Goal: Task Accomplishment & Management: Manage account settings

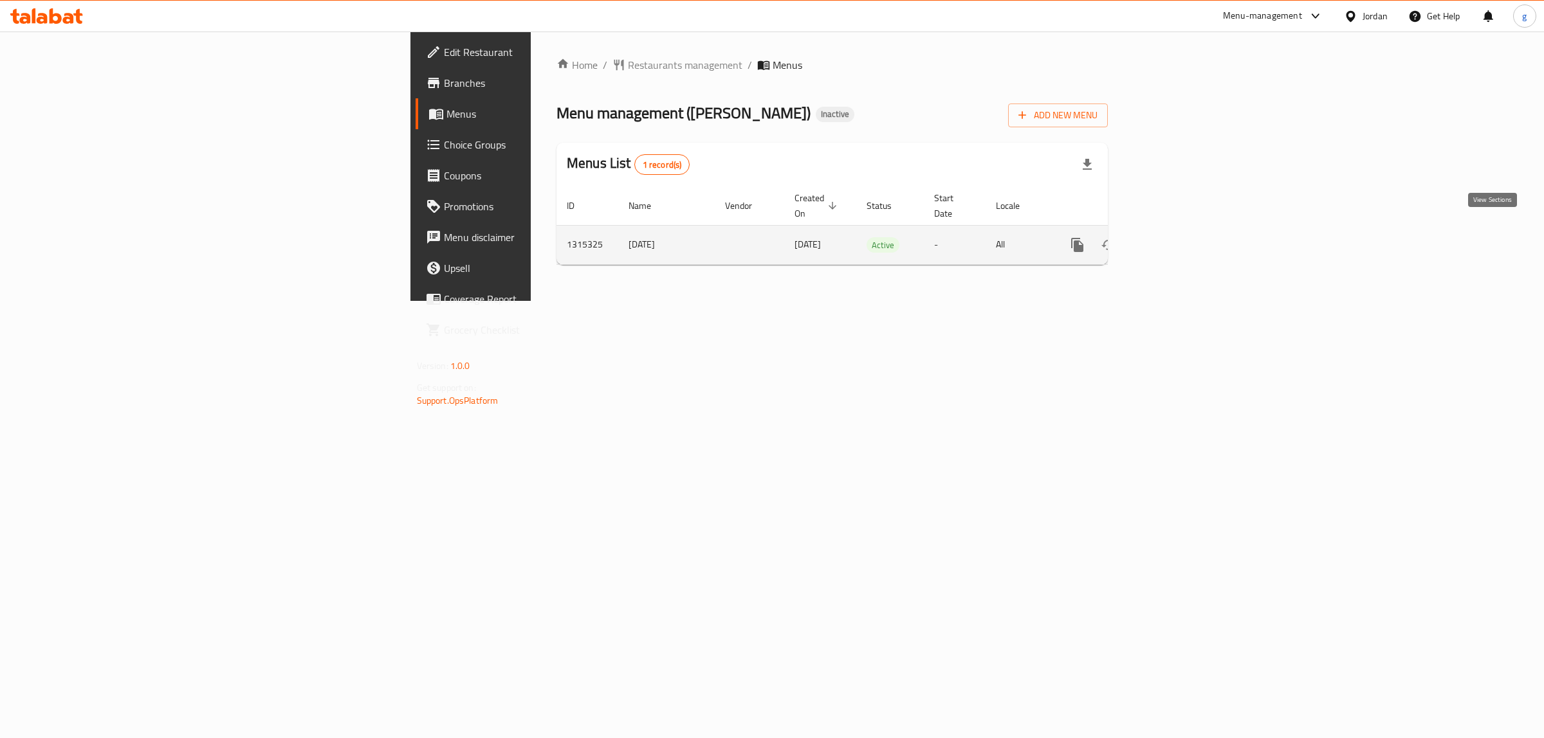
click at [1178, 237] on icon "enhanced table" at bounding box center [1169, 244] width 15 height 15
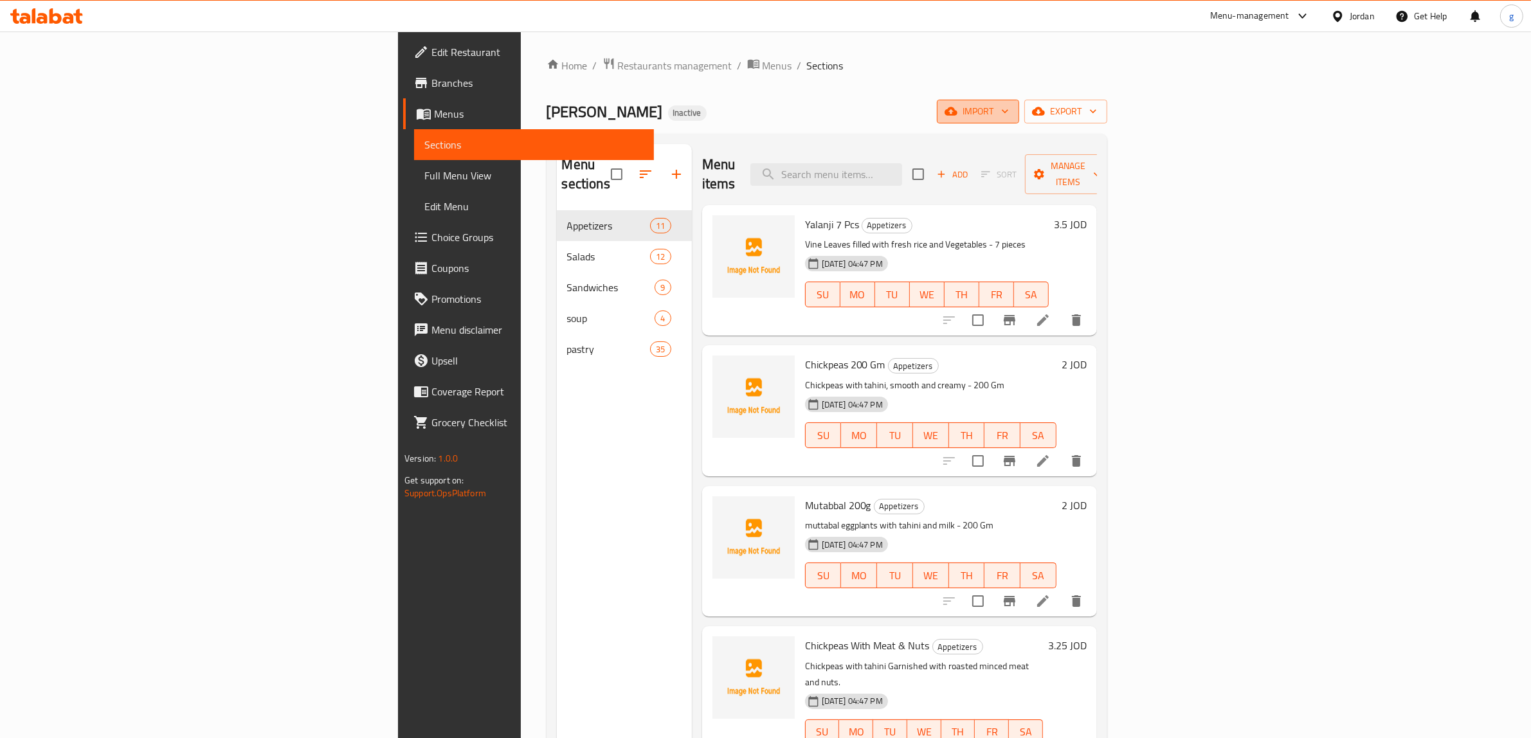
click at [1019, 101] on button "import" at bounding box center [978, 112] width 82 height 24
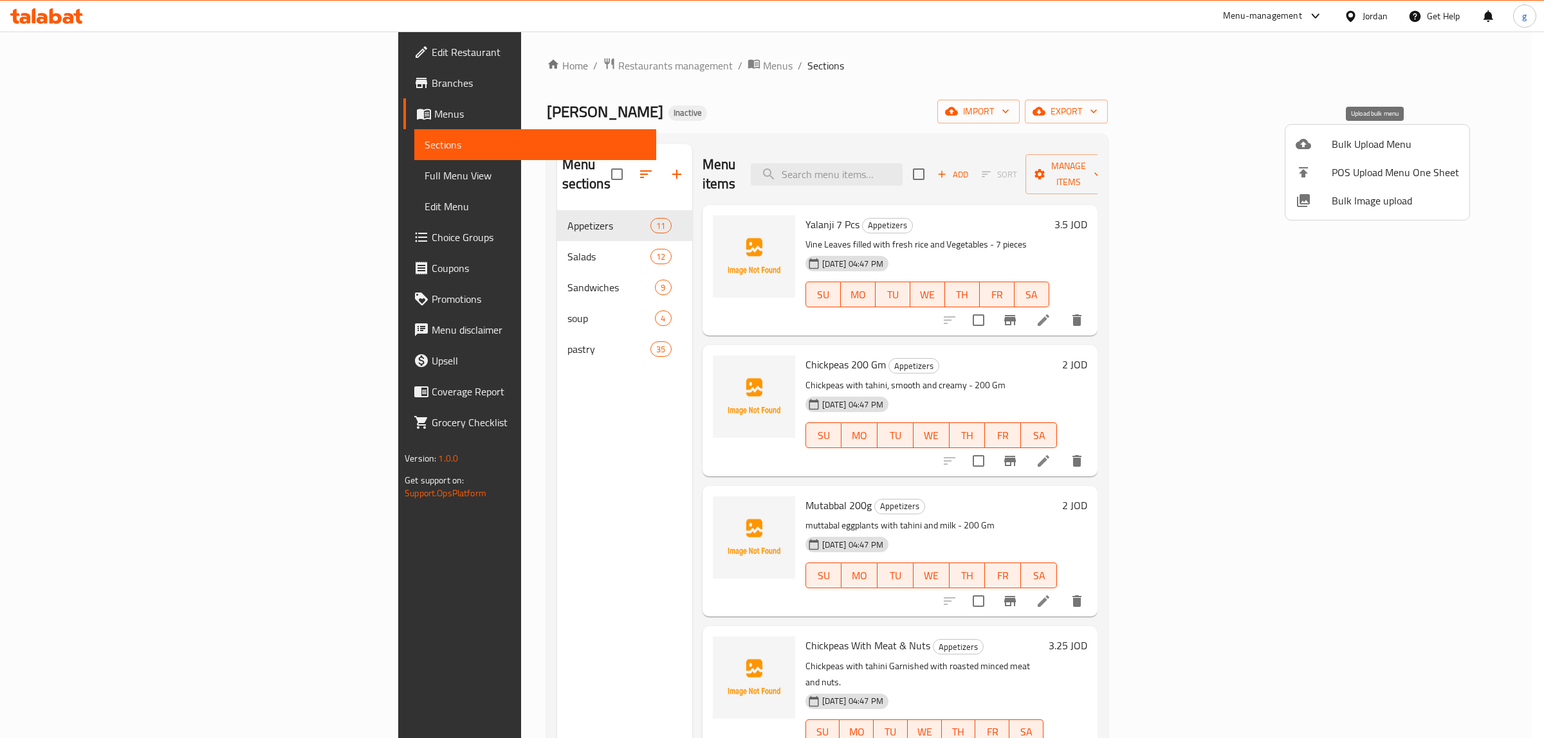
click at [1345, 143] on span "Bulk Upload Menu" at bounding box center [1394, 143] width 127 height 15
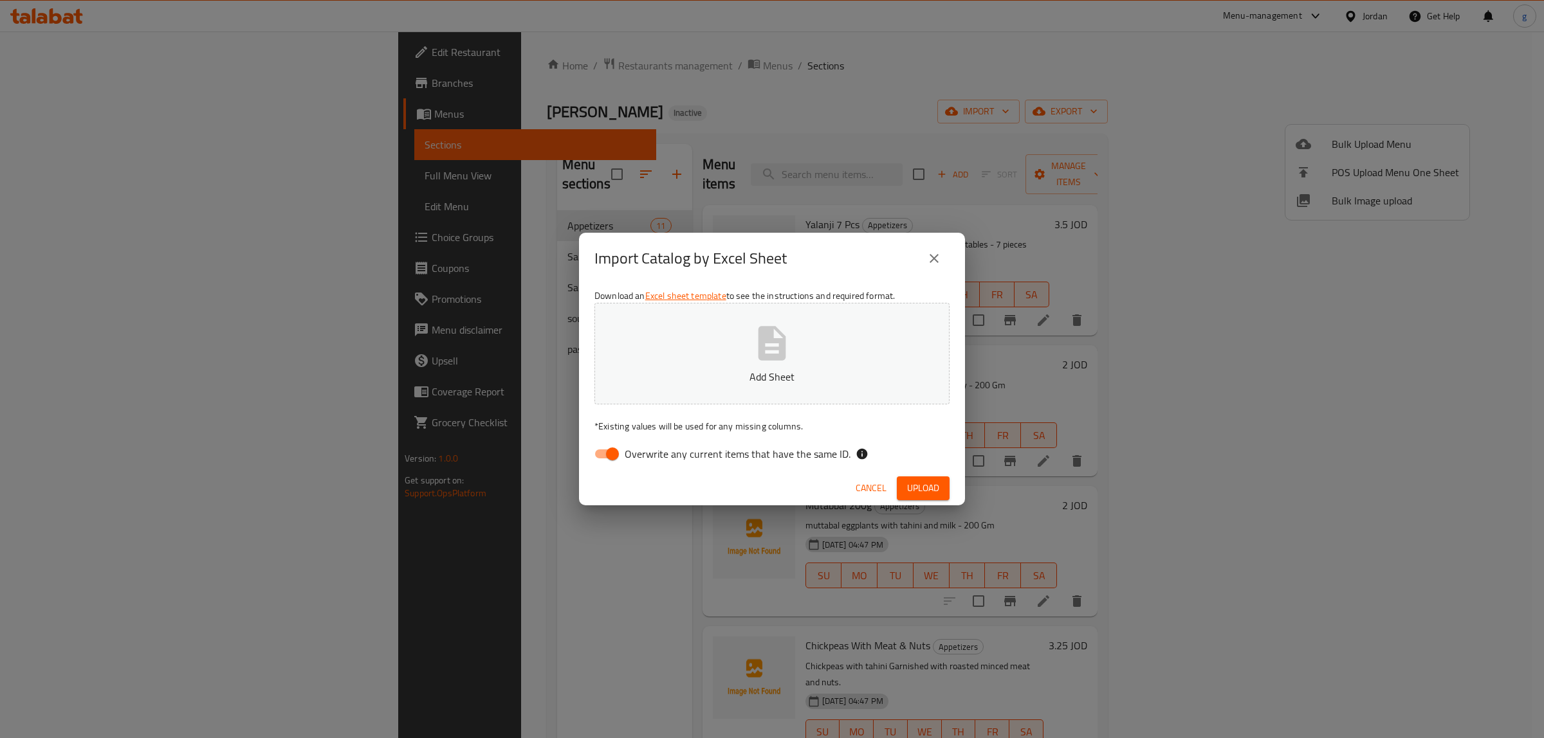
click at [617, 452] on input "Overwrite any current items that have the same ID." at bounding box center [612, 454] width 73 height 24
checkbox input "false"
click at [776, 374] on p "Add Sheet" at bounding box center [771, 376] width 315 height 15
click at [912, 484] on span "Upload" at bounding box center [923, 488] width 32 height 16
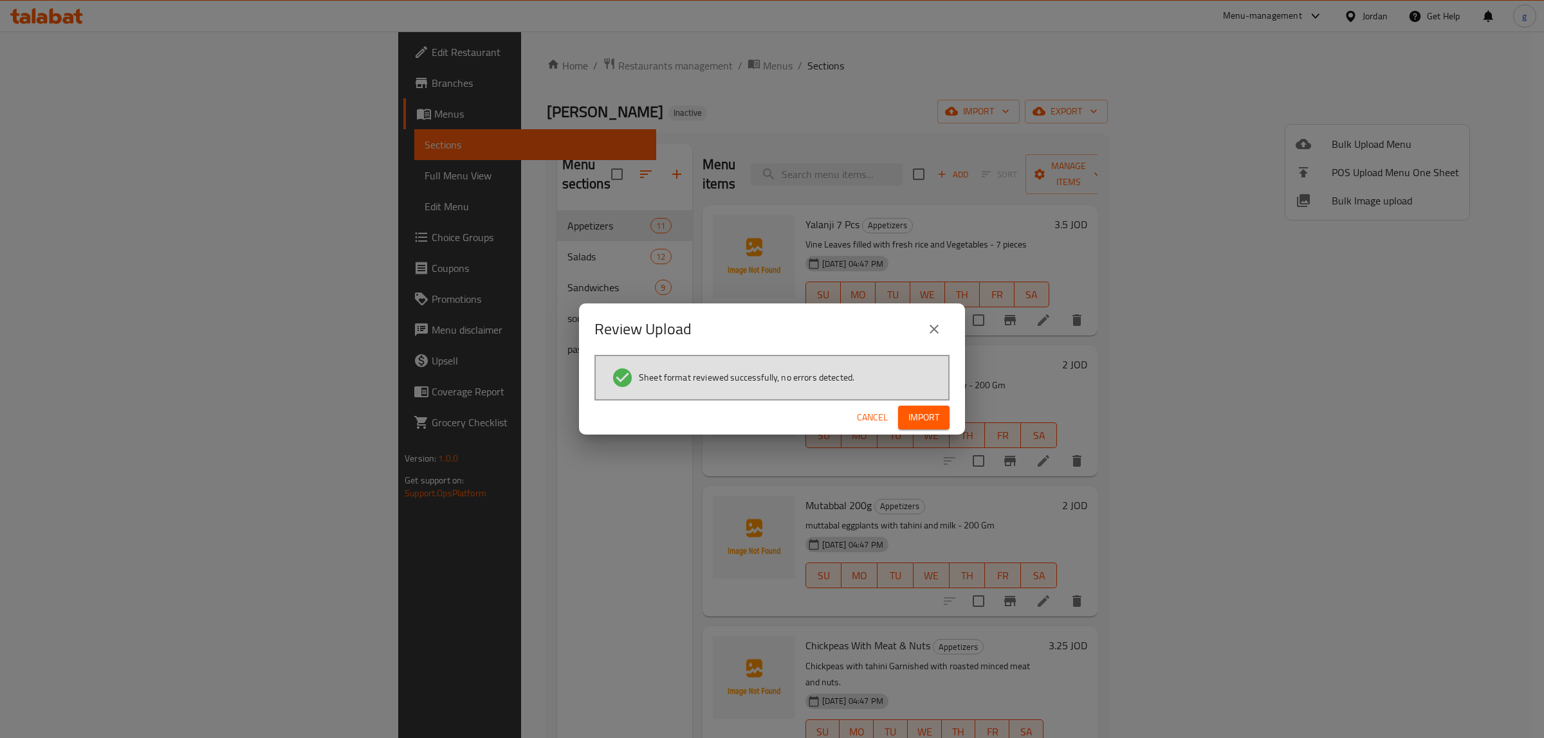
click at [912, 419] on span "Import" at bounding box center [923, 418] width 31 height 16
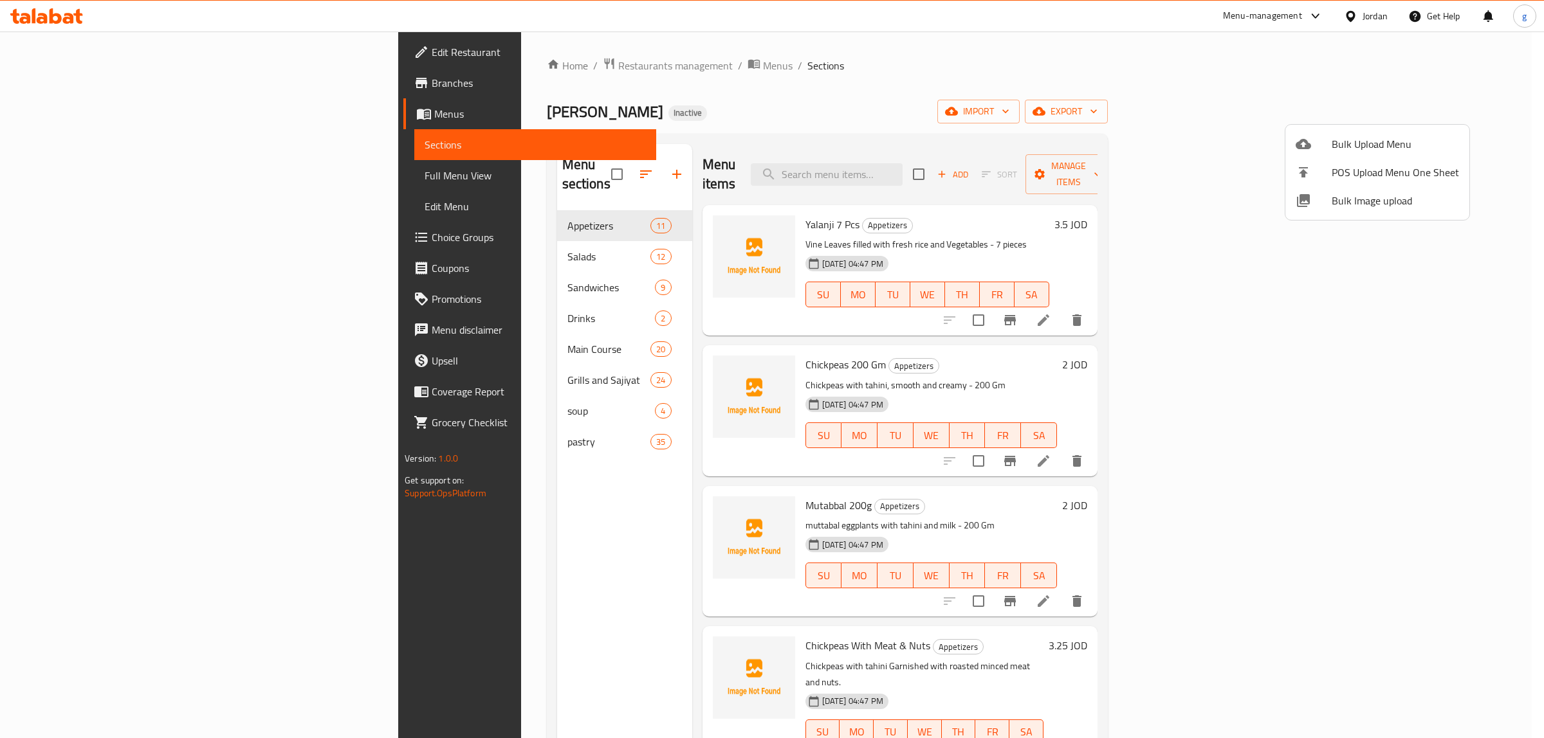
click at [432, 338] on div at bounding box center [772, 369] width 1544 height 738
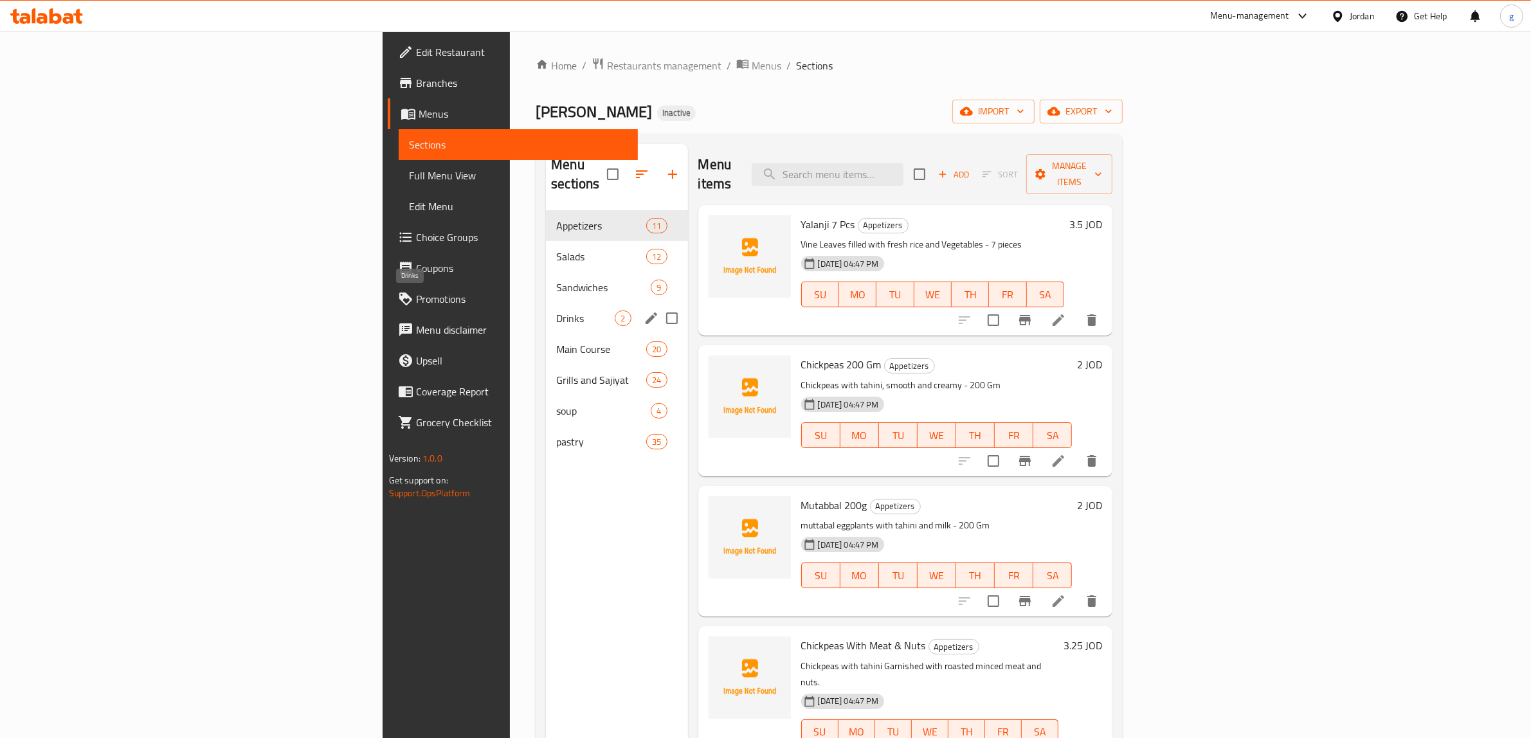
click at [556, 311] on span "Drinks" at bounding box center [585, 318] width 59 height 15
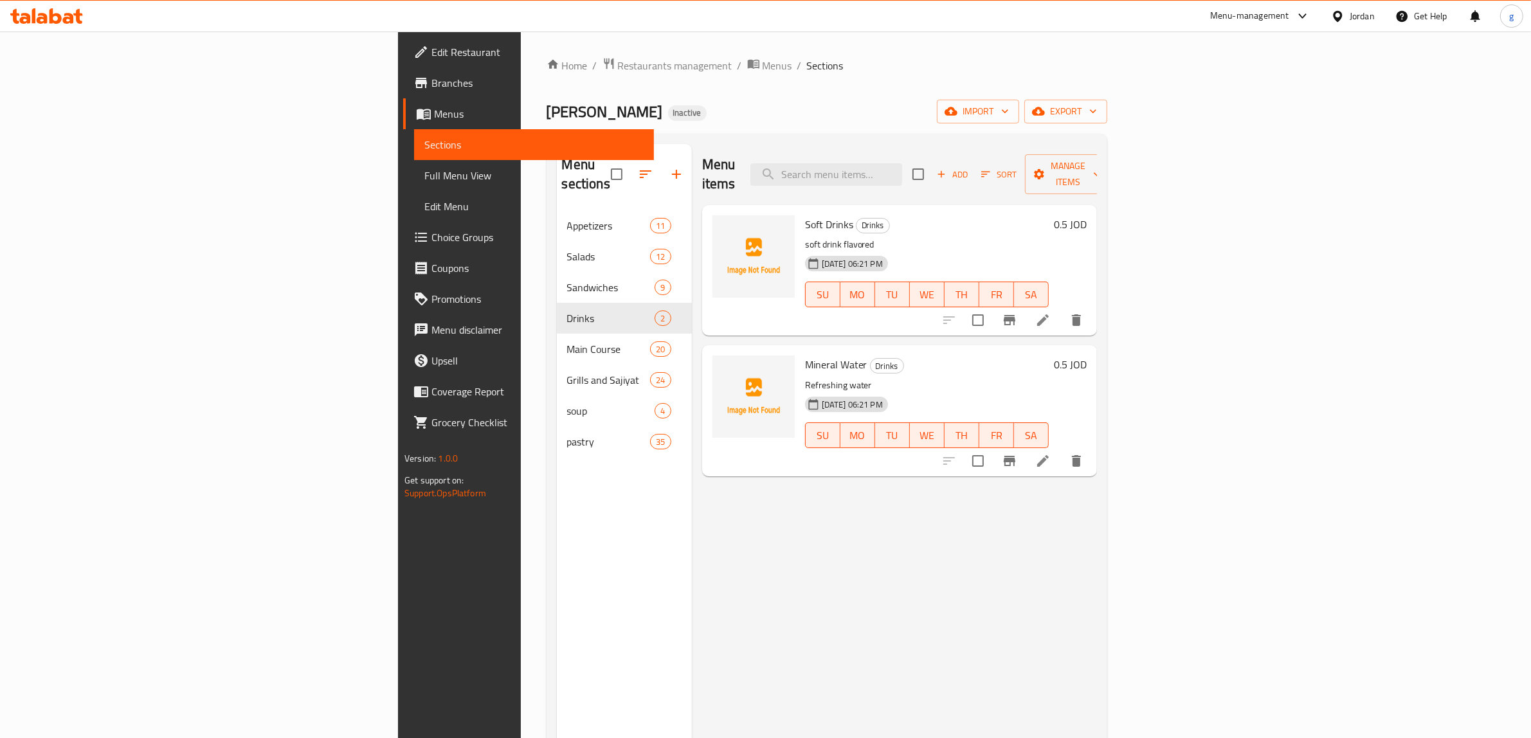
click at [424, 172] on span "Full Menu View" at bounding box center [533, 175] width 219 height 15
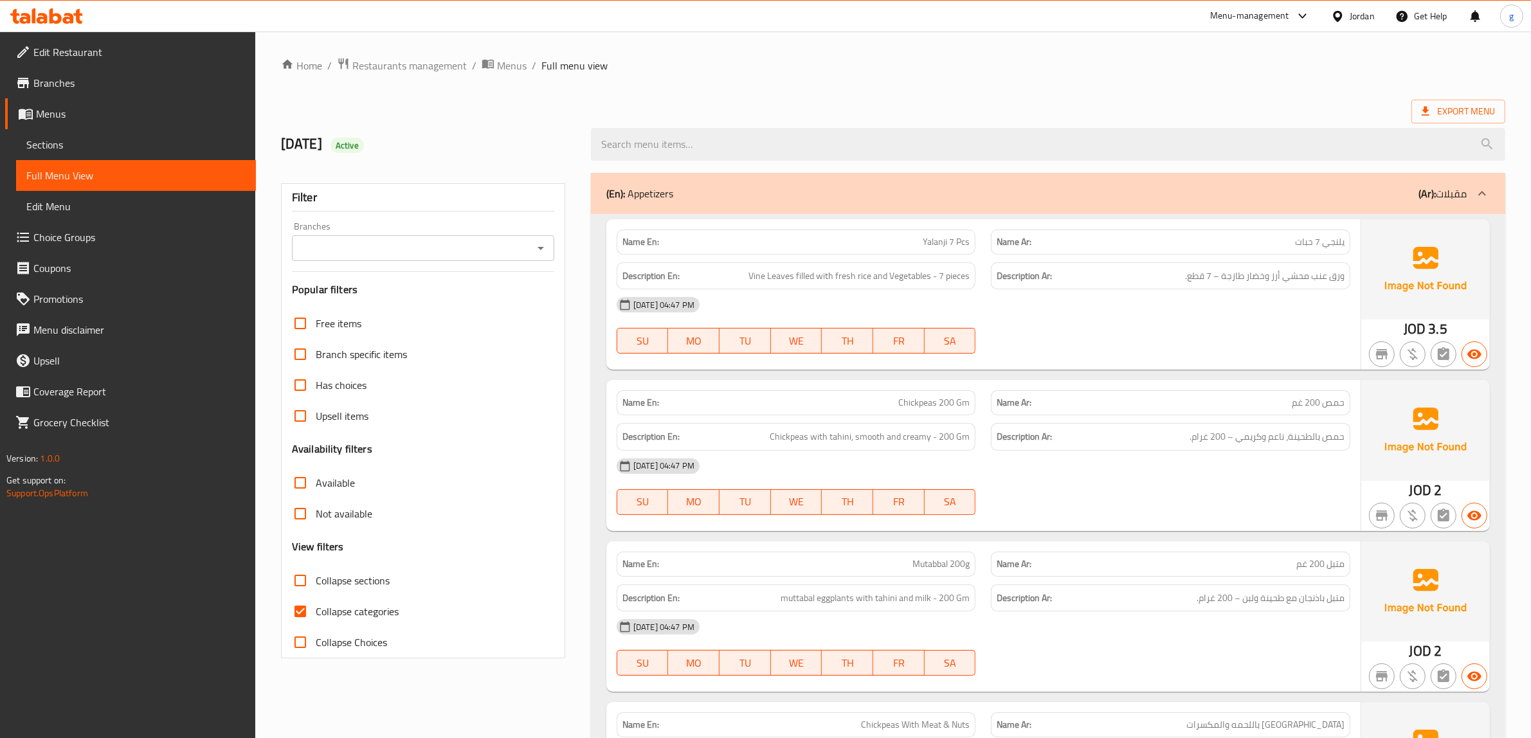
click at [285, 606] on input "Collapse categories" at bounding box center [300, 611] width 31 height 31
checkbox input "false"
click at [1416, 203] on div "(En): Appetizers (Ar): مقبلات" at bounding box center [1048, 193] width 915 height 41
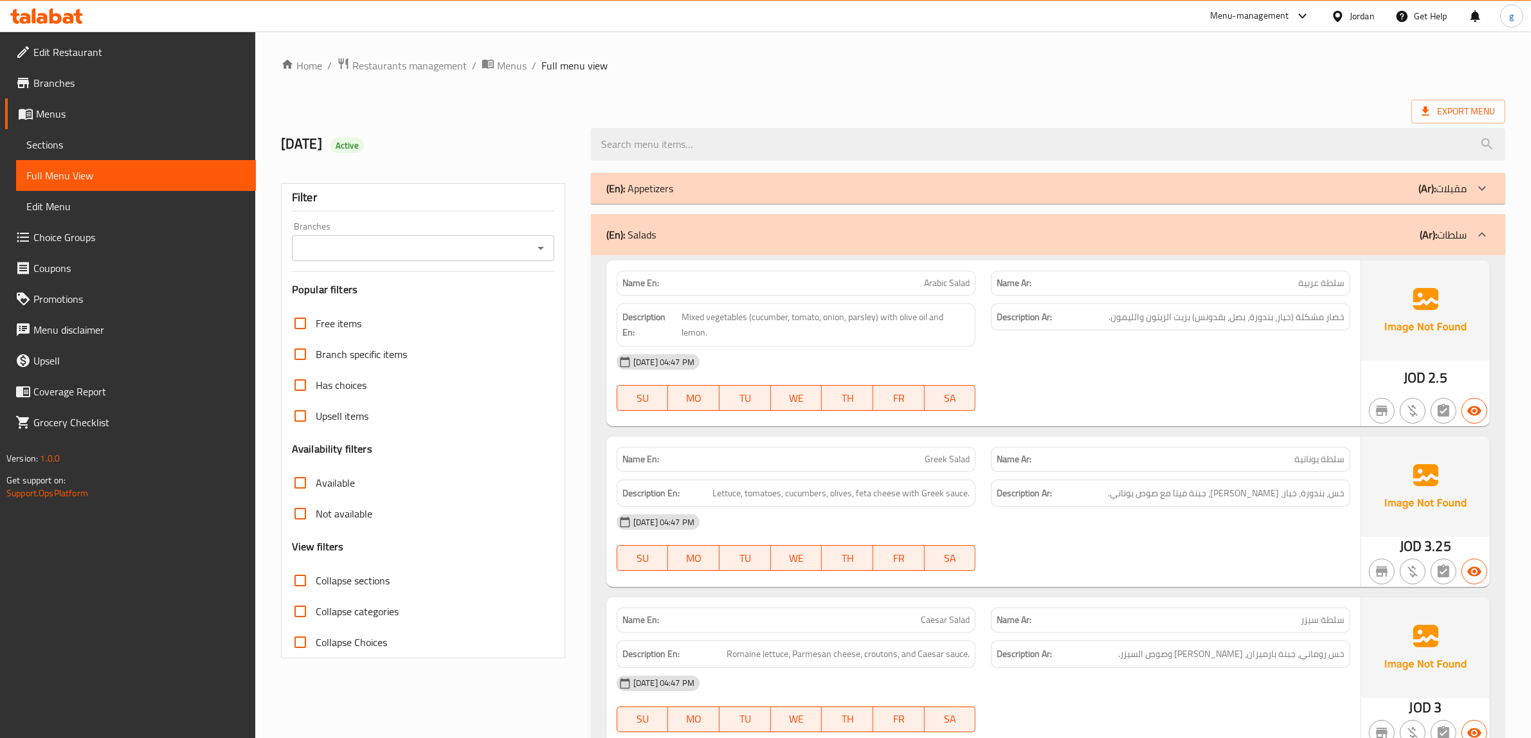
click at [1406, 242] on div "(En): Salads (Ar): سلطات" at bounding box center [1036, 234] width 861 height 15
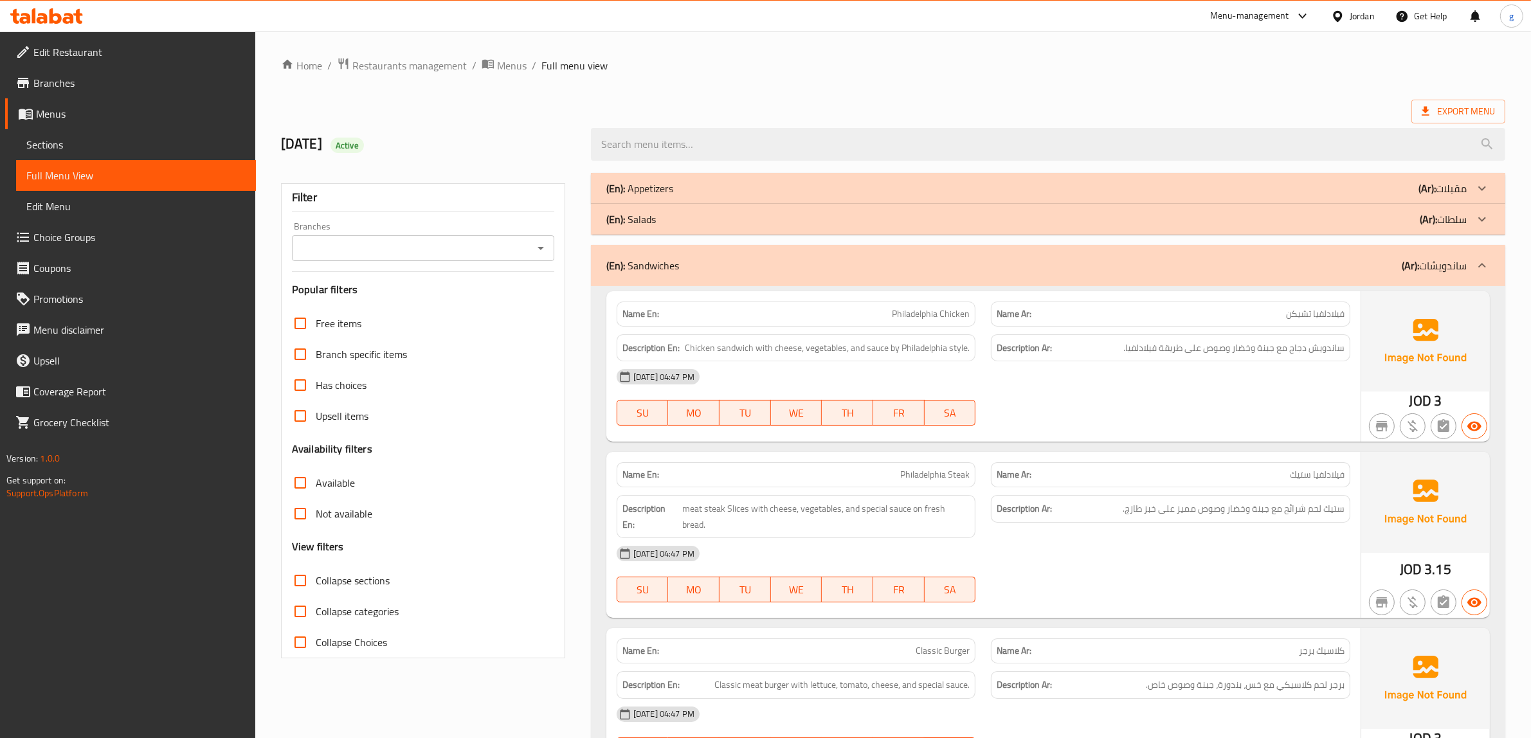
click at [1421, 269] on p "(Ar): ساندويشات" at bounding box center [1434, 265] width 65 height 15
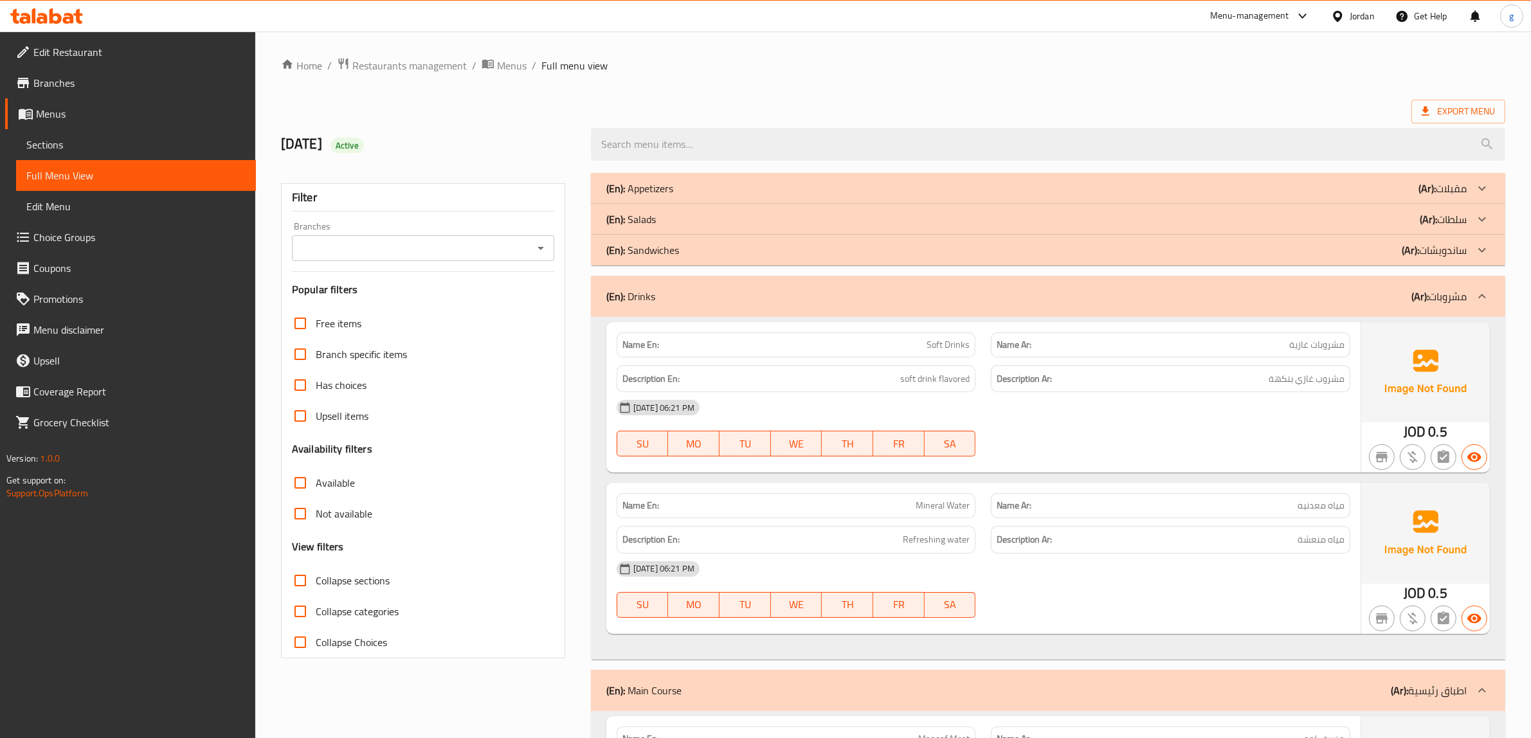
click at [1417, 287] on b "(Ar):" at bounding box center [1420, 296] width 17 height 19
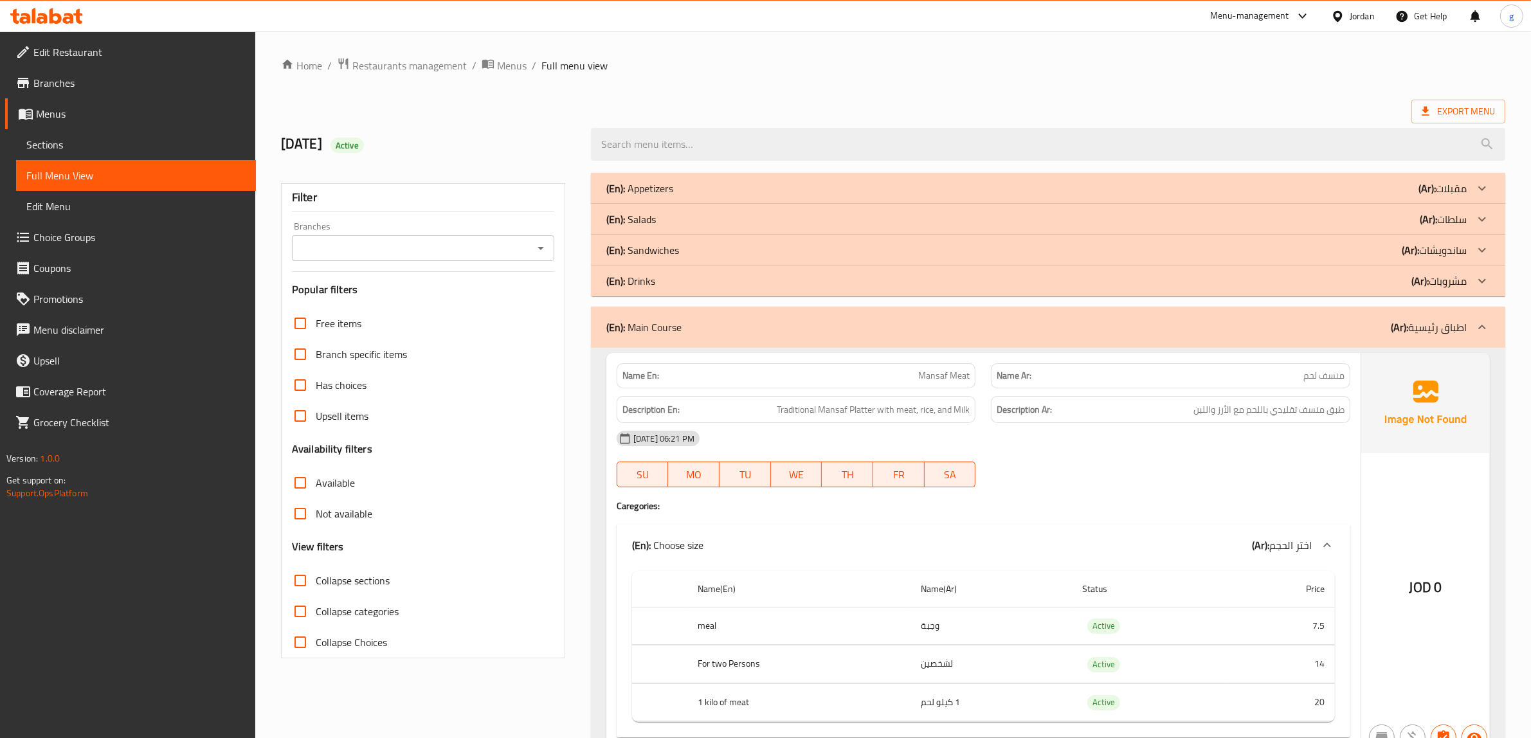
click at [1417, 286] on b "(Ar):" at bounding box center [1420, 280] width 17 height 19
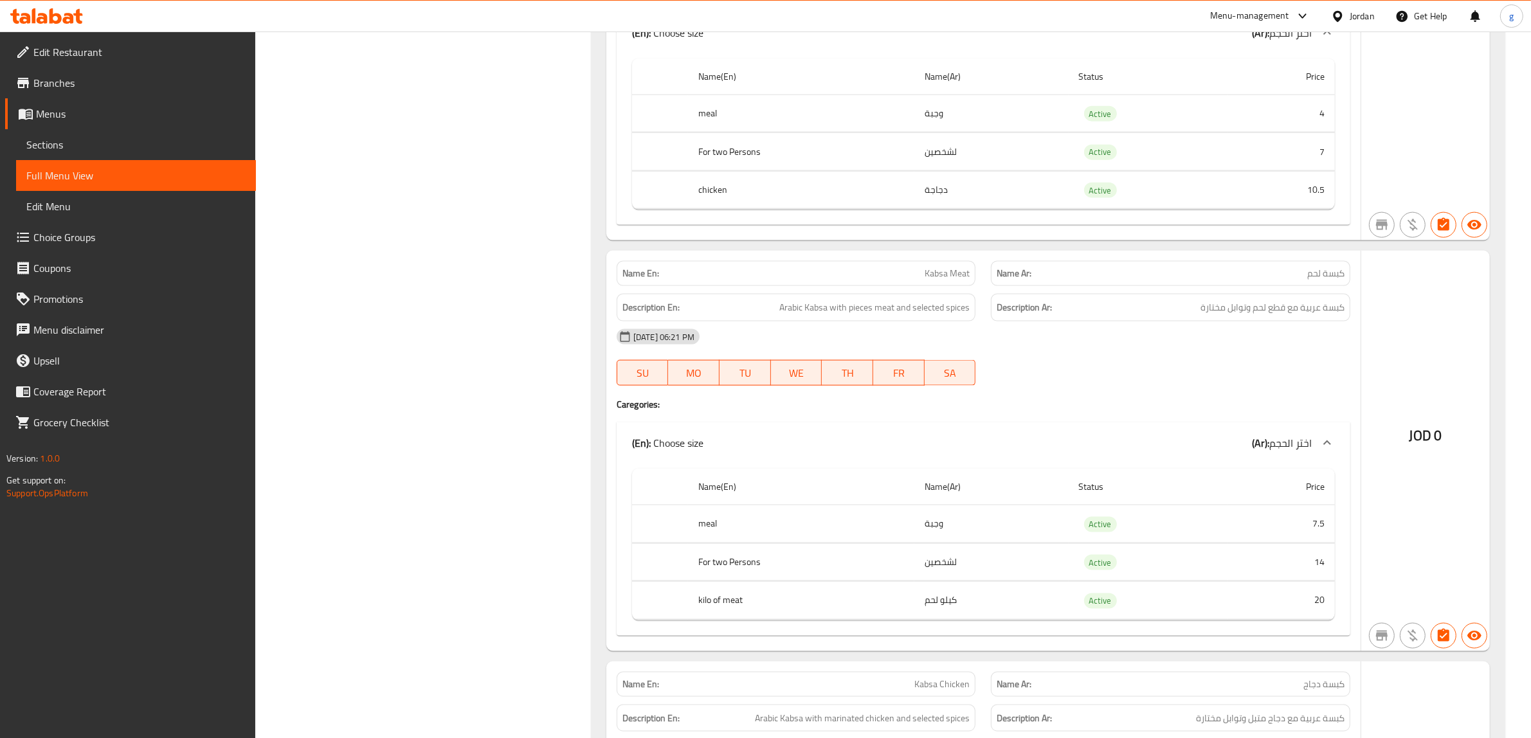
scroll to position [2010, 0]
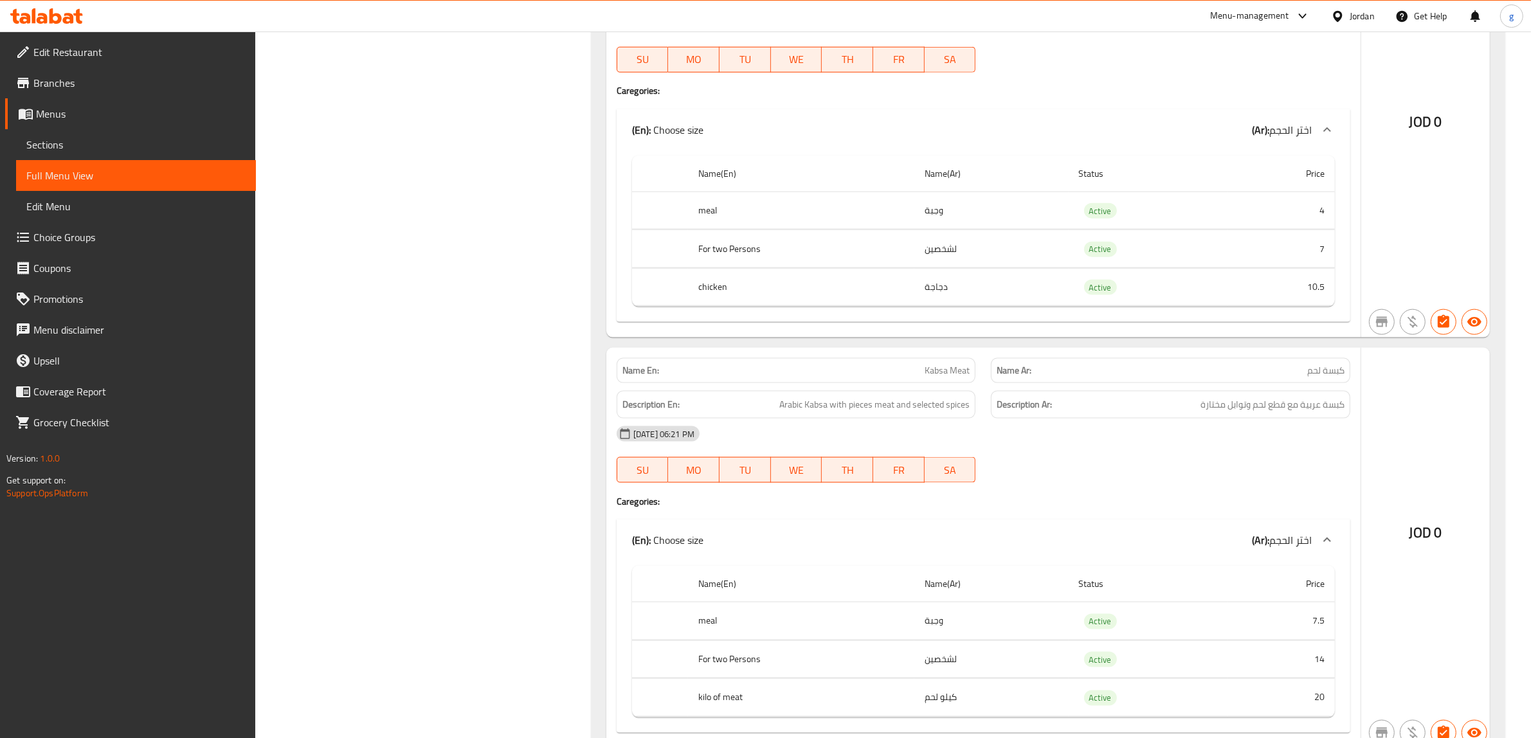
click at [931, 383] on div "Name En: Kabsa Meat" at bounding box center [797, 370] width 360 height 25
click at [971, 383] on div "Name En: Kabsa Meat" at bounding box center [797, 370] width 360 height 25
click at [928, 378] on span "Kabsa Meat" at bounding box center [947, 371] width 45 height 14
click at [944, 419] on div "Description En: Arabic Kabsa with pieces meat and selected spices" at bounding box center [797, 405] width 360 height 28
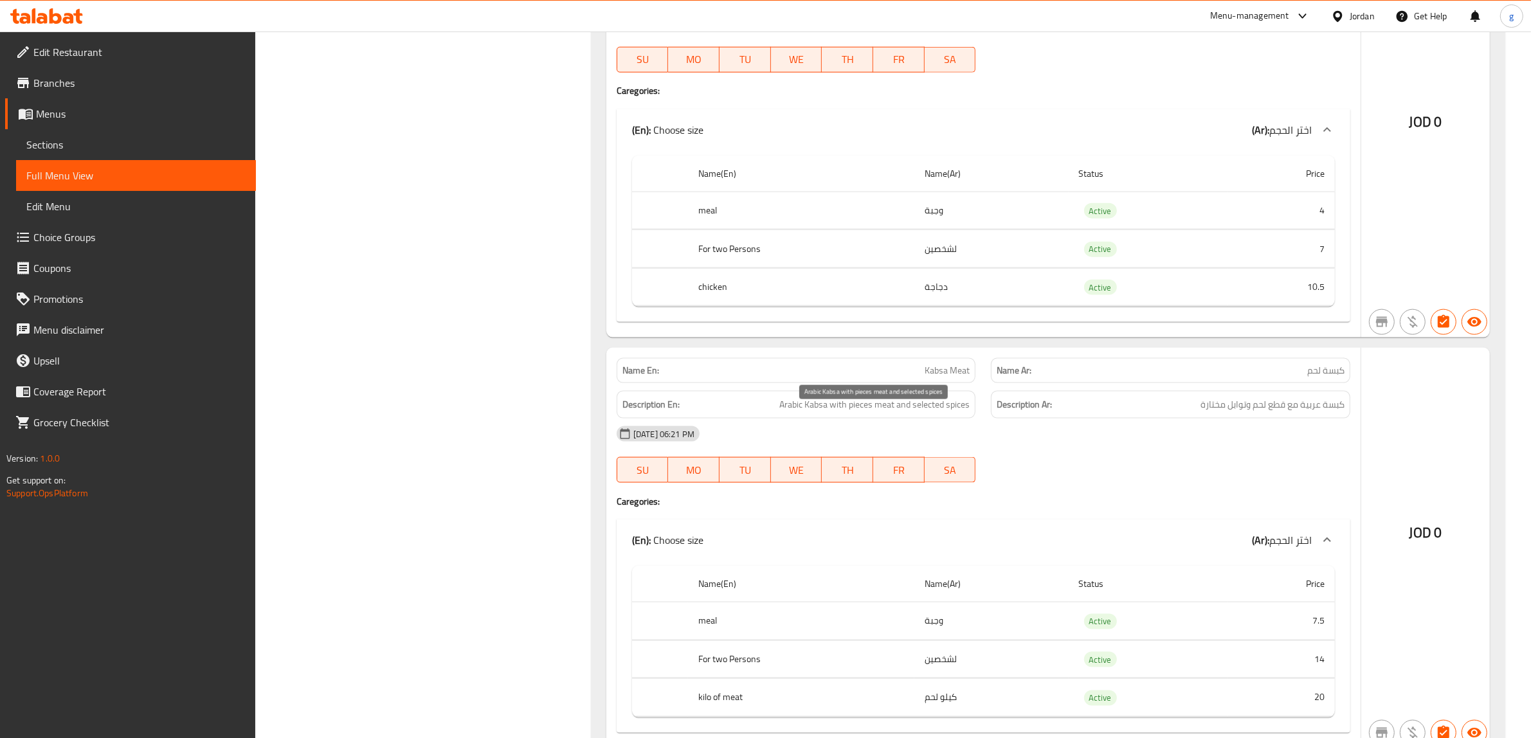
click at [862, 410] on span "Arabic Kabsa with pieces meat and selected spices" at bounding box center [874, 405] width 190 height 16
click at [1050, 442] on div "[DATE] 06:21 PM" at bounding box center [983, 434] width 749 height 31
click at [934, 419] on div "Description En: Arabic Kabsa with pieces meat and selected spices" at bounding box center [797, 405] width 360 height 28
click at [1240, 413] on span "كبسة عربية مع قطع لحم وتوابل مختارة" at bounding box center [1273, 405] width 144 height 16
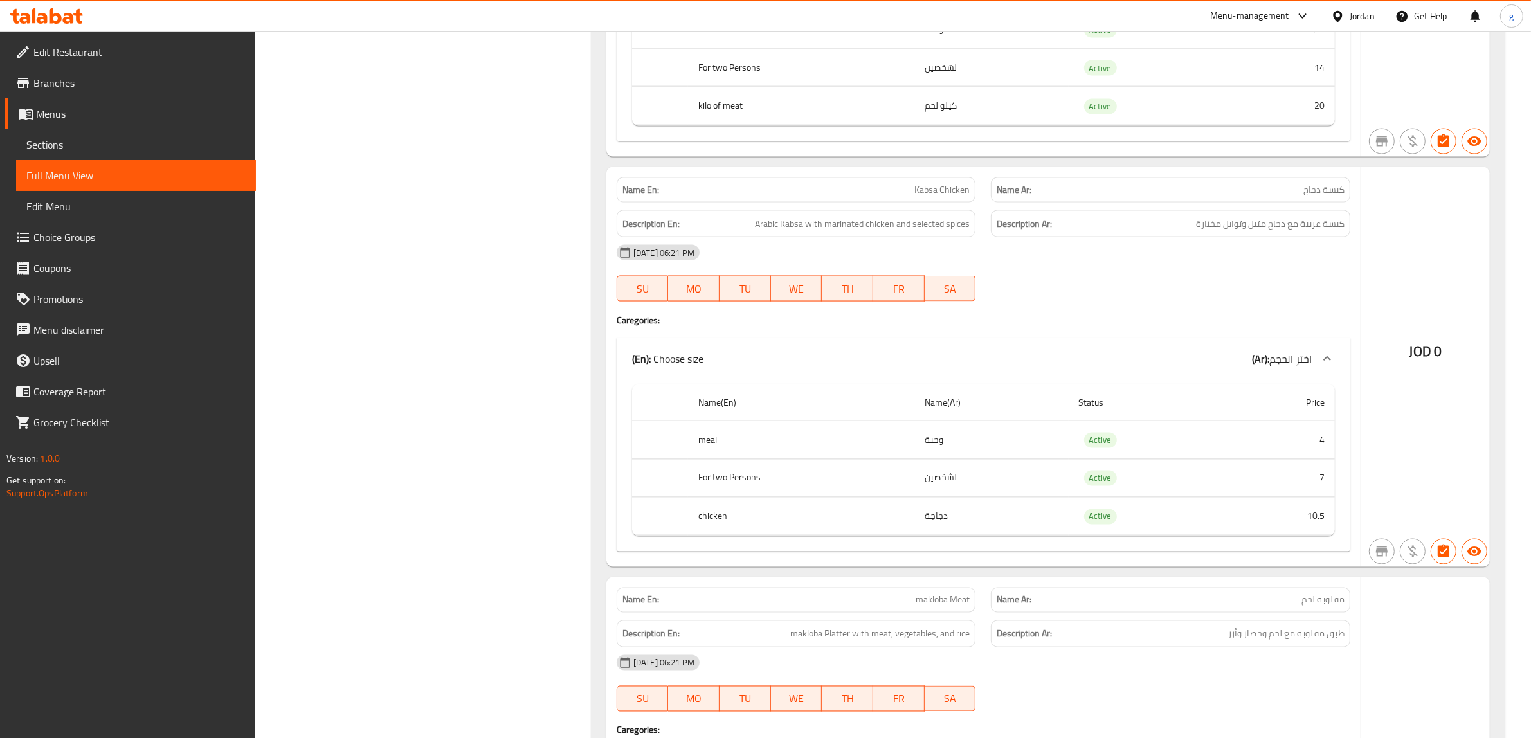
scroll to position [2573, 0]
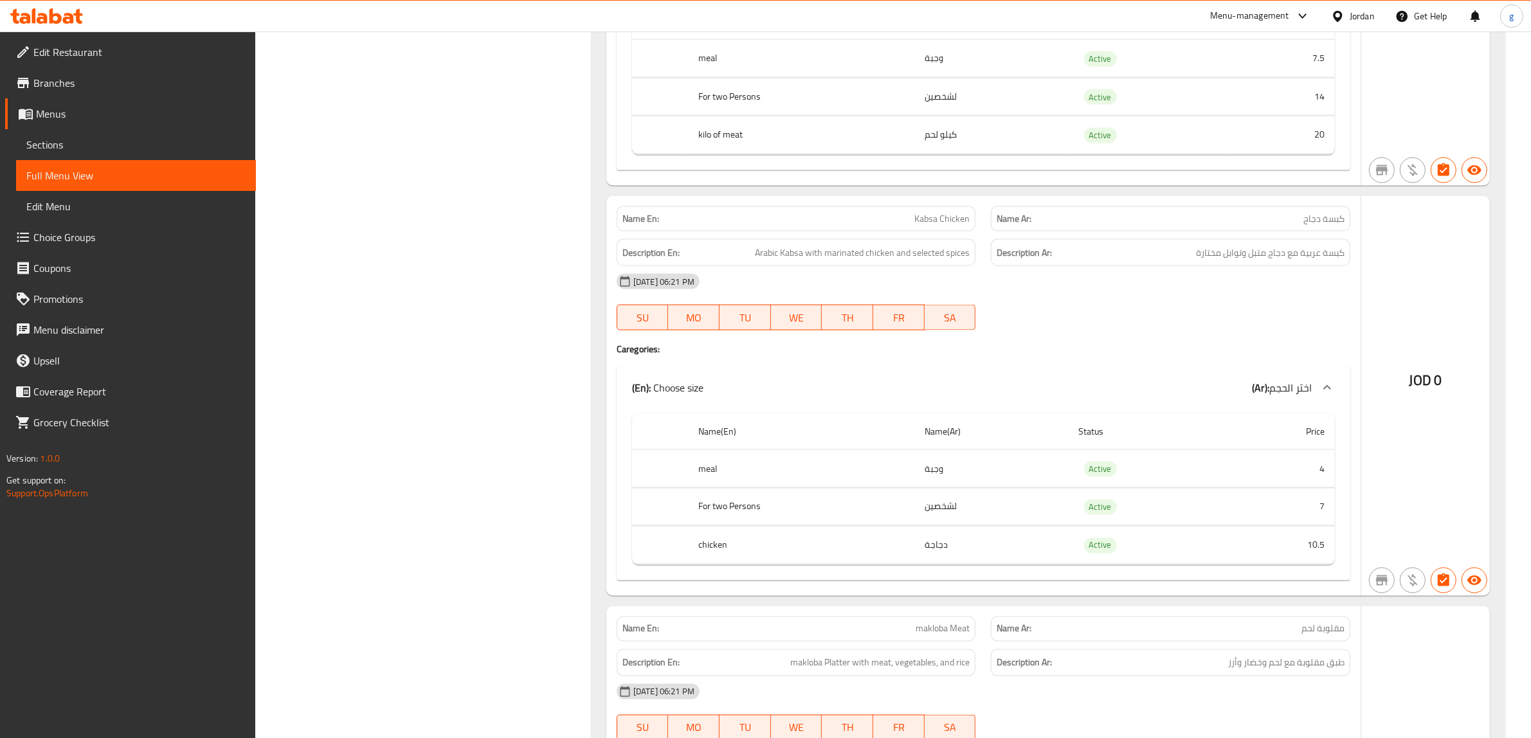
click at [916, 232] on div "Name En: Kabsa Chicken" at bounding box center [797, 218] width 360 height 25
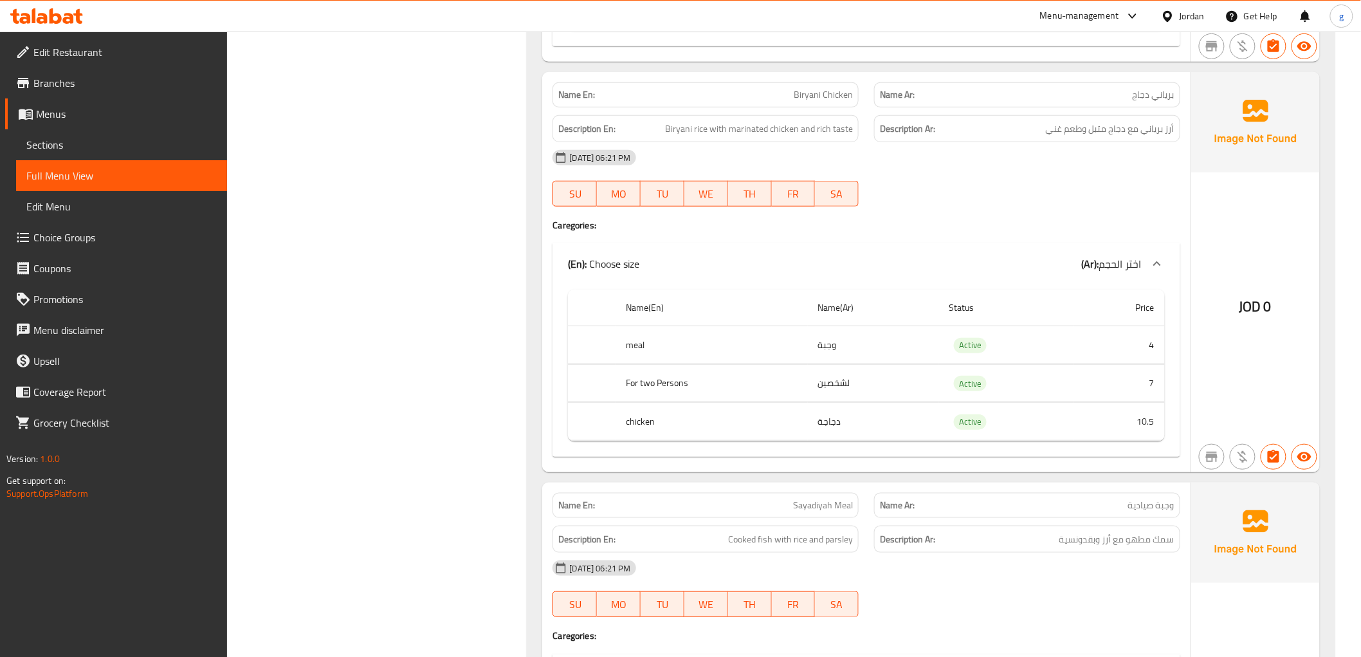
scroll to position [4395, 0]
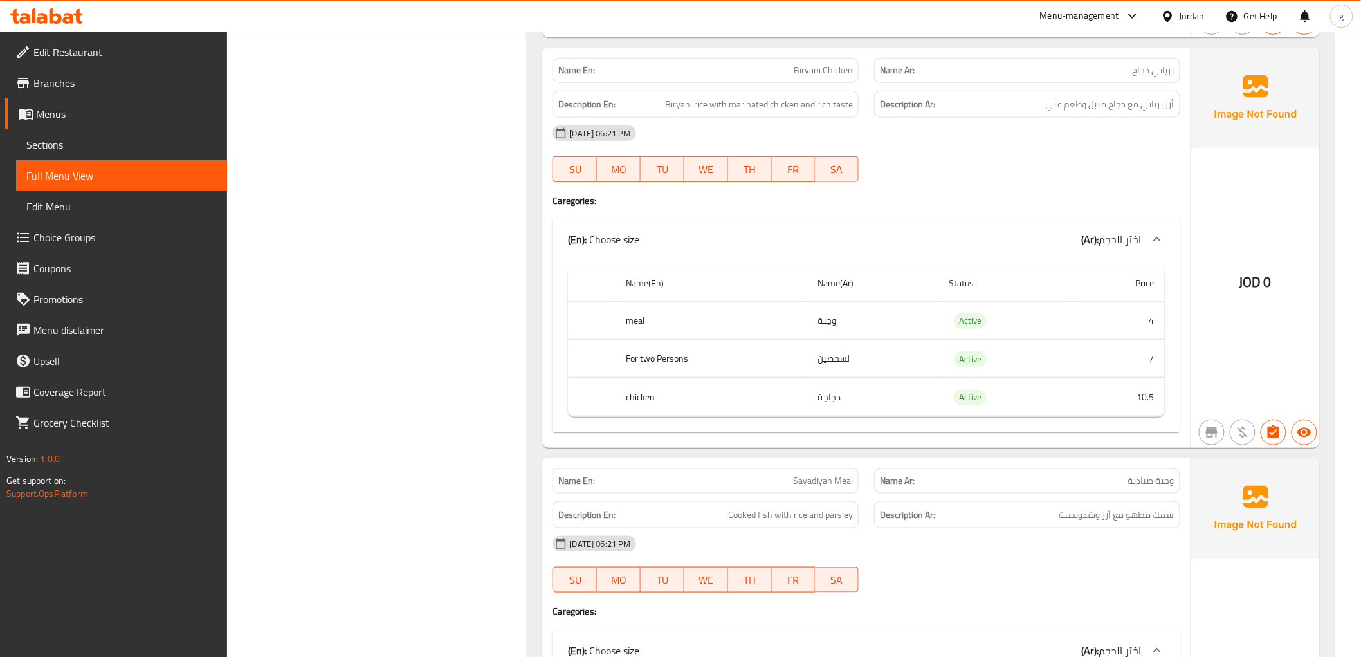
click at [682, 102] on span "Biryani rice with marinated chicken and rich taste" at bounding box center [759, 104] width 188 height 16
click at [824, 109] on span "Biryani rice with marinated chicken and rich taste" at bounding box center [759, 104] width 188 height 16
click at [783, 106] on span "Biryani rice with marinated chicken and rich taste" at bounding box center [759, 104] width 188 height 16
click at [888, 129] on div "[DATE] 06:21 PM" at bounding box center [866, 133] width 642 height 31
click at [797, 103] on span "Biryani rice with marinated chicken and rich taste" at bounding box center [759, 104] width 188 height 16
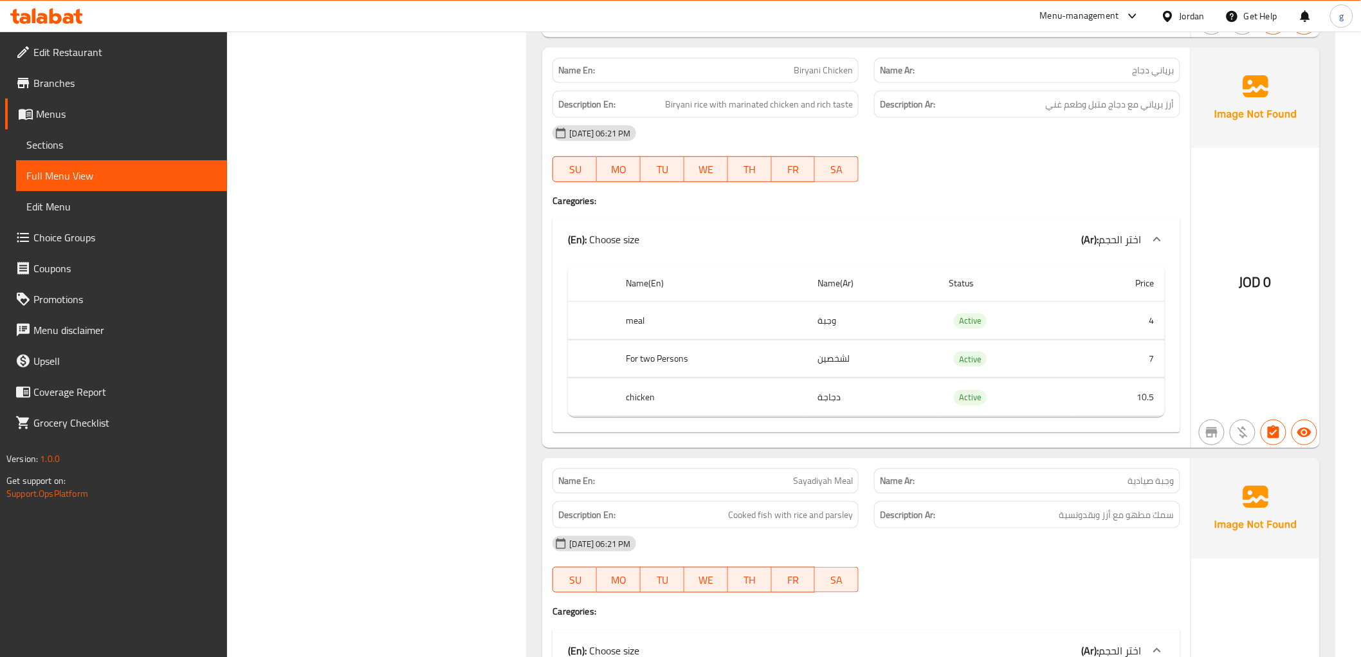
drag, startPoint x: 846, startPoint y: 106, endPoint x: 833, endPoint y: 148, distance: 43.7
click at [833, 148] on div "Name En: Biryani Chicken Name Ar: برياني دجاج Description En: Biryani rice with…" at bounding box center [866, 248] width 648 height 400
click at [848, 147] on div "[DATE] 06:21 PM" at bounding box center [866, 133] width 642 height 31
click at [844, 108] on span "Biryani rice with marinated chicken and rich taste" at bounding box center [759, 104] width 188 height 16
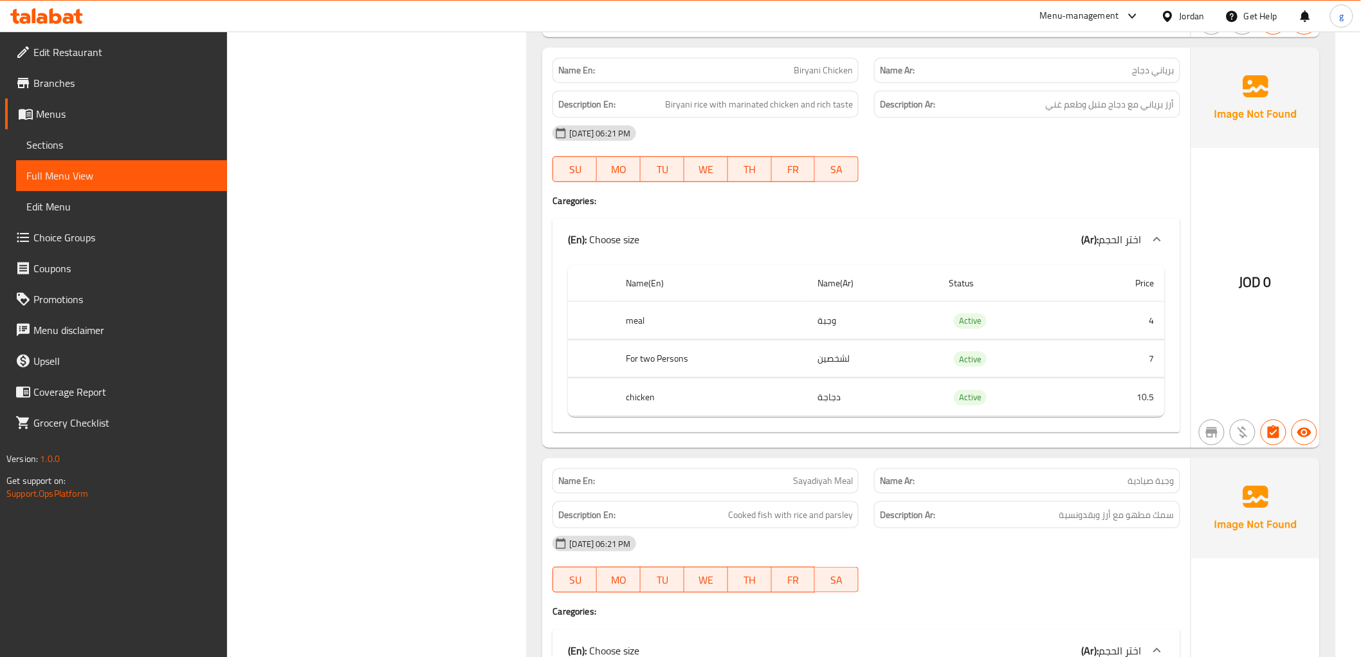
click at [1029, 214] on div "Name En: Biryani Chicken Name Ar: برياني دجاج Description En: Biryani rice with…" at bounding box center [866, 248] width 648 height 400
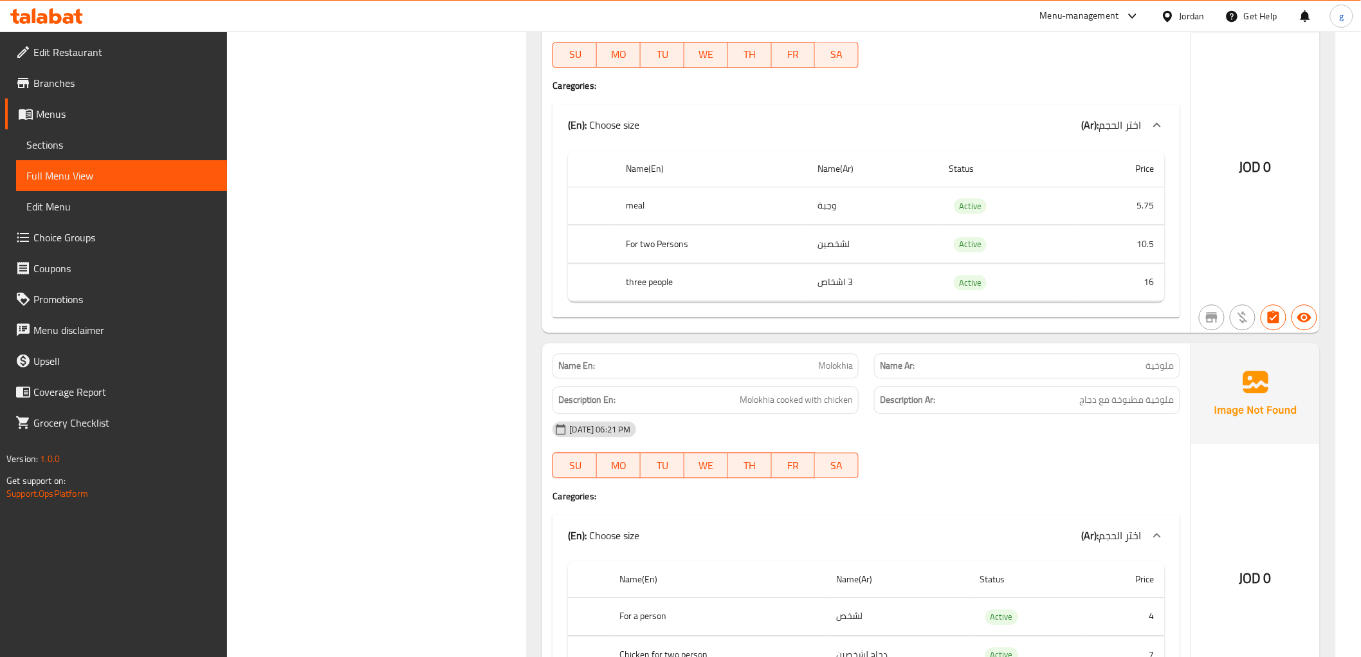
scroll to position [5395, 0]
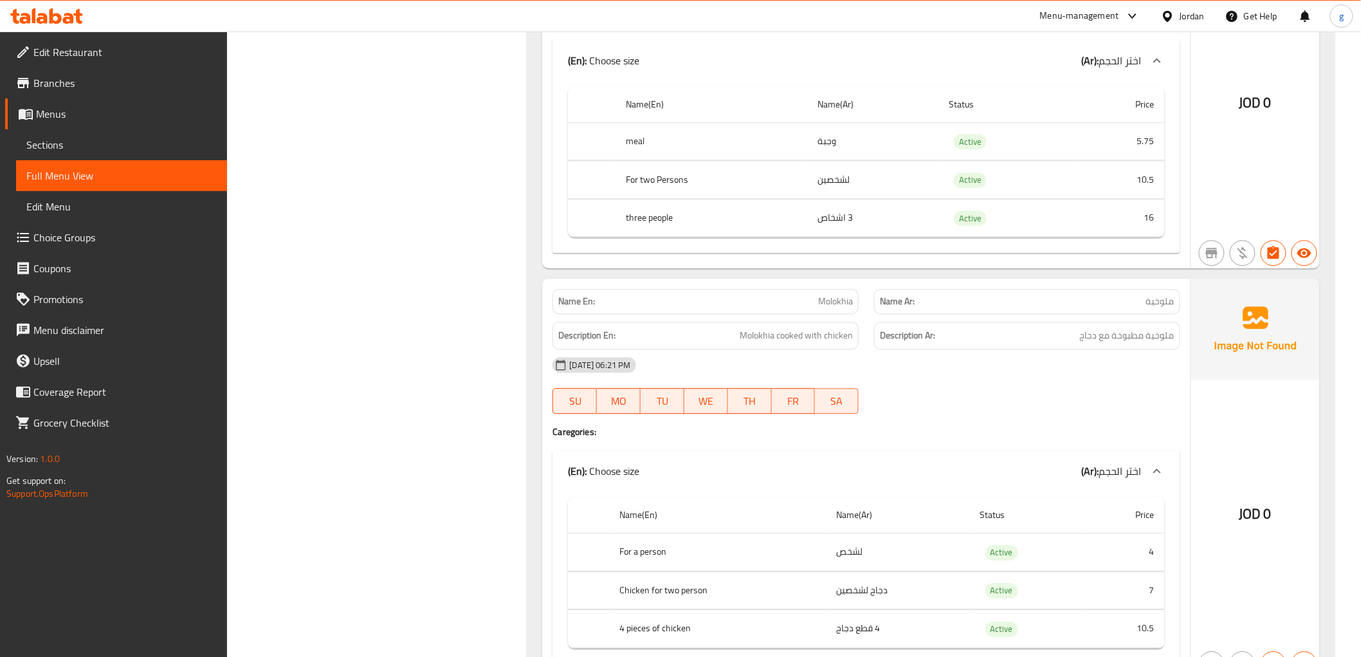
click at [1035, 216] on td "Active" at bounding box center [1005, 218] width 135 height 38
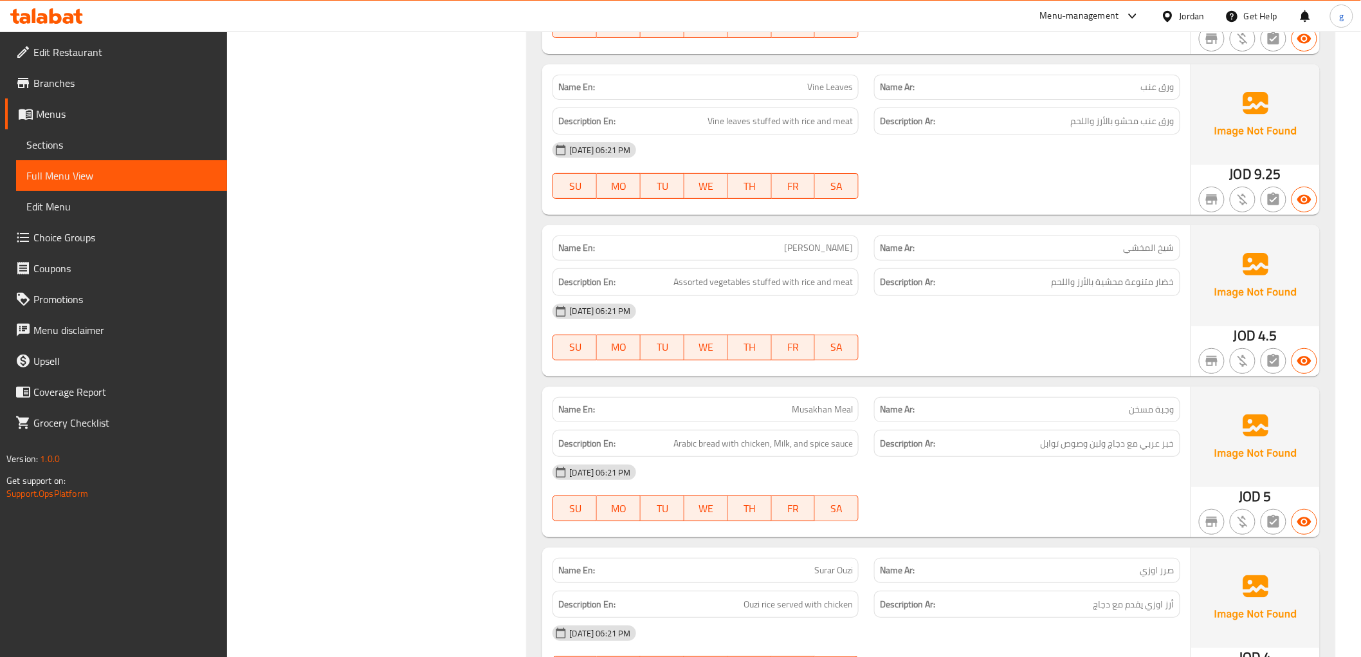
scroll to position [6155, 0]
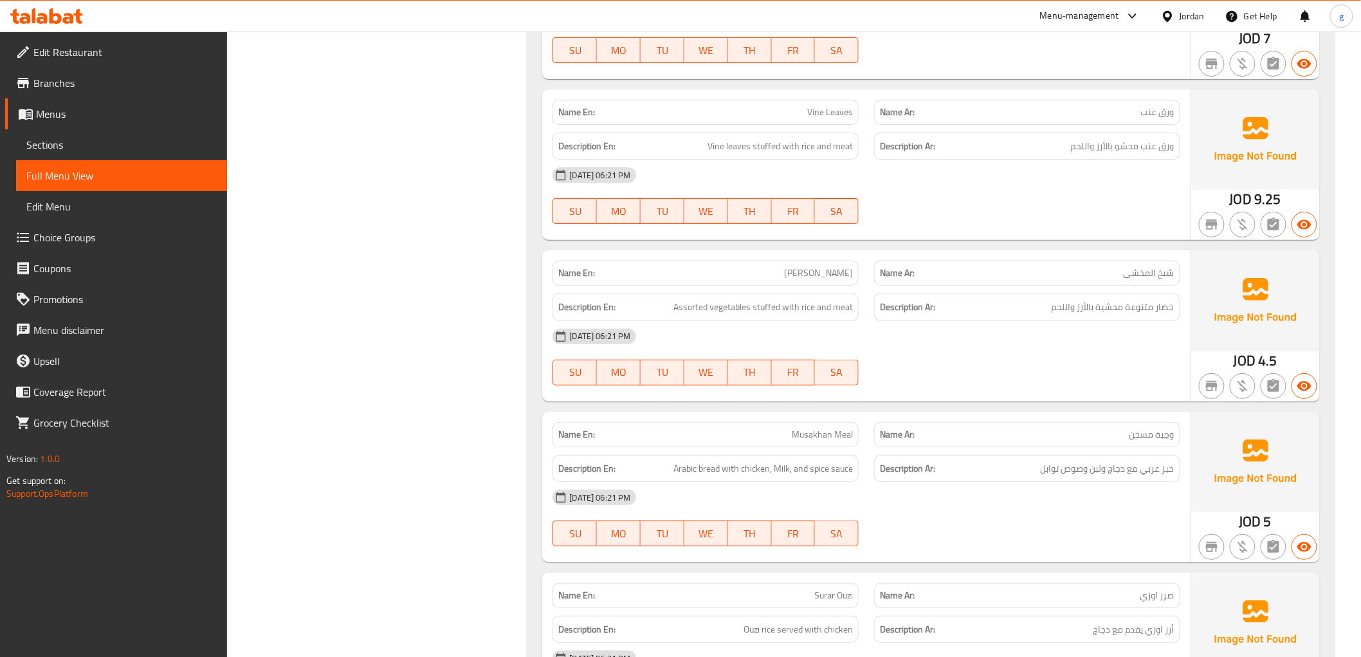
click at [1122, 275] on p "Name Ar: [PERSON_NAME]" at bounding box center [1027, 273] width 295 height 14
click at [1133, 268] on span "شيخ المخشي" at bounding box center [1149, 273] width 51 height 14
drag, startPoint x: 1127, startPoint y: 269, endPoint x: 1181, endPoint y: 273, distance: 54.9
click at [1181, 273] on div "Name Ar: [PERSON_NAME]" at bounding box center [1027, 273] width 322 height 41
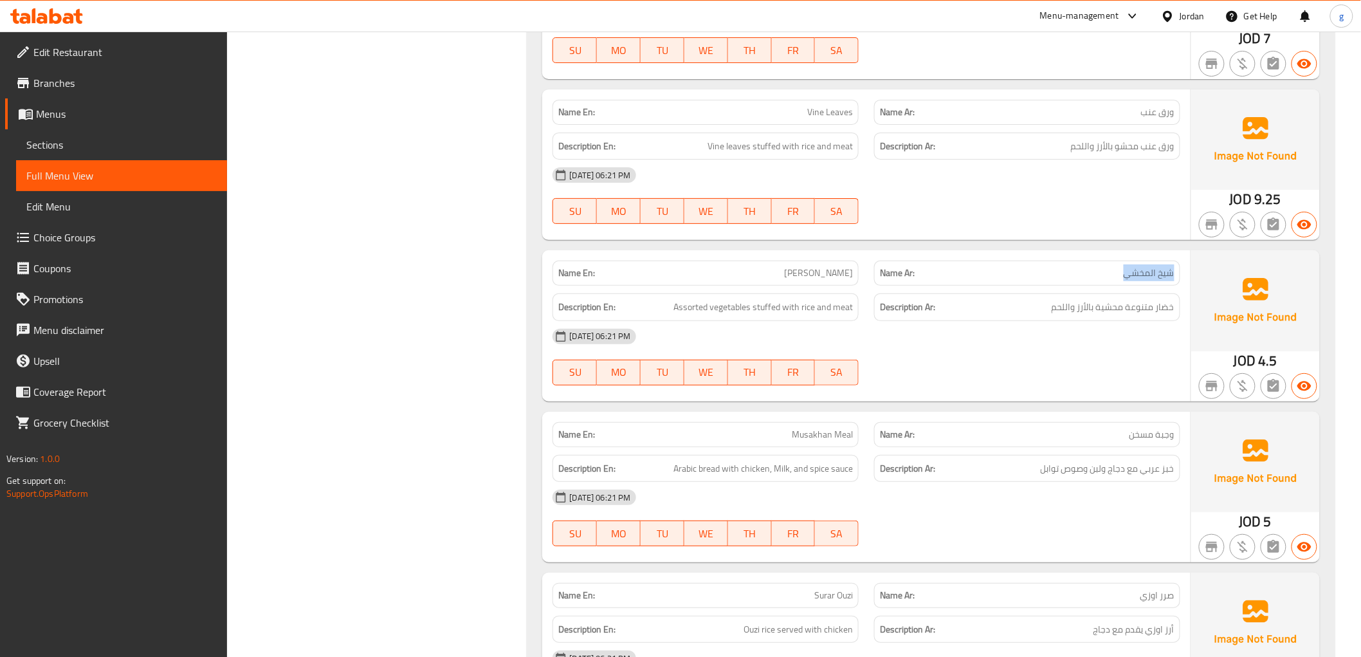
copy span "شيخ المخشي"
click at [753, 314] on span "Assorted vegetables stuffed with rice and meat" at bounding box center [762, 307] width 179 height 16
click at [717, 311] on span "Assorted vegetables stuffed with rice and meat" at bounding box center [762, 307] width 179 height 16
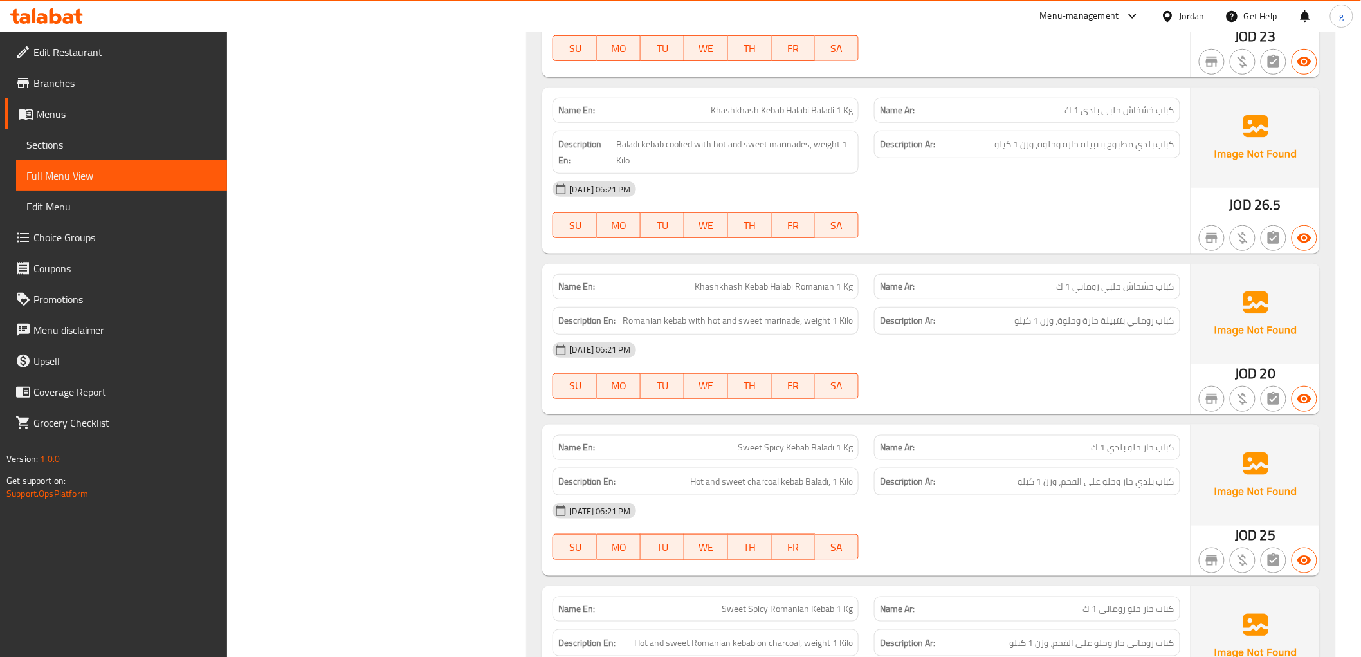
scroll to position [8513, 0]
click at [717, 105] on span "Khashkhash Kebab Halabi Baladi 1 Kg" at bounding box center [782, 111] width 142 height 14
copy span "Khashkhash Kebab Halabi Baladi 1 Kg"
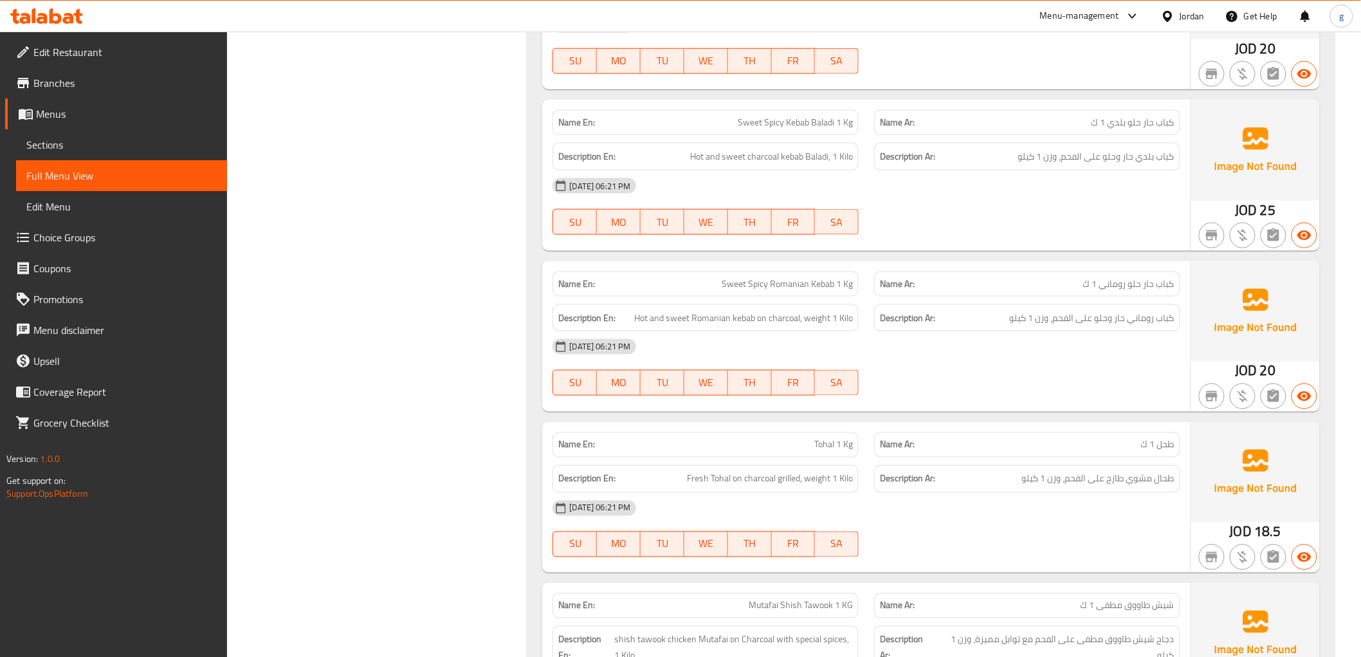
scroll to position [8871, 0]
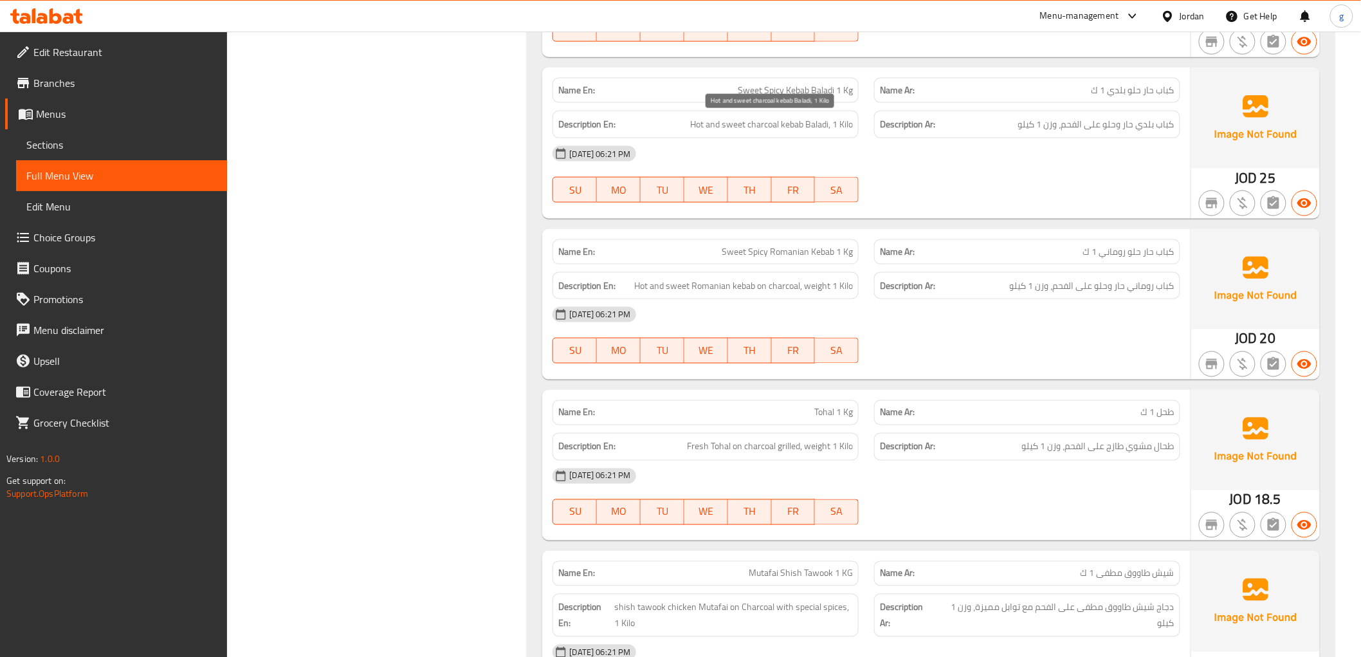
click at [778, 129] on span "Hot and sweet charcoal kebab Baladi, 1 Kilo" at bounding box center [771, 124] width 163 height 16
click at [736, 131] on span "Hot and sweet charcoal kebab Baladi, 1 Kilo" at bounding box center [771, 124] width 163 height 16
click at [765, 89] on span "Sweet Spicy Kebab Baladi 1 Kg" at bounding box center [795, 91] width 115 height 14
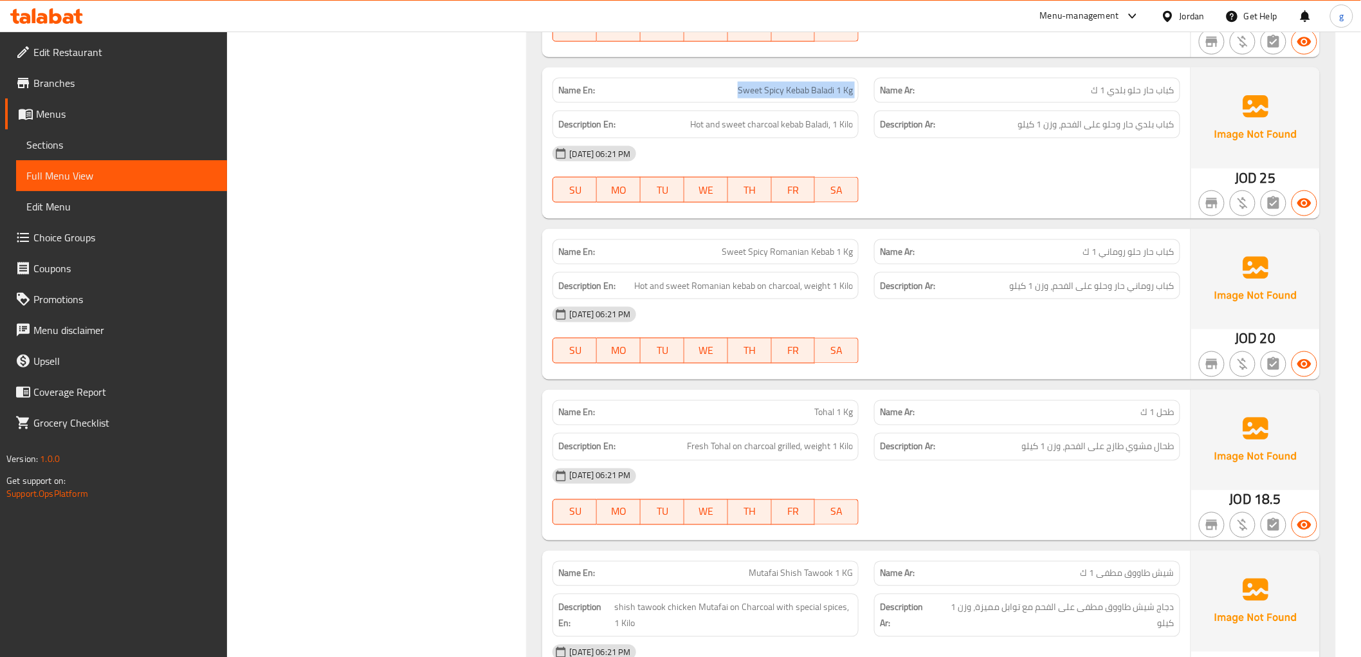
click at [765, 89] on span "Sweet Spicy Kebab Baladi 1 Kg" at bounding box center [795, 91] width 115 height 14
copy span "Sweet Spicy Kebab Baladi 1 Kg"
click at [880, 259] on strong "Name Ar:" at bounding box center [897, 252] width 35 height 14
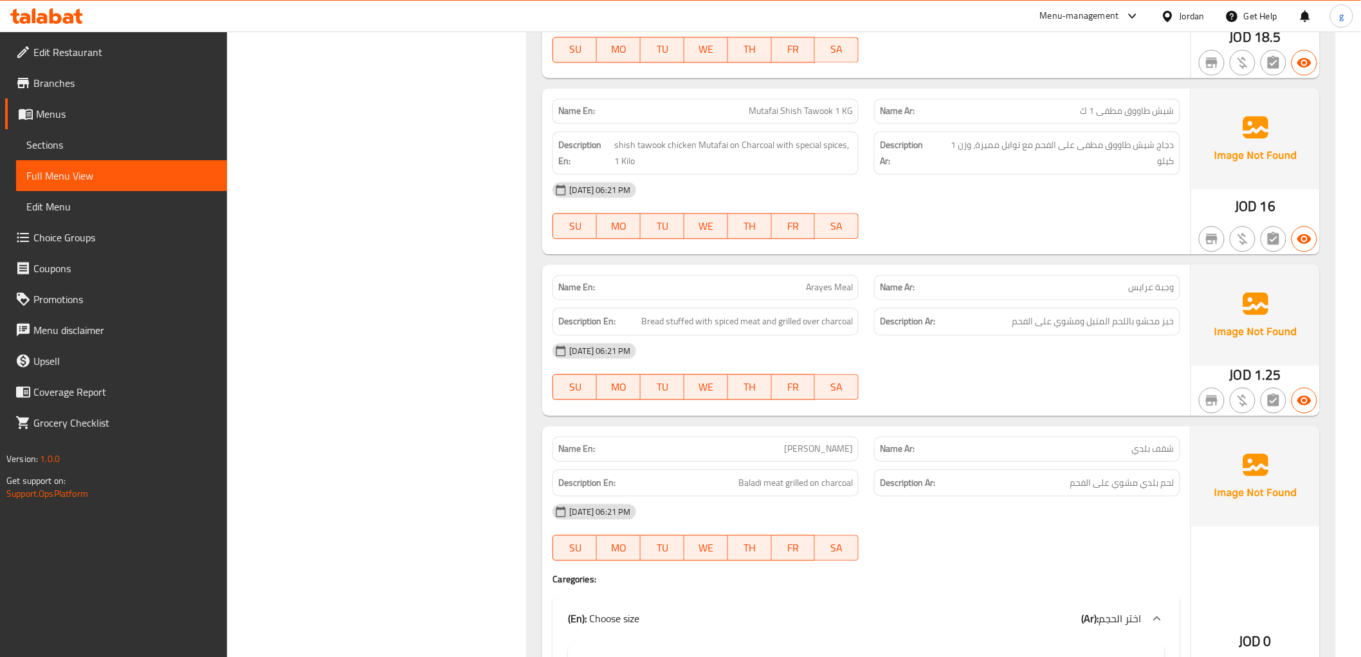
scroll to position [9300, 0]
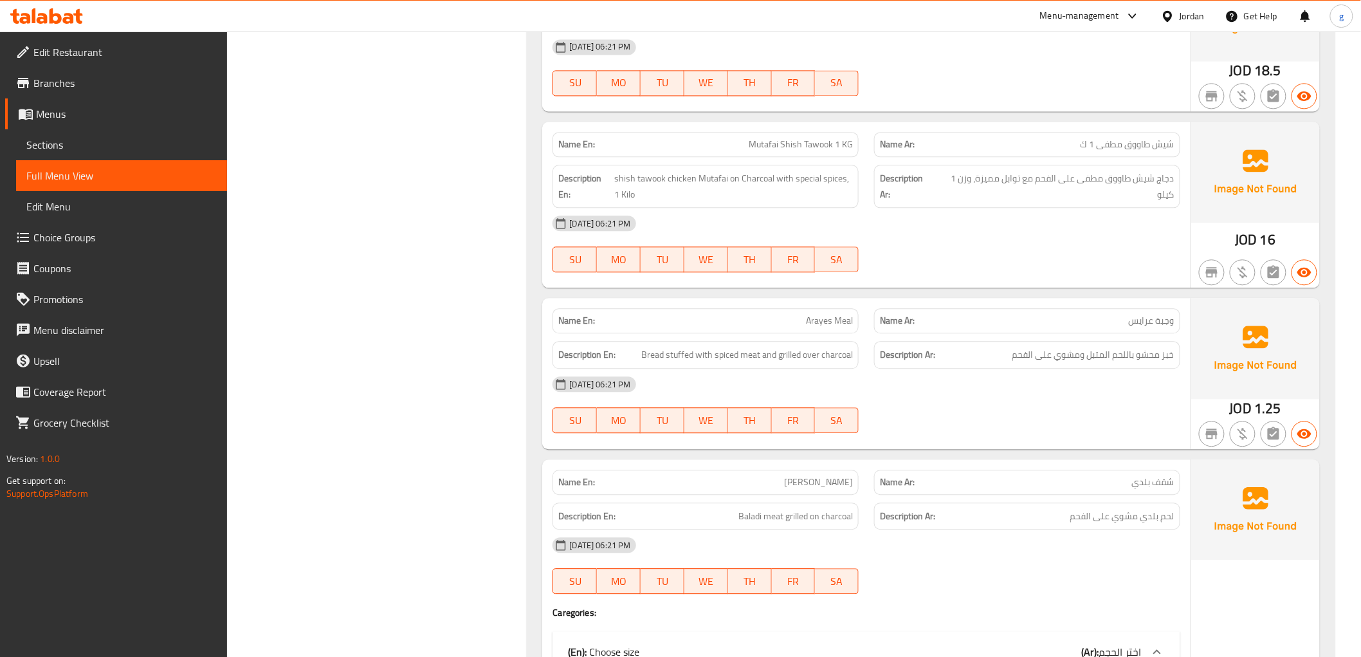
click at [763, 138] on span "Mutafai Shish Tawook 1 KG" at bounding box center [801, 145] width 104 height 14
copy span "Mutafai Shish Tawook 1 KG"
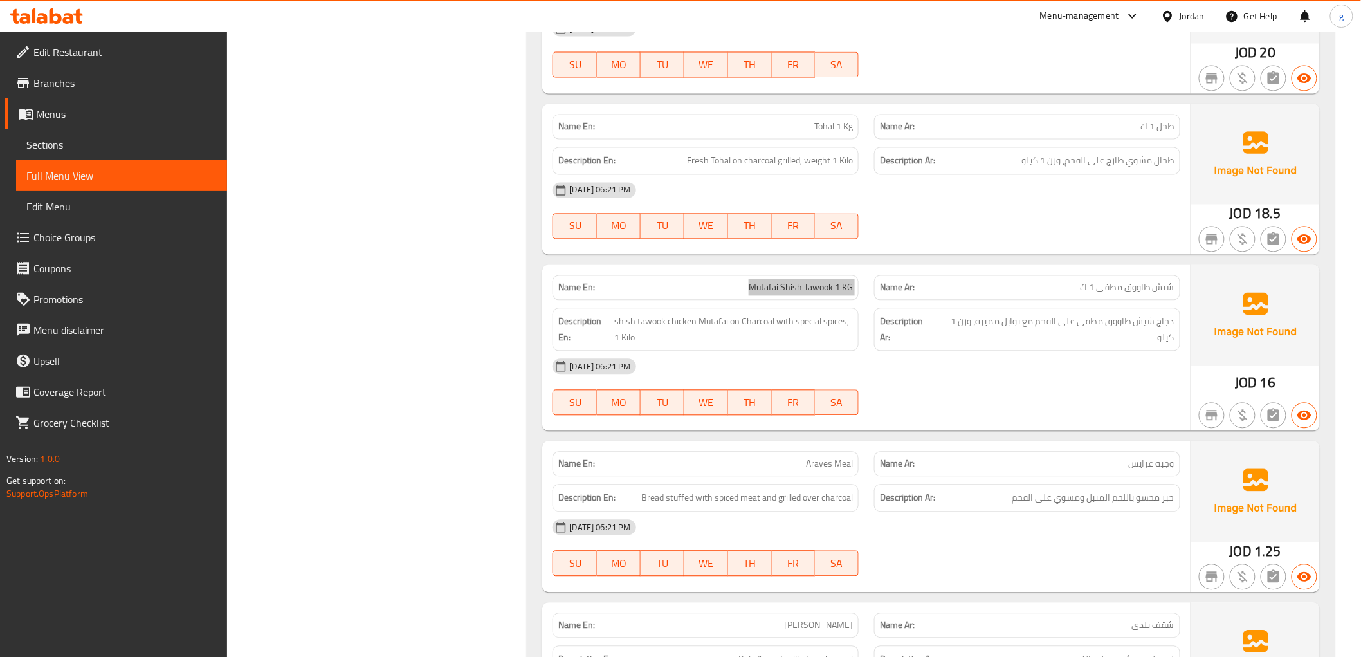
scroll to position [9014, 0]
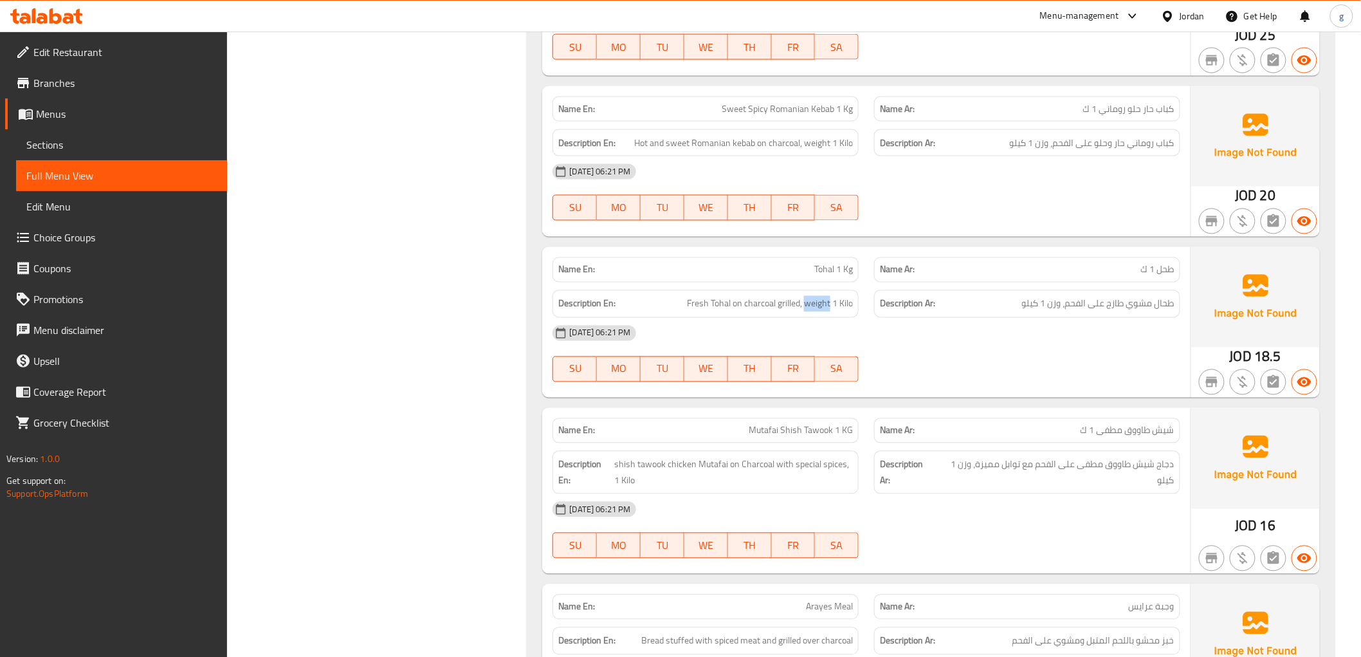
drag, startPoint x: 805, startPoint y: 301, endPoint x: 828, endPoint y: 313, distance: 26.8
click at [828, 313] on div "Description En: Fresh Tohal on charcoal grilled, weight 1 Kilo" at bounding box center [705, 304] width 306 height 28
copy span "weight"
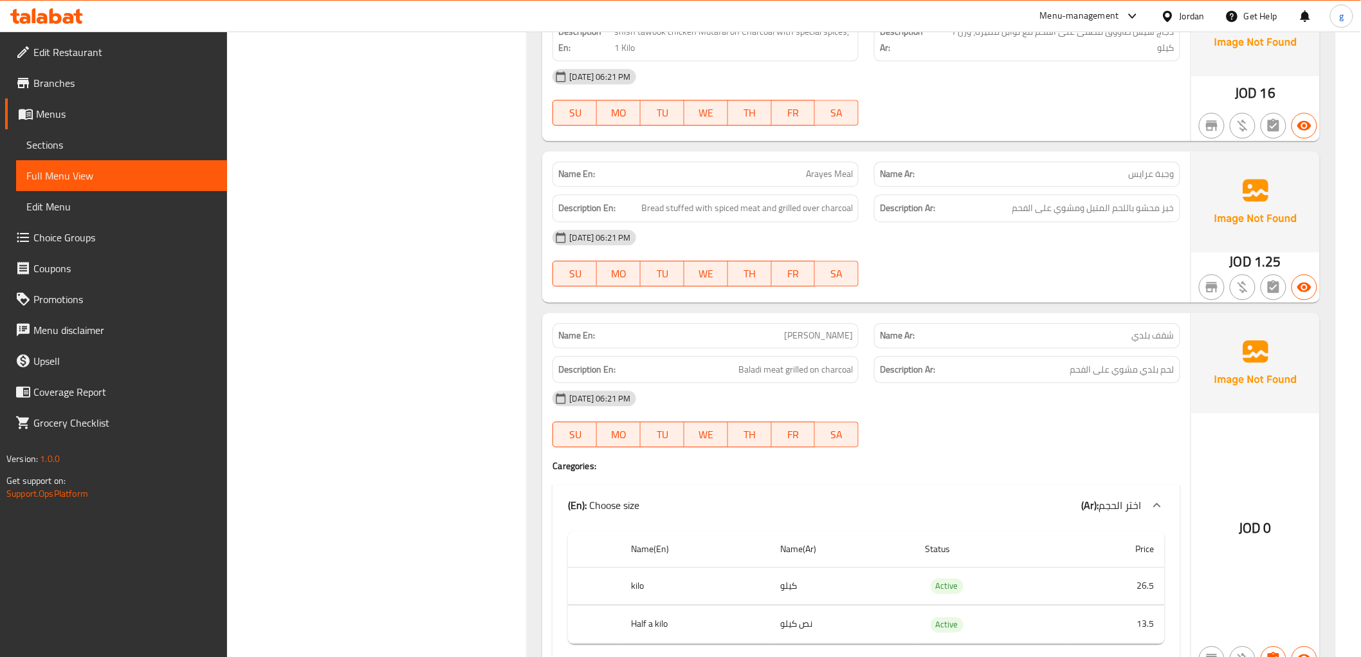
scroll to position [9442, 0]
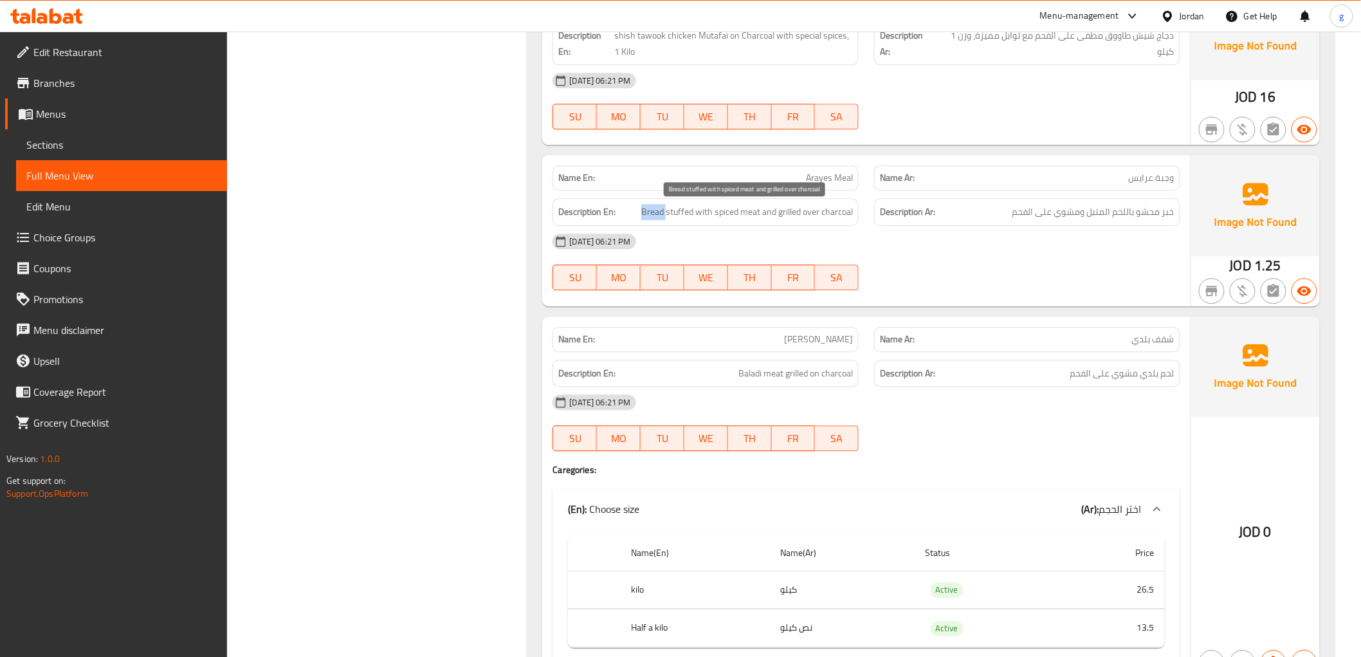
drag, startPoint x: 642, startPoint y: 214, endPoint x: 666, endPoint y: 217, distance: 24.0
click at [666, 217] on span "Bread stuffed with spiced meat and grilled over charcoal" at bounding box center [747, 212] width 212 height 16
copy span "Bread"
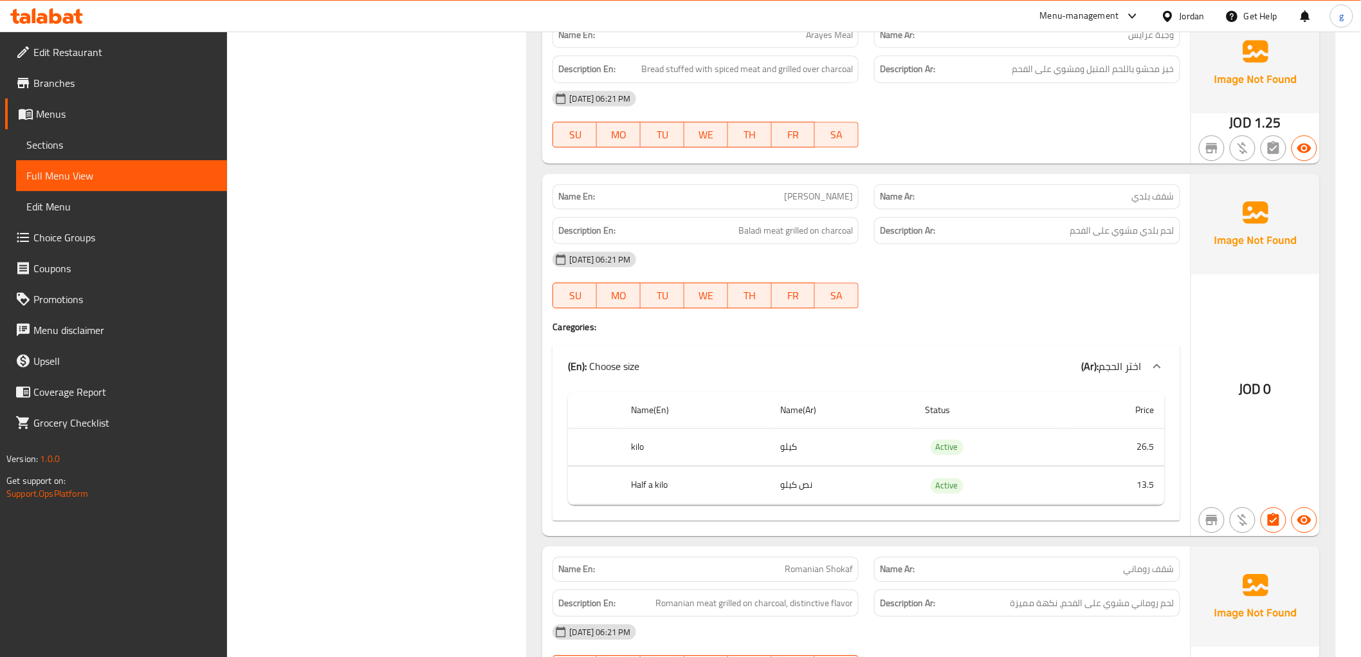
click at [1026, 223] on h6 "Description Ar: لحم بلدي مشوي على الفحم" at bounding box center [1027, 231] width 295 height 16
click at [796, 203] on div "Name En: [PERSON_NAME]" at bounding box center [705, 196] width 306 height 25
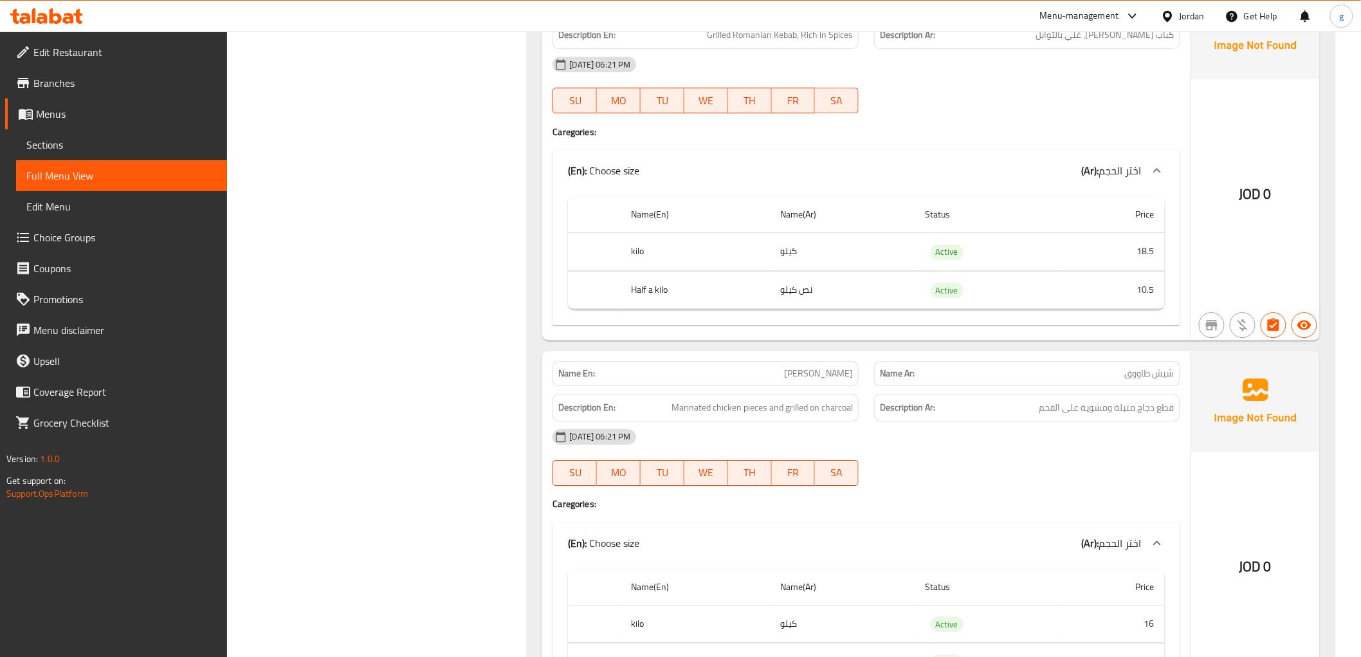
scroll to position [11586, 0]
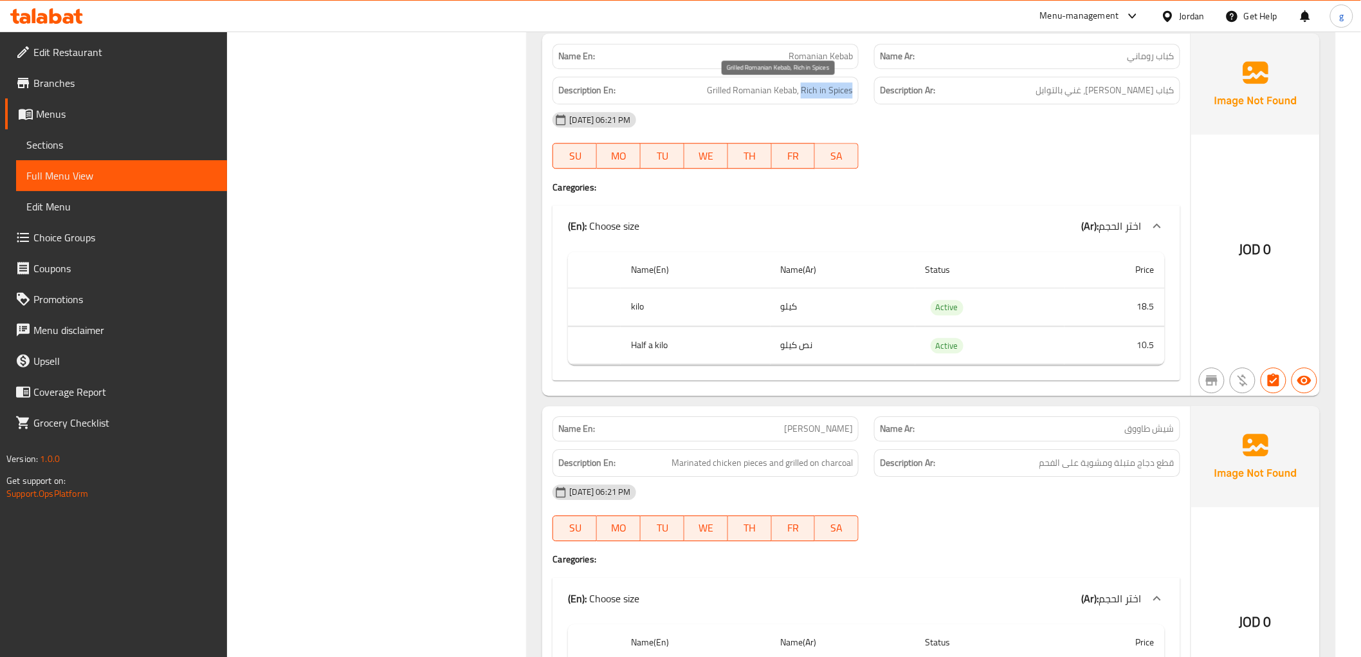
drag, startPoint x: 802, startPoint y: 91, endPoint x: 853, endPoint y: 97, distance: 51.2
click at [853, 97] on div "Description En: Grilled Romanian Kebab, Rich in Spices" at bounding box center [705, 91] width 306 height 28
click at [1030, 154] on div "[DATE] 06:21 PM SU MO TU WE TH FR SA" at bounding box center [866, 140] width 642 height 72
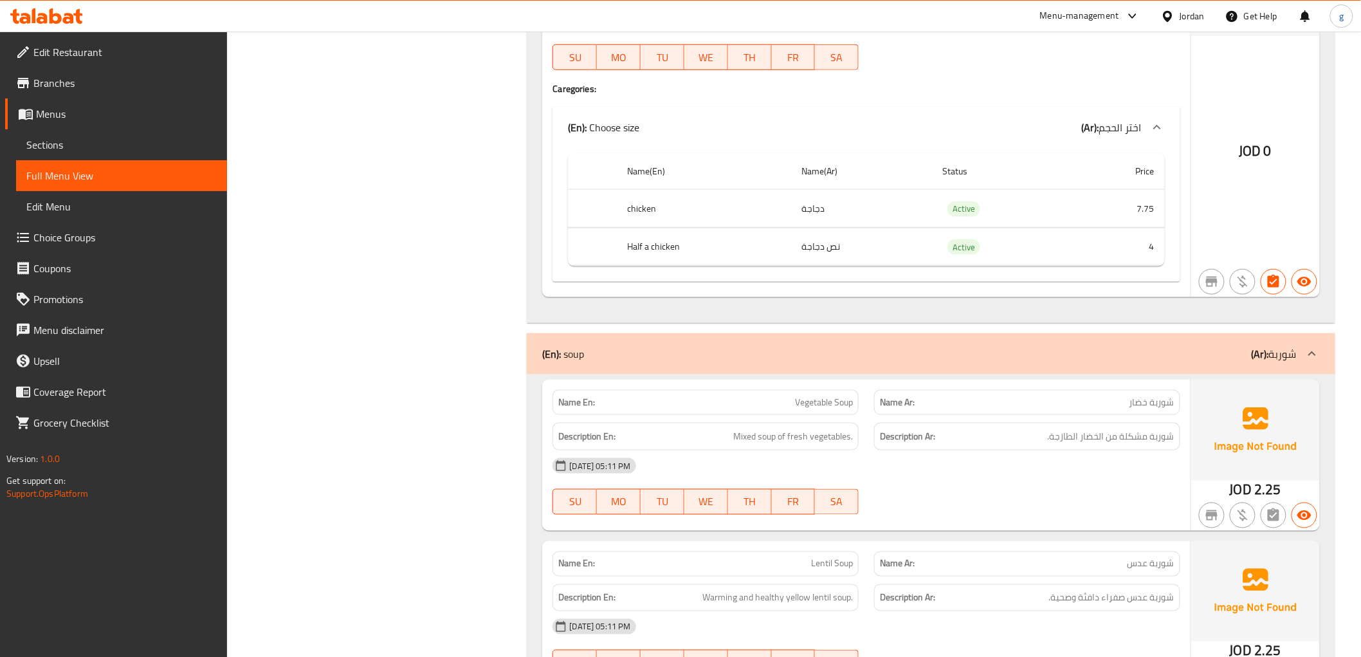
scroll to position [12587, 0]
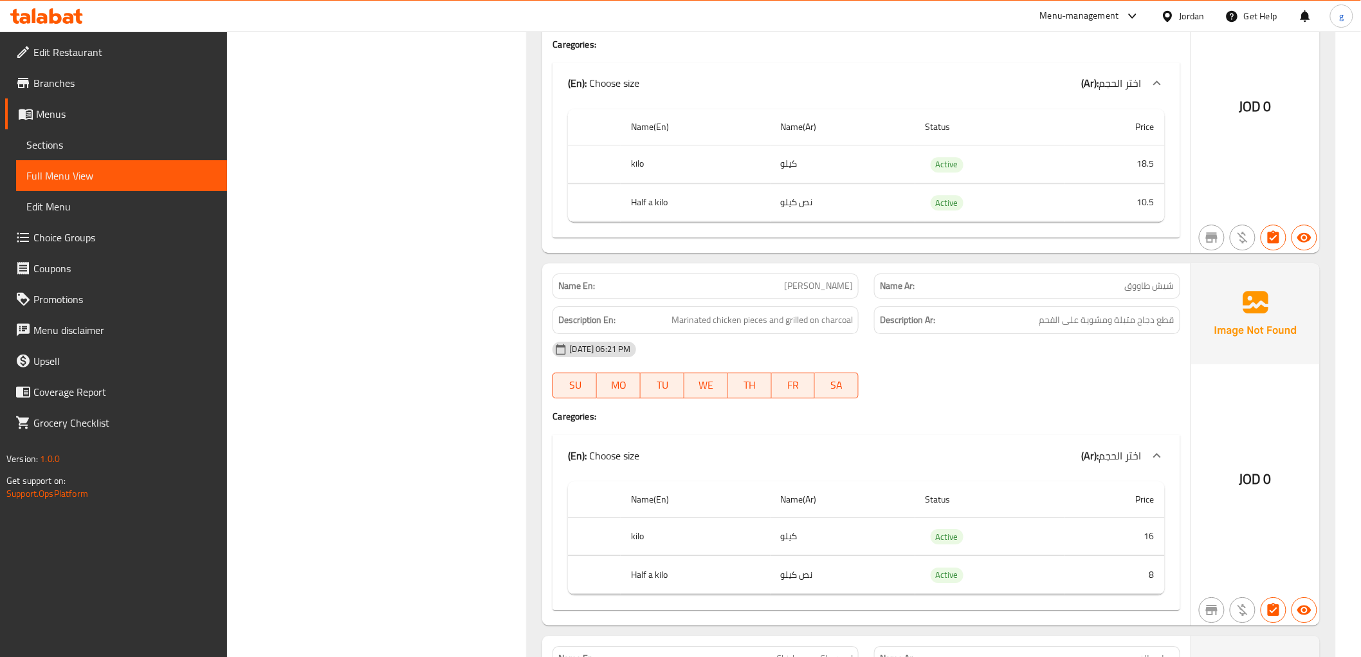
click at [103, 148] on span "Sections" at bounding box center [121, 144] width 190 height 15
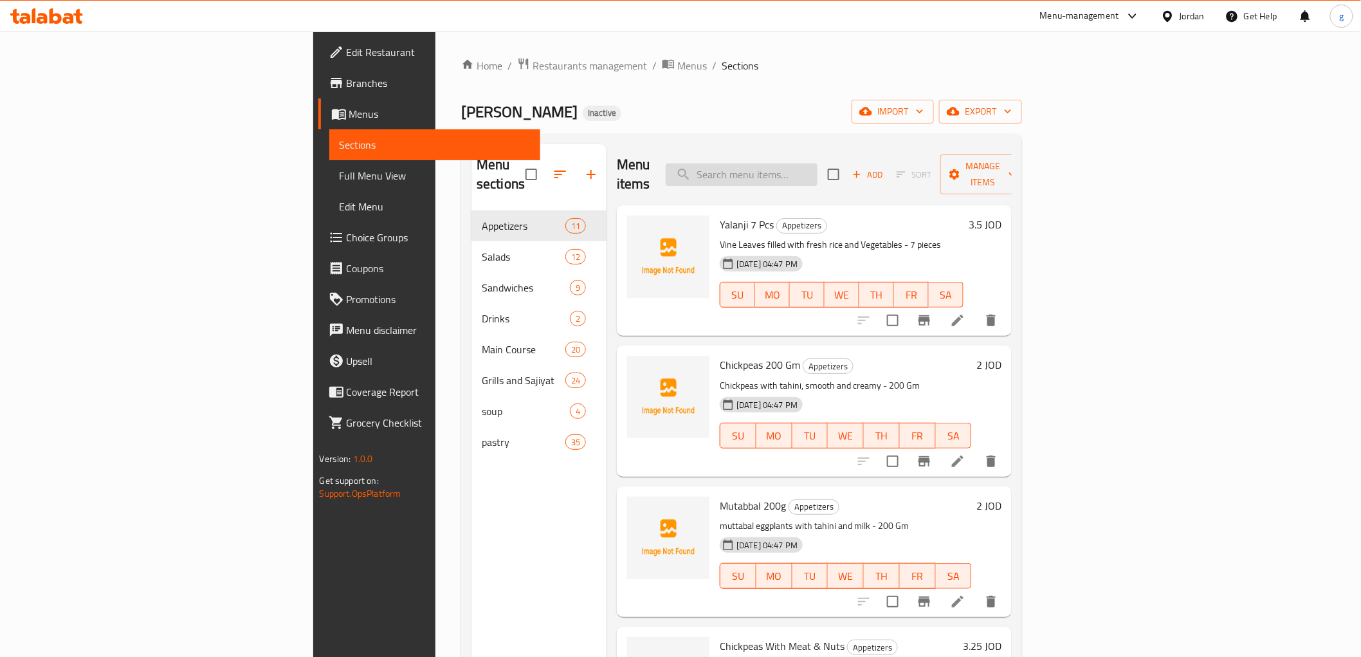
click at [817, 171] on input "search" at bounding box center [742, 174] width 152 height 23
paste input "Mutafai [PERSON_NAME]"
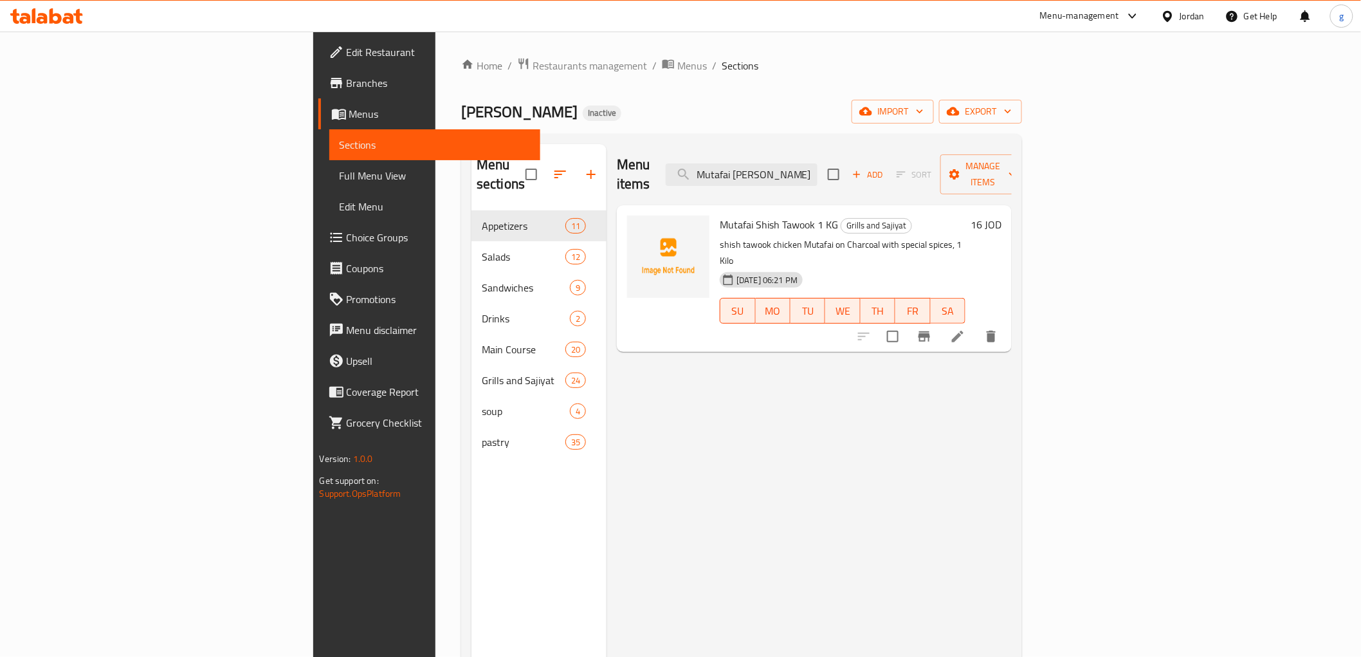
type input "Mutafai [PERSON_NAME]"
click at [976, 325] on li at bounding box center [958, 336] width 36 height 23
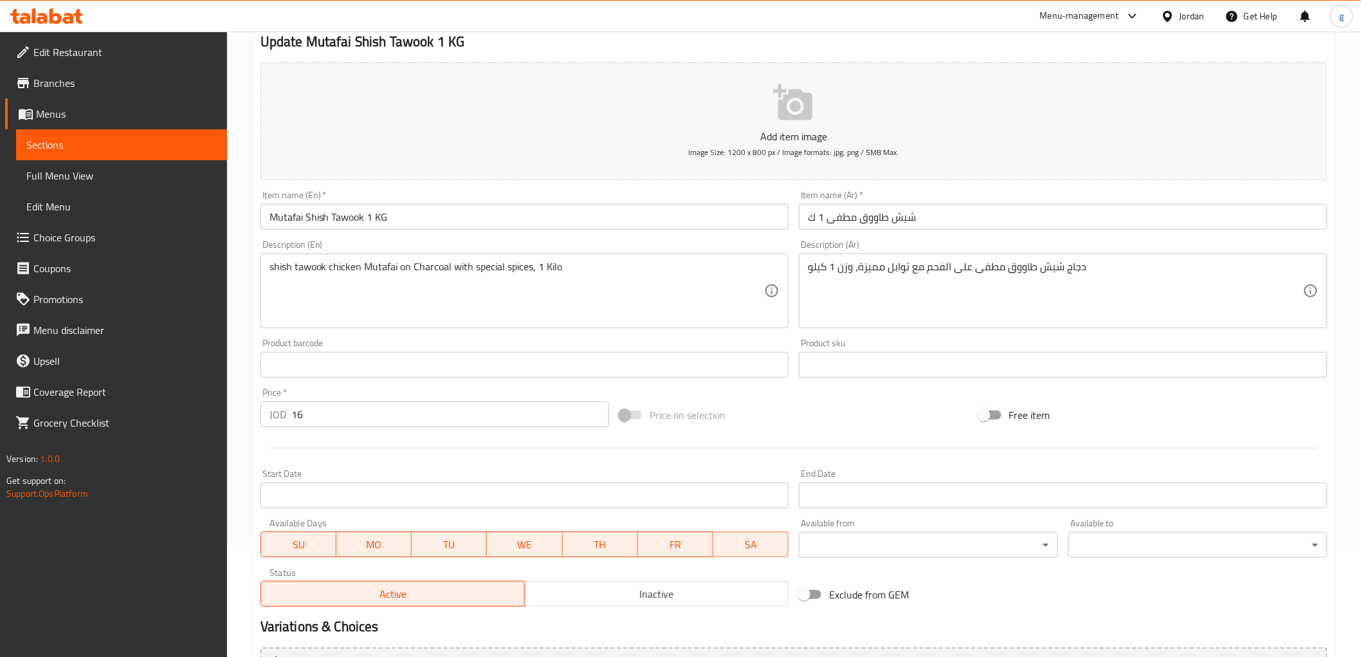
scroll to position [107, 0]
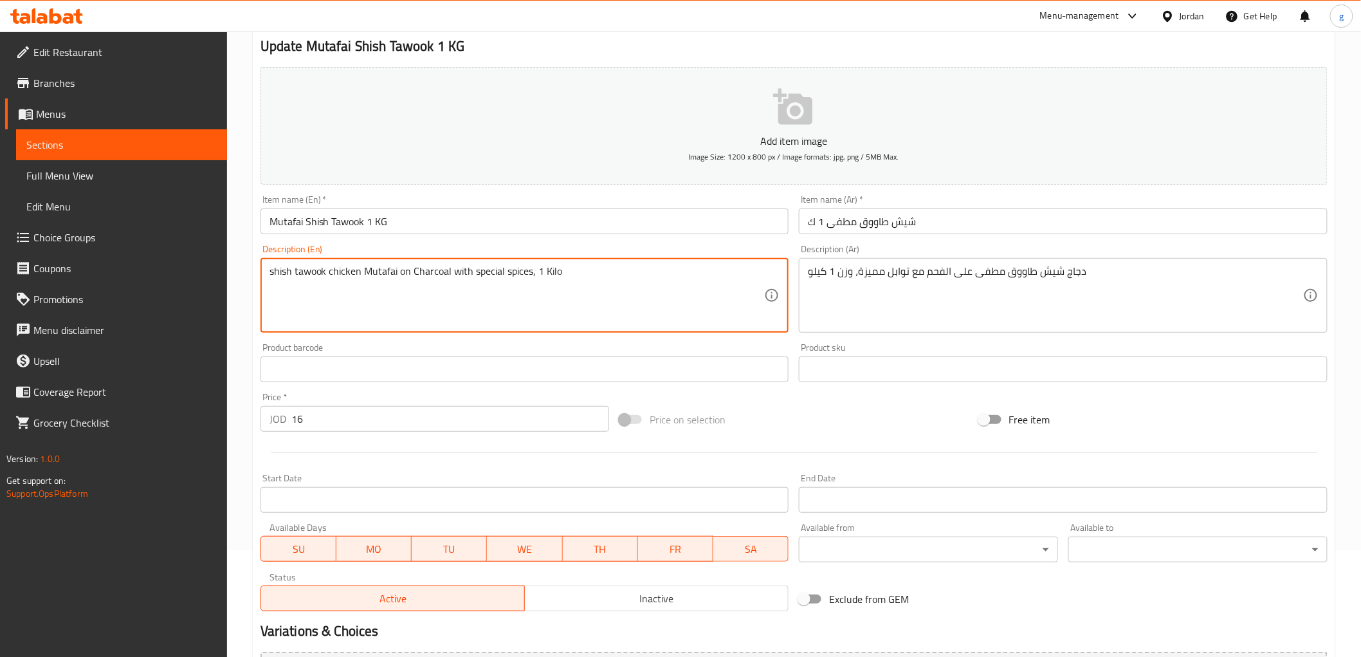
click at [534, 275] on textarea "shish tawook chicken Mutafai on Charcoal with special spices, 1 Kilo" at bounding box center [516, 295] width 495 height 61
paste textarea "weight"
click at [536, 278] on textarea "shish tawook chicken Mutafai on Charcoal with special spices,weight 1 Kilo" at bounding box center [516, 295] width 495 height 61
click at [641, 296] on textarea "shish tawook chicken Mutafai on Charcoal with special spices, weight 1 Kilo" at bounding box center [516, 295] width 495 height 61
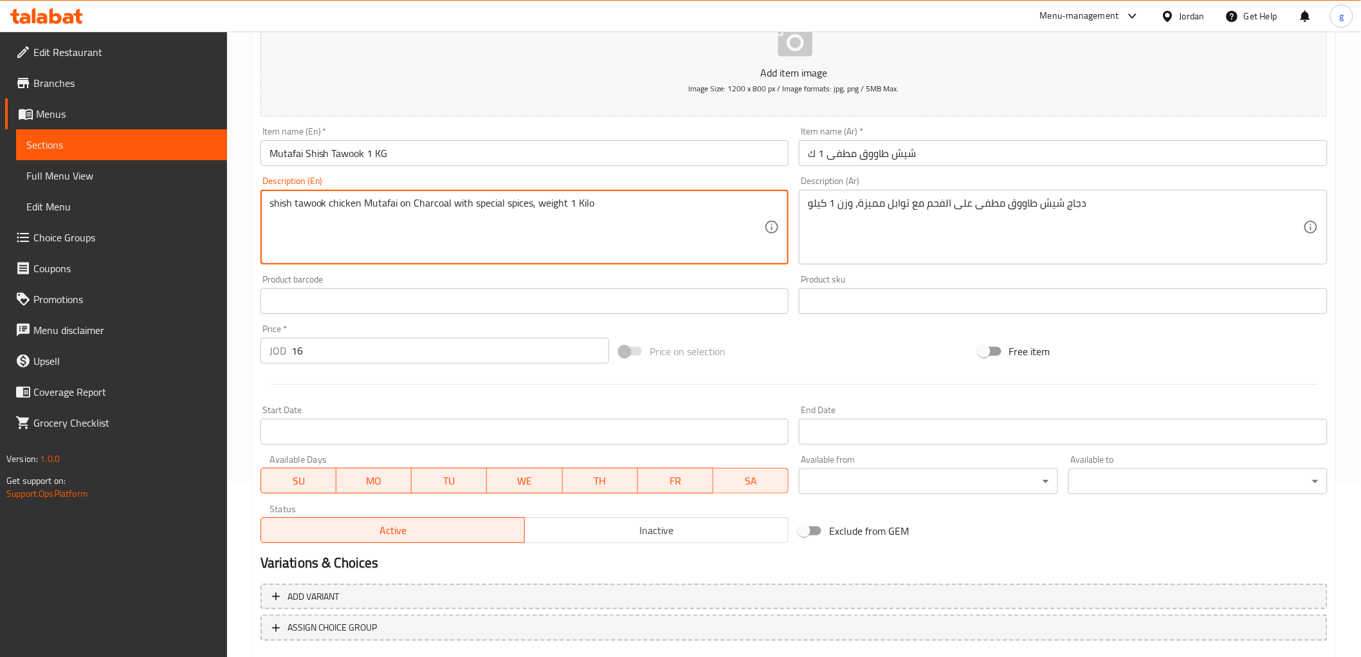
scroll to position [250, 0]
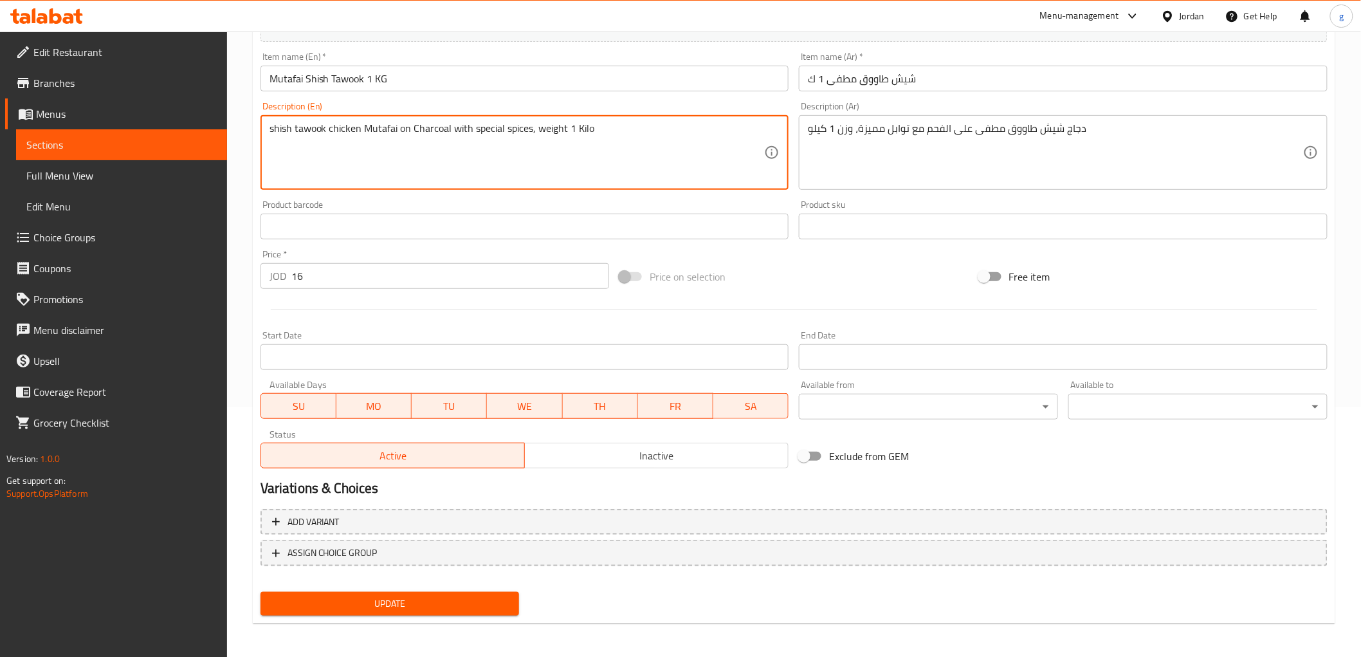
type textarea "shish tawook chicken Mutafai on Charcoal with special spices, weight 1 Kilo"
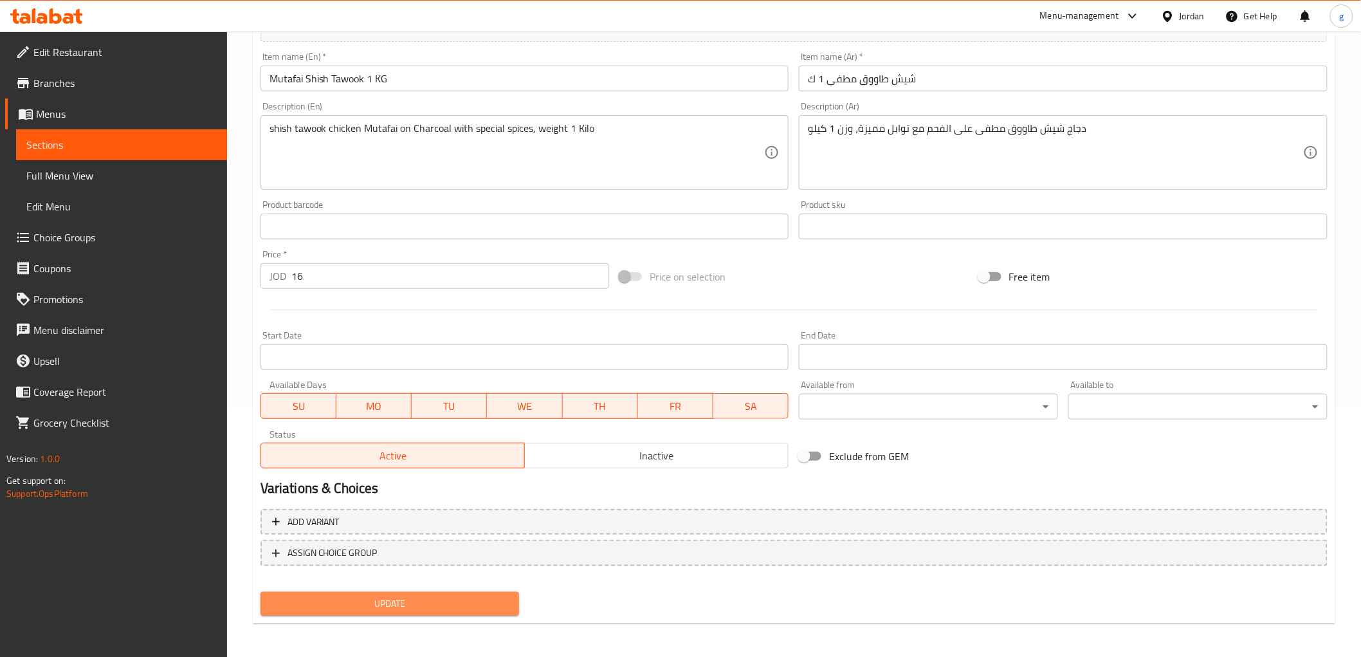
click at [452, 606] on span "Update" at bounding box center [390, 604] width 239 height 16
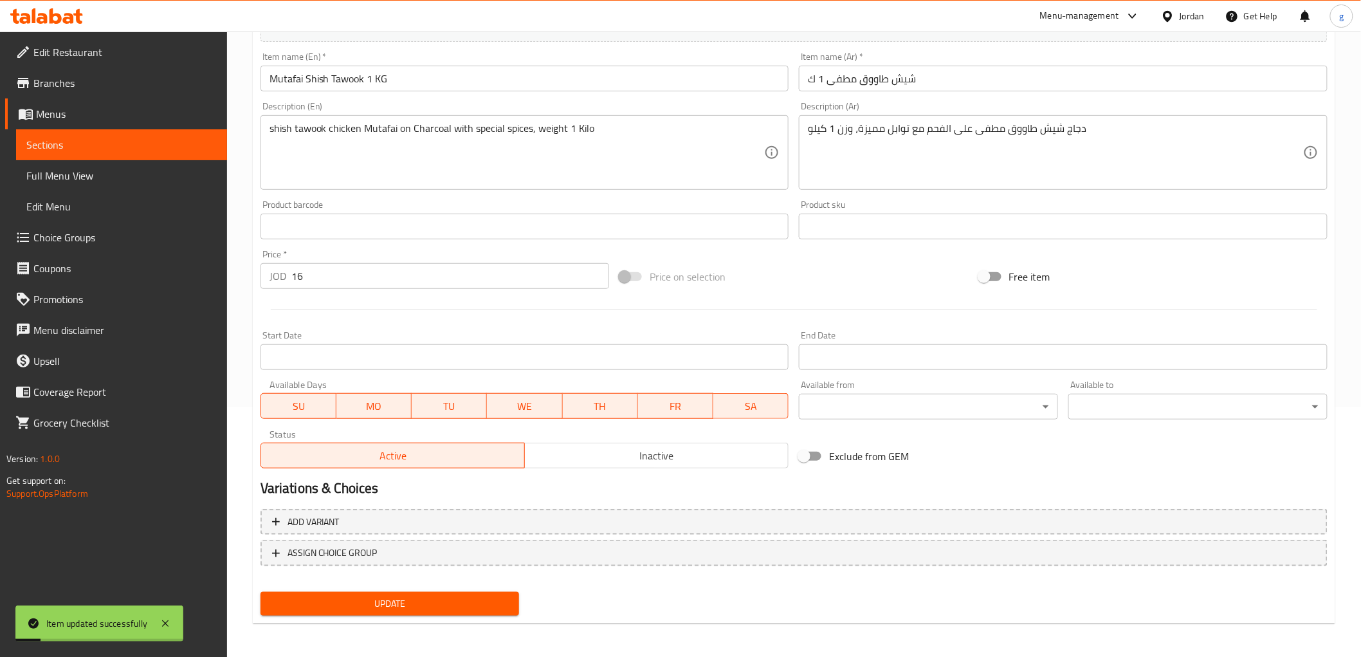
click at [113, 143] on span "Sections" at bounding box center [121, 144] width 190 height 15
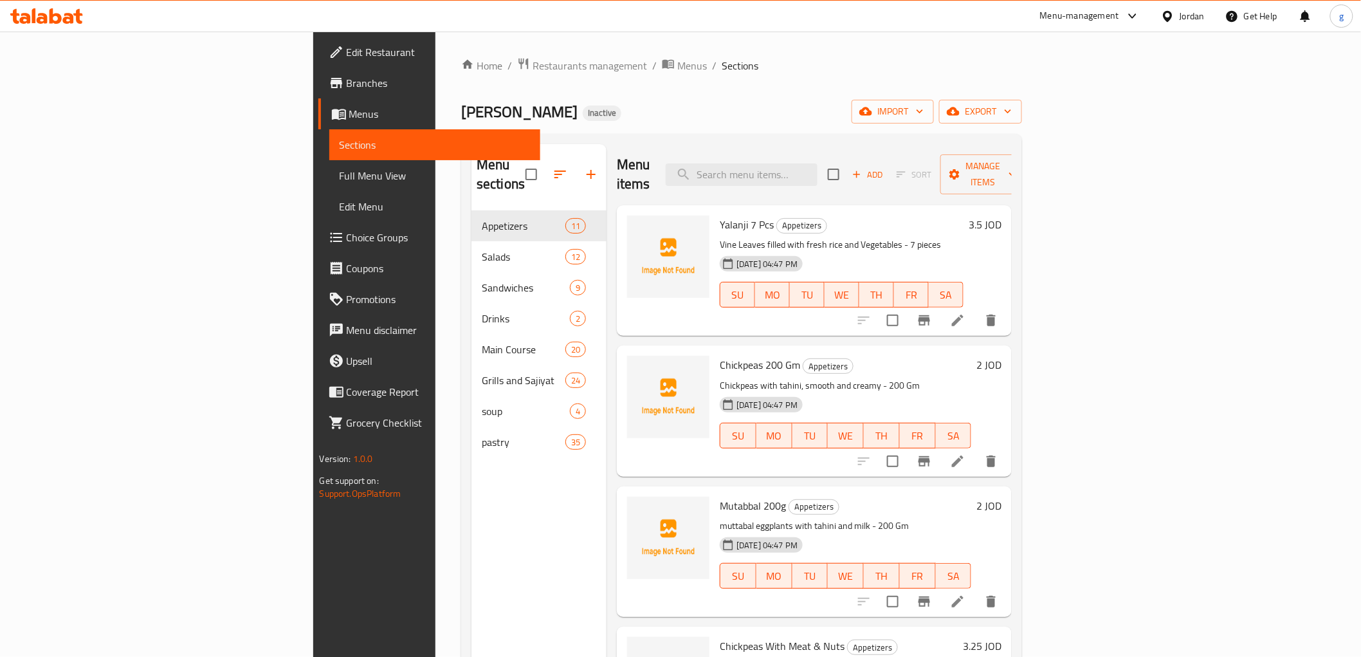
click at [858, 177] on div "Menu items Add Sort Manage items" at bounding box center [814, 174] width 395 height 61
click at [817, 165] on input "search" at bounding box center [742, 174] width 152 height 23
paste input "Sweet Spicy Kebab Baladi"
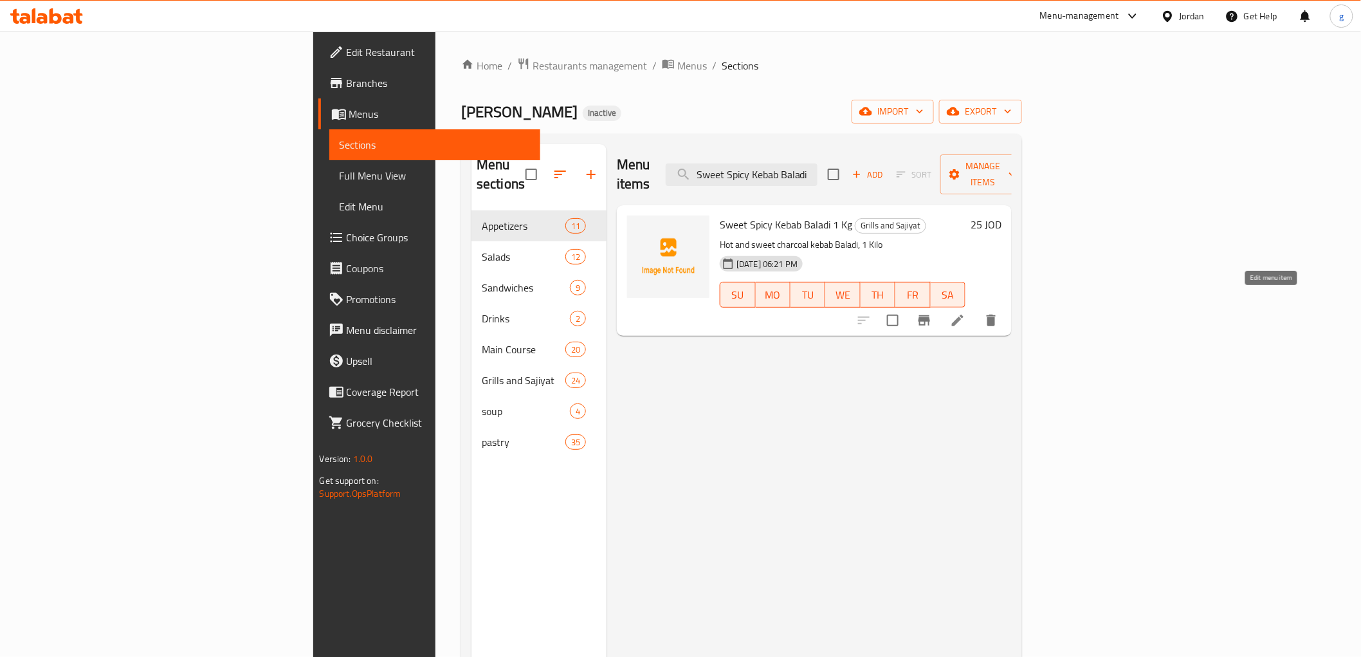
type input "Sweet Spicy Kebab Baladi"
click at [963, 314] on icon at bounding box center [958, 320] width 12 height 12
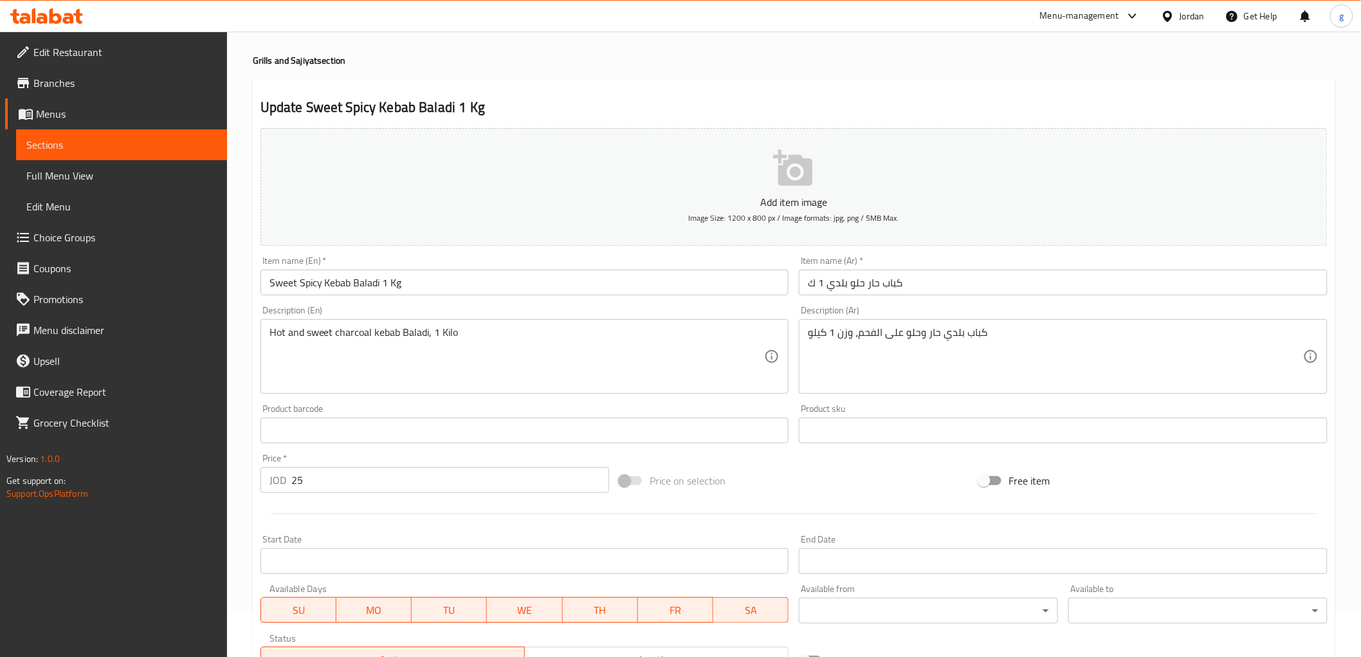
scroll to position [71, 0]
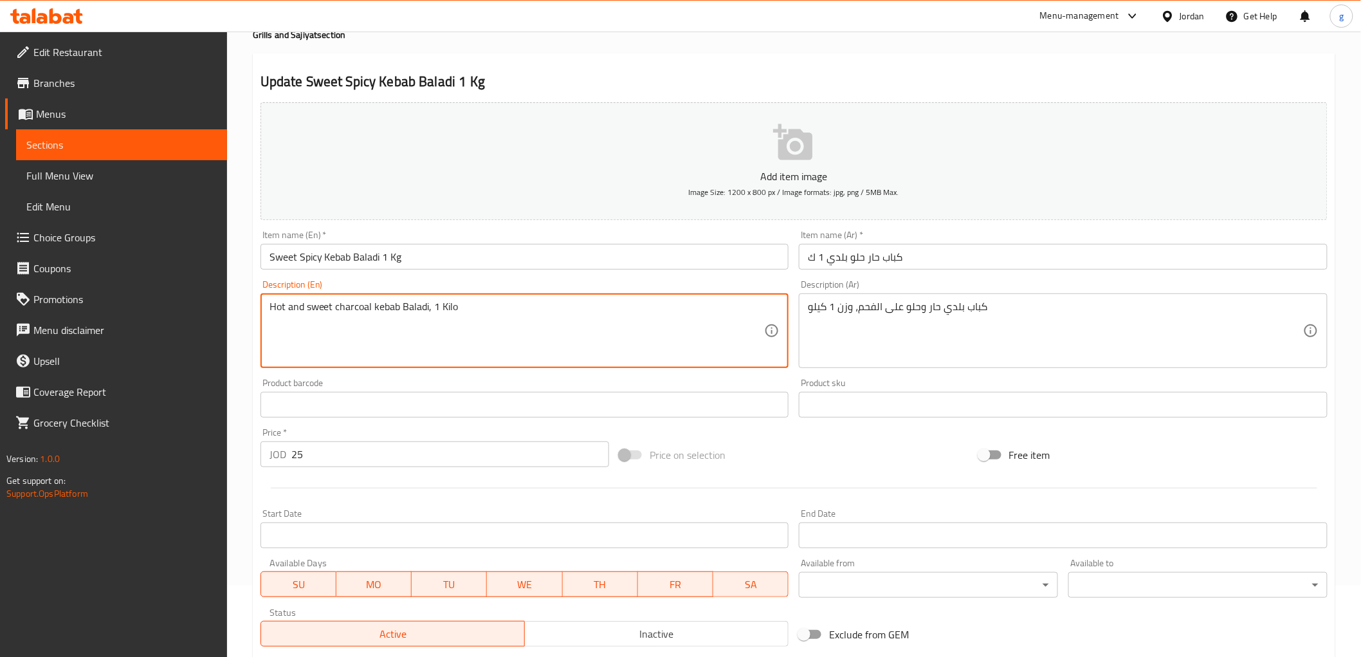
click at [331, 310] on textarea "Hot and sweet charcoal kebab Baladi, 1 Kilo" at bounding box center [516, 330] width 495 height 61
drag, startPoint x: 372, startPoint y: 307, endPoint x: 427, endPoint y: 314, distance: 55.7
click at [427, 314] on textarea "Hot and sweet charcoal kebab Baladi, 1 Kilo" at bounding box center [516, 330] width 495 height 61
click at [338, 311] on textarea "Hot and sweet charcoal , 1 Kilo" at bounding box center [516, 330] width 495 height 61
click at [332, 310] on textarea "Hot and sweet charcoal , 1 Kilo" at bounding box center [516, 330] width 495 height 61
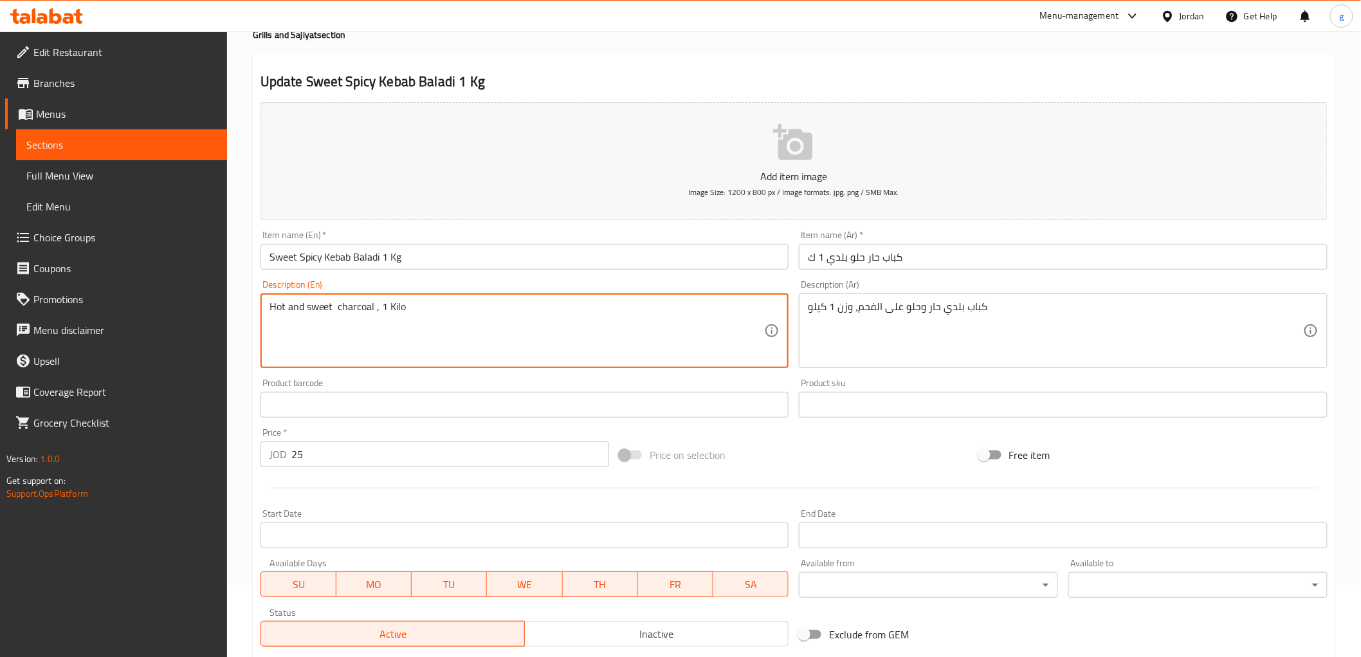
paste textarea "kebab Baladi"
click at [452, 311] on textarea "Hot and sweet kebab Baladi on charcoal , 1 Kilo" at bounding box center [516, 330] width 495 height 61
click at [442, 310] on textarea "Hot and sweet kebab Baladi on charcoal , 1 Kilo" at bounding box center [516, 330] width 495 height 61
click at [527, 330] on textarea "Hot and sweet kebab Baladi on charcoal, 1 Kilo" at bounding box center [516, 330] width 495 height 61
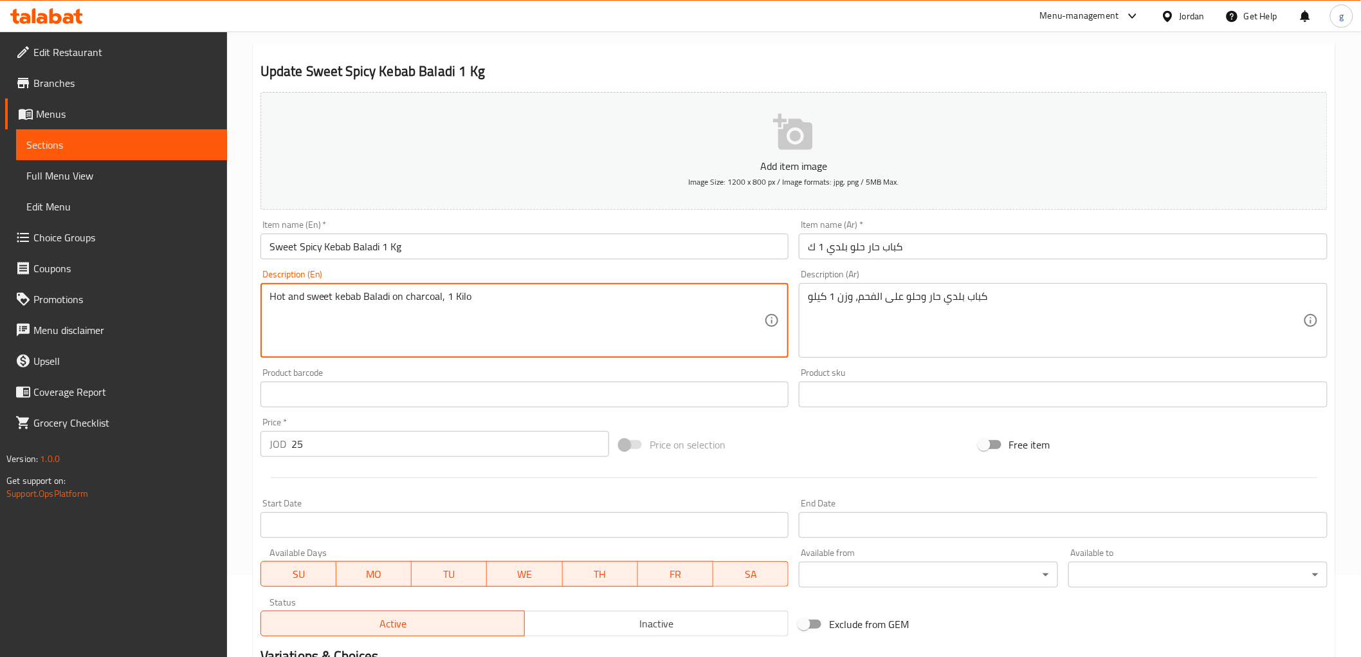
scroll to position [250, 0]
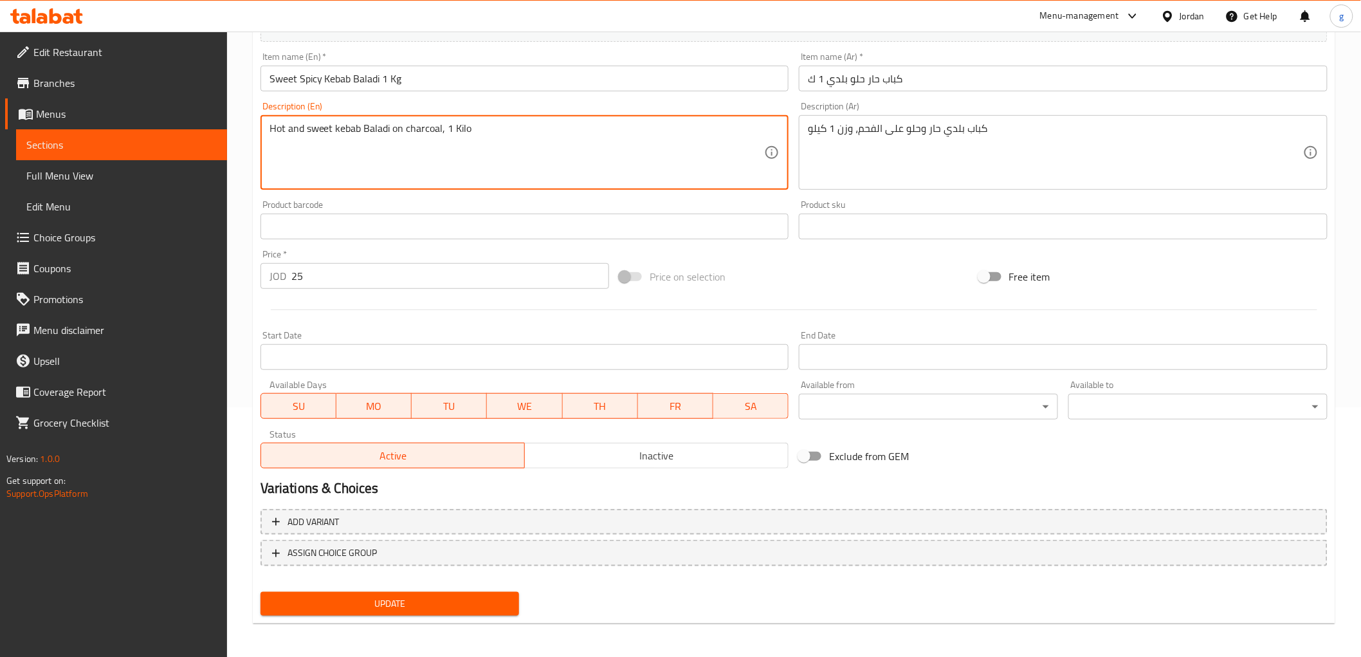
type textarea "Hot and sweet kebab Baladi on charcoal, 1 Kilo"
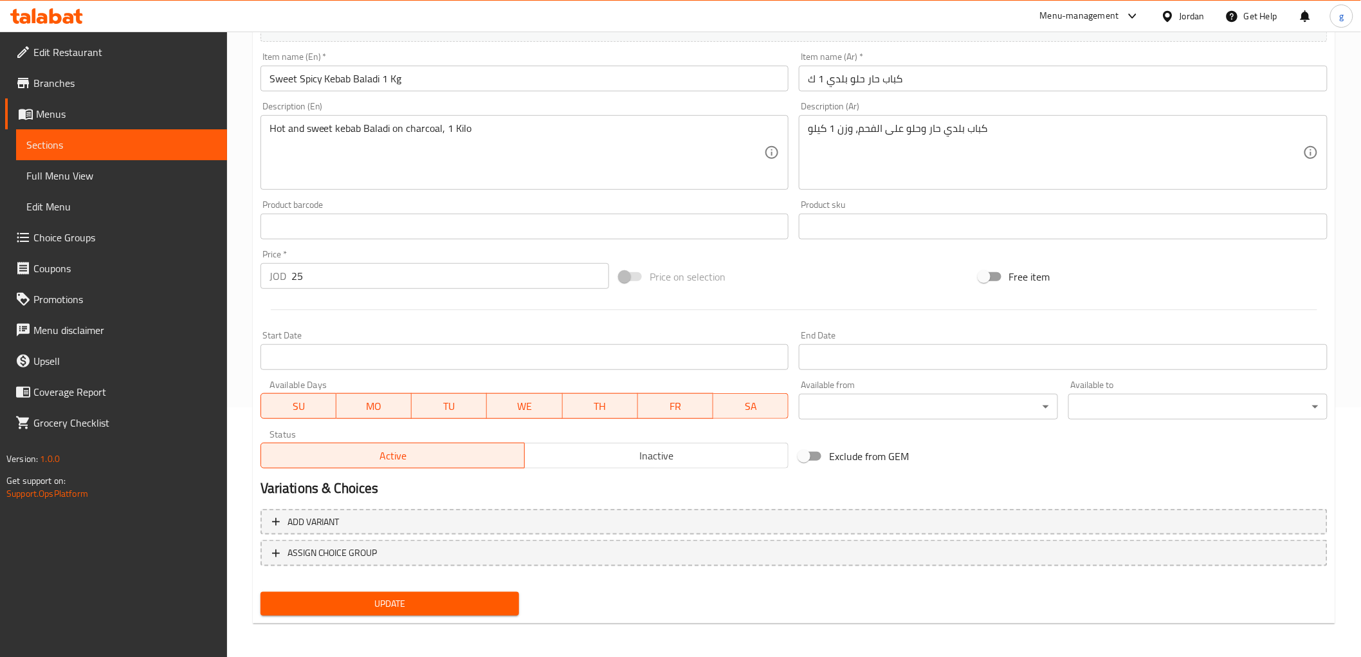
click at [377, 613] on div "Update" at bounding box center [389, 604] width 269 height 34
click at [391, 606] on span "Update" at bounding box center [390, 604] width 239 height 16
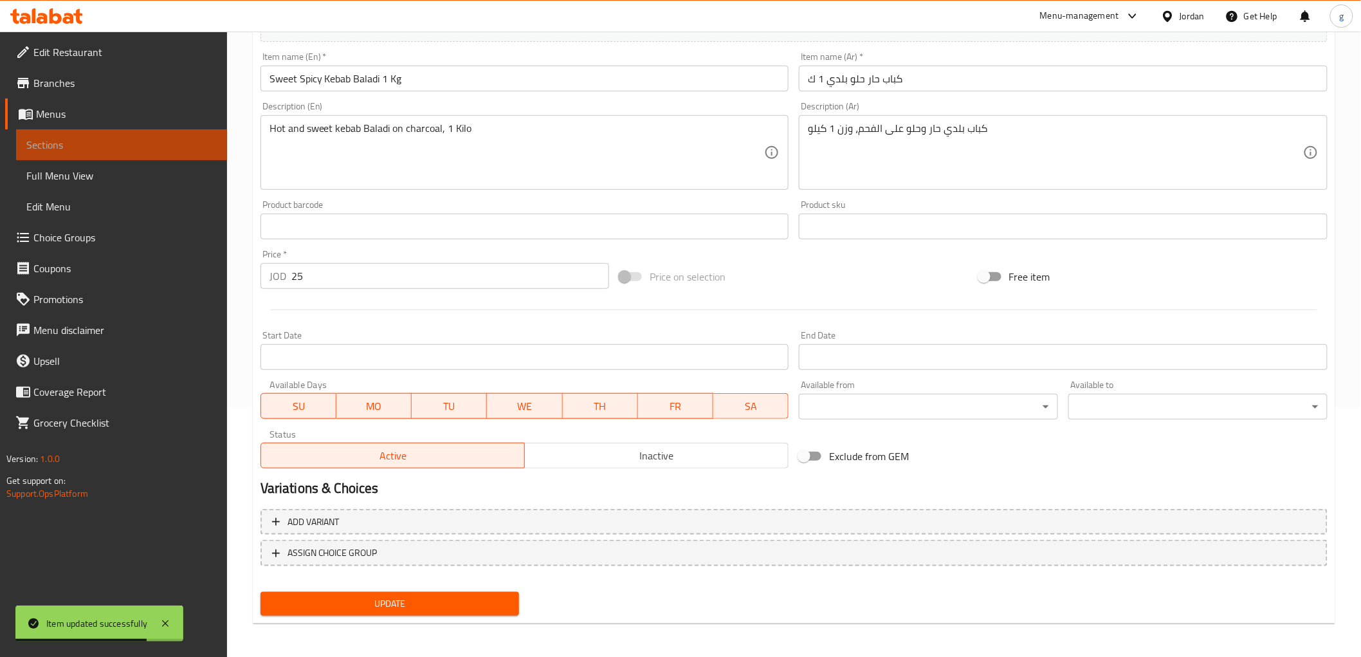
click at [55, 146] on span "Sections" at bounding box center [121, 144] width 190 height 15
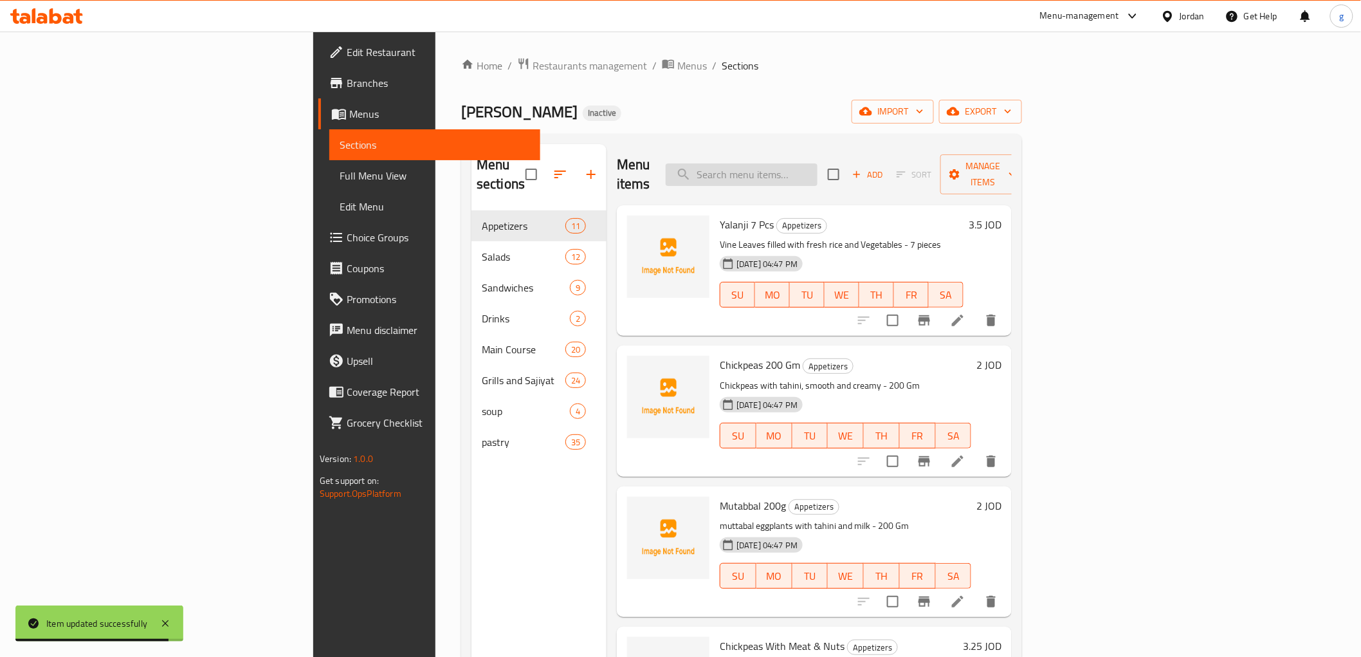
click at [804, 163] on input "search" at bounding box center [742, 174] width 152 height 23
paste input "Khashkhash Kebab Halabi Baladi"
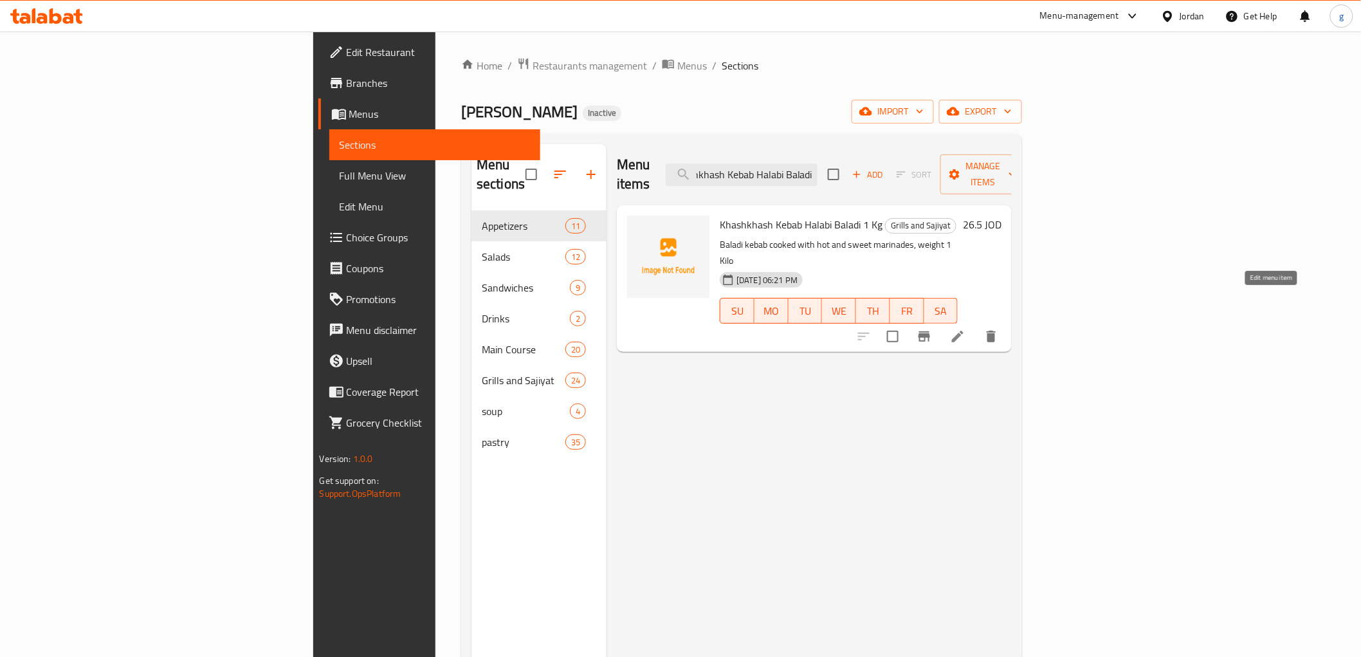
type input "Khashkhash Kebab Halabi Baladi"
click at [965, 329] on icon at bounding box center [957, 336] width 15 height 15
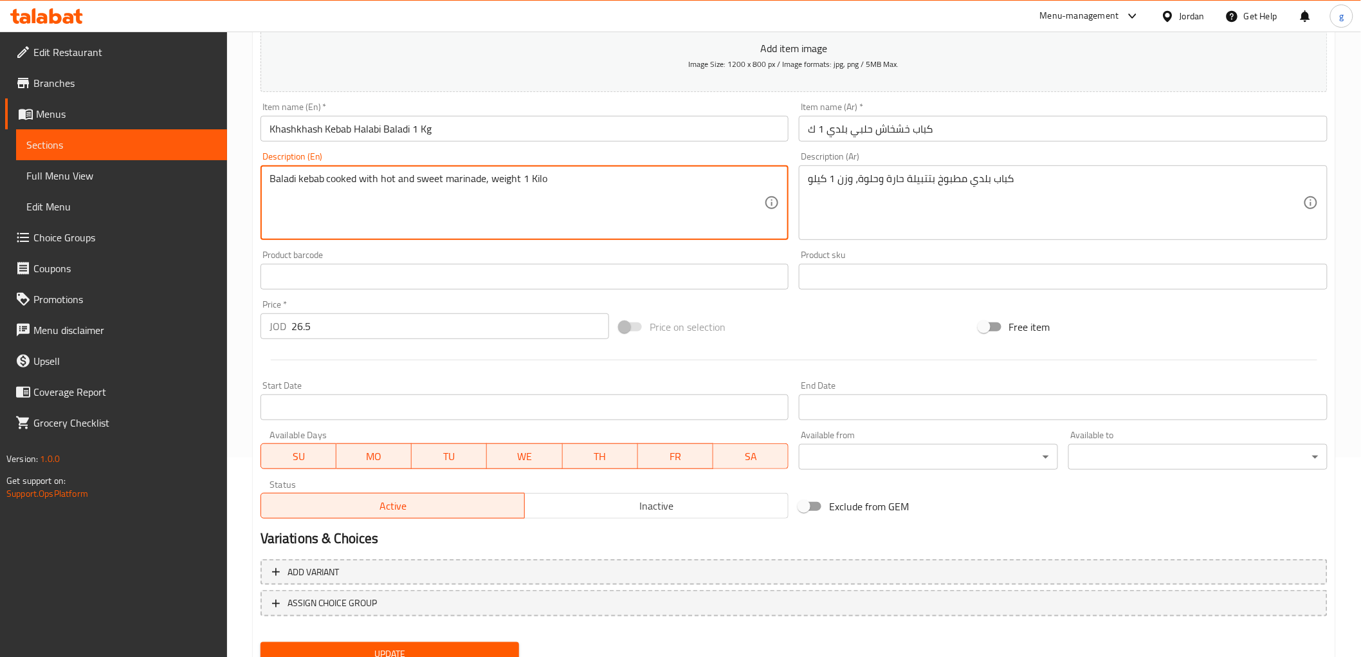
scroll to position [250, 0]
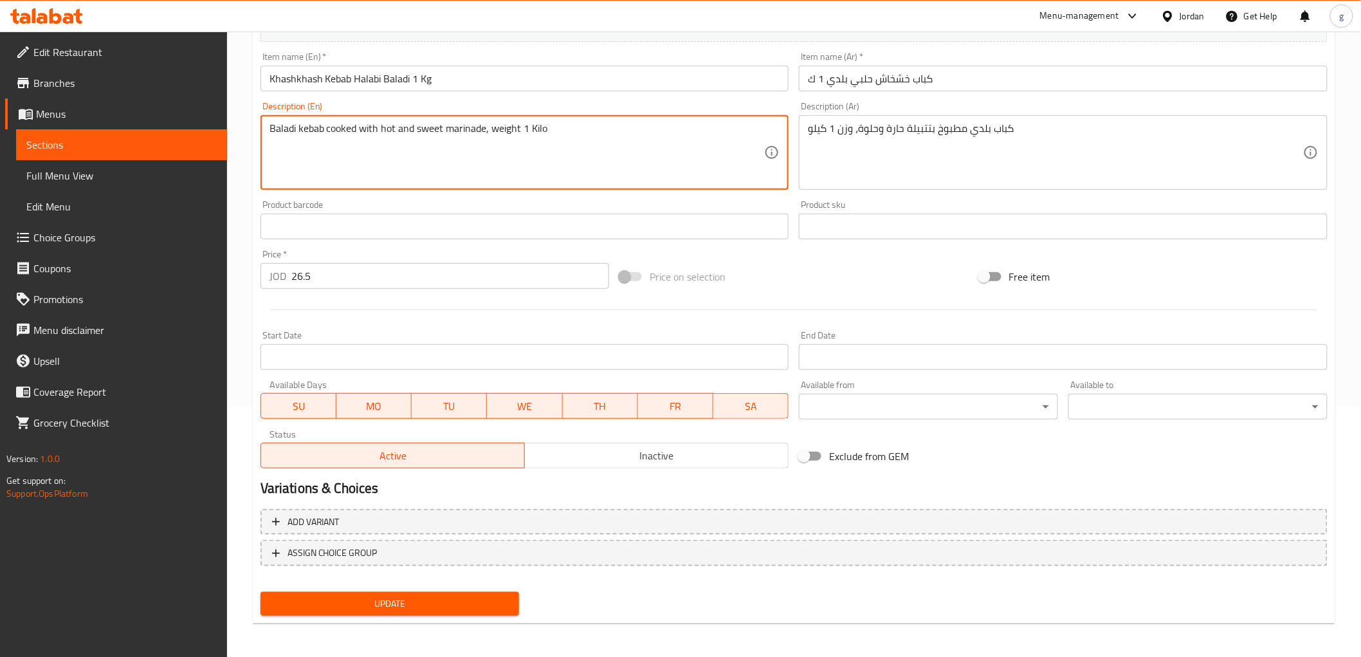
type textarea "Baladi kebab cooked with hot and sweet marinade, weight 1 Kilo"
click at [451, 603] on span "Update" at bounding box center [390, 604] width 239 height 16
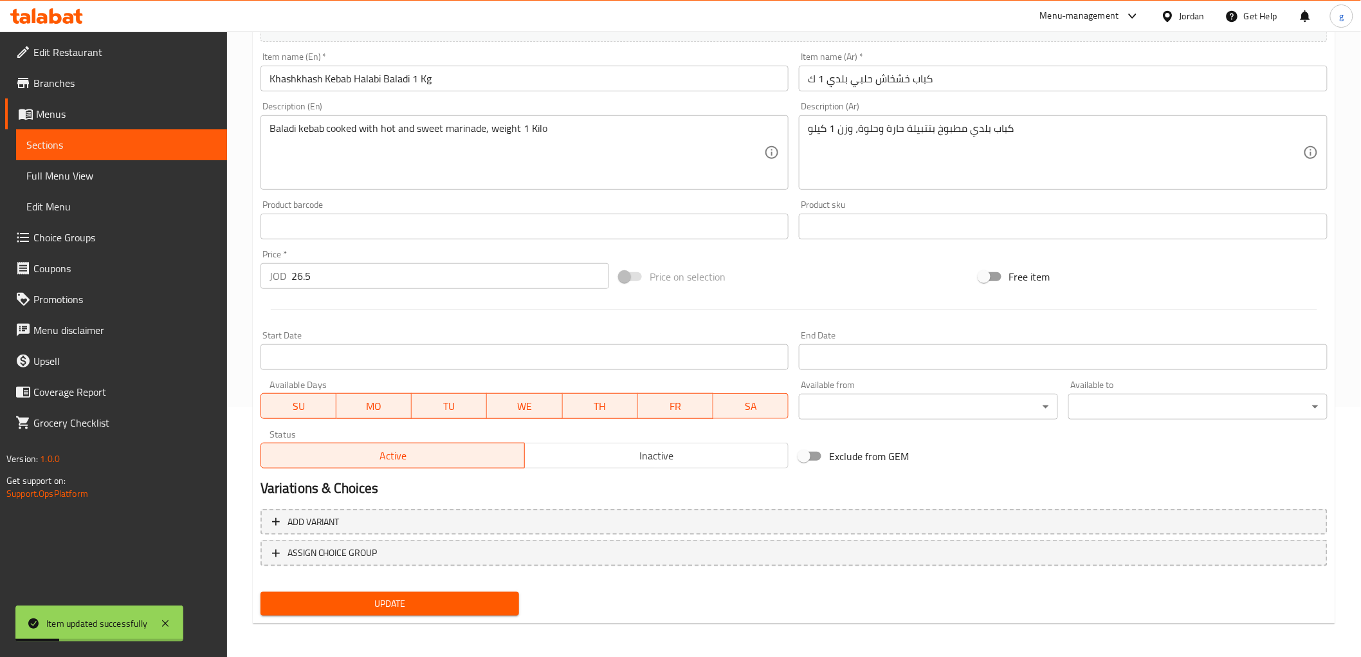
click at [88, 141] on span "Sections" at bounding box center [121, 144] width 190 height 15
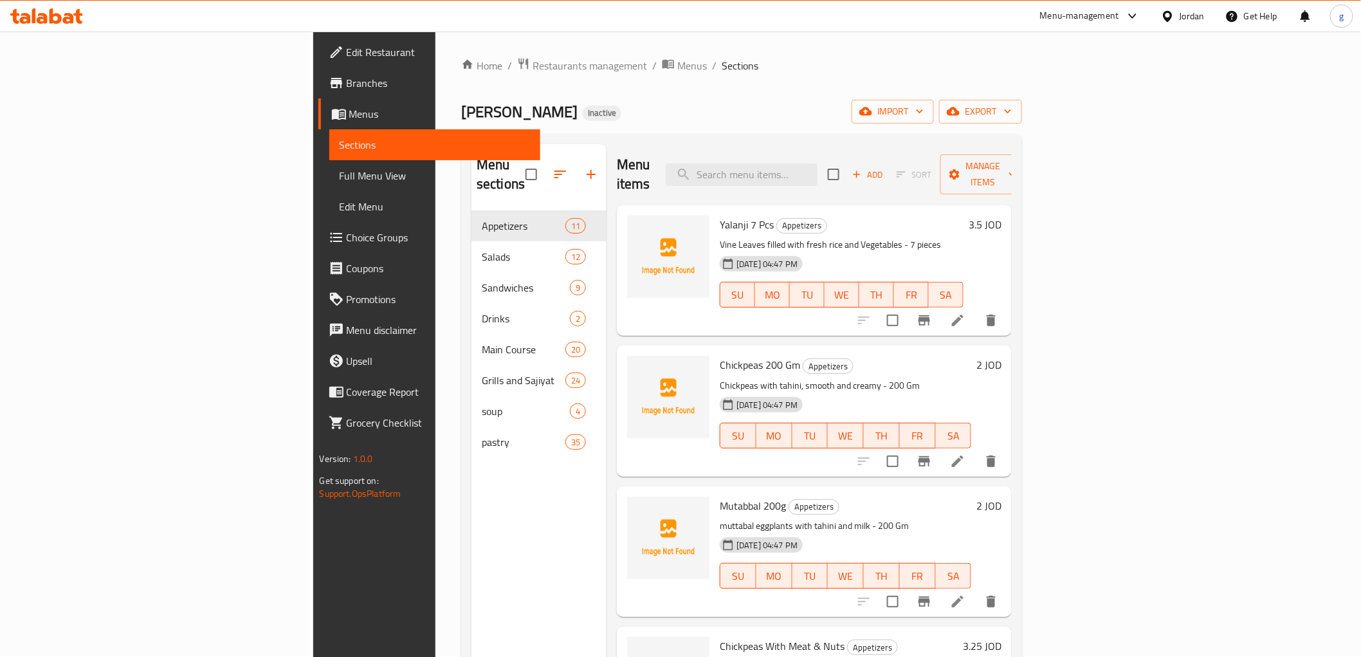
click at [340, 176] on span "Full Menu View" at bounding box center [435, 175] width 190 height 15
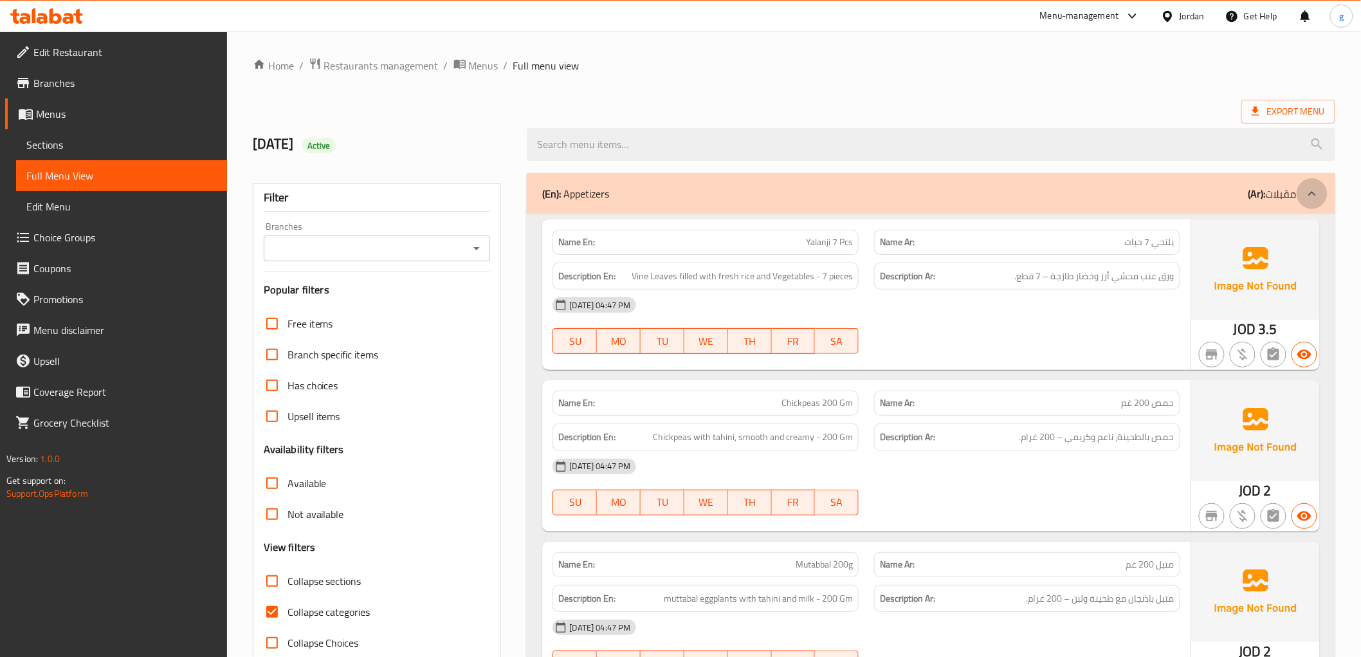
click at [1313, 193] on icon at bounding box center [1312, 193] width 8 height 5
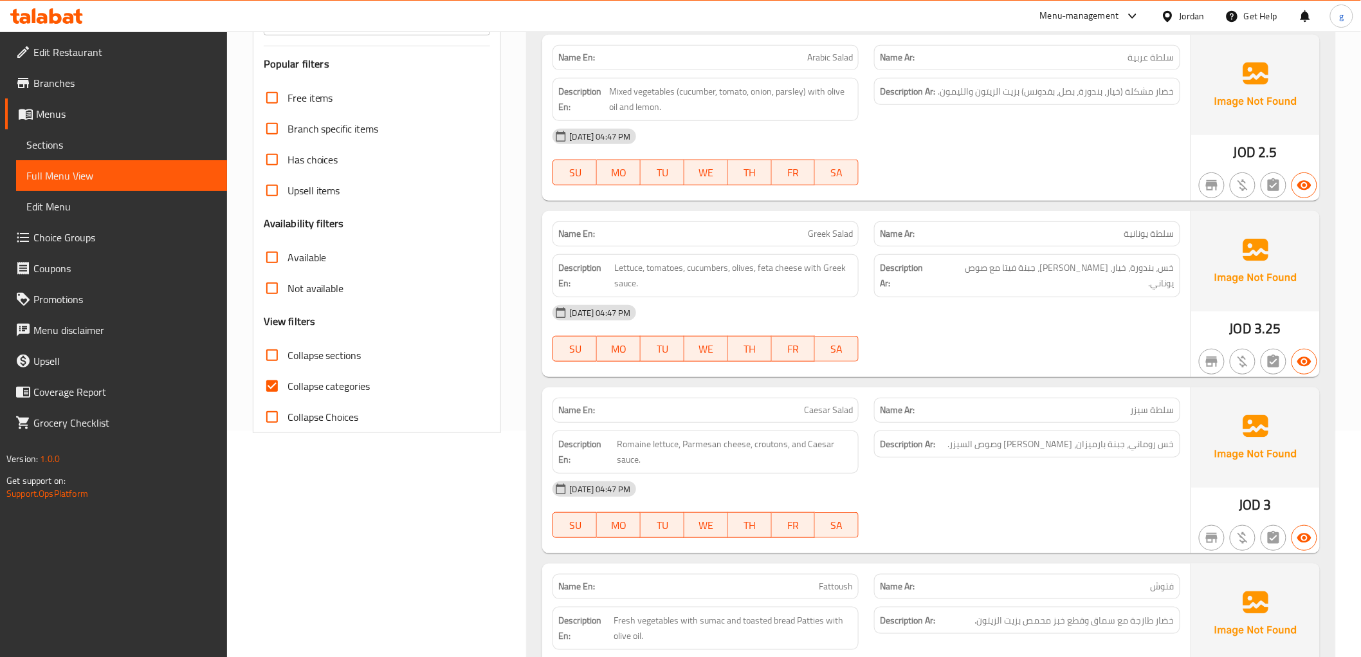
scroll to position [143, 0]
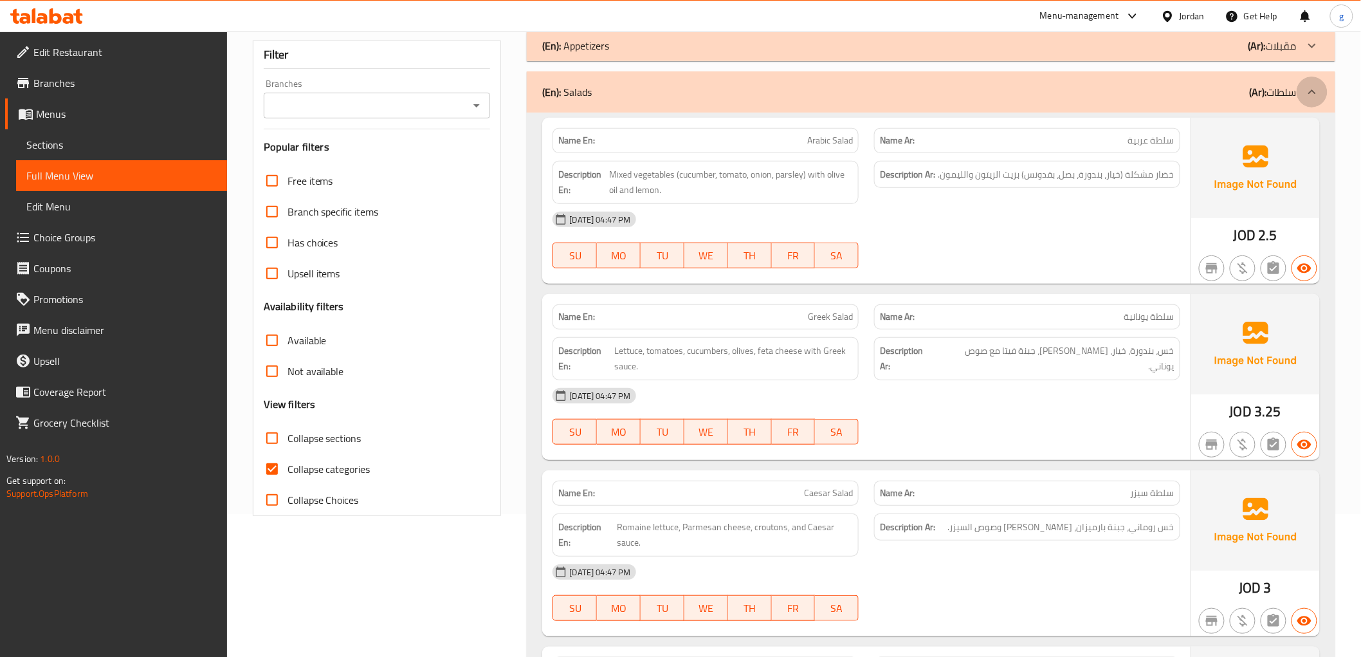
click at [1300, 100] on div at bounding box center [1312, 92] width 31 height 31
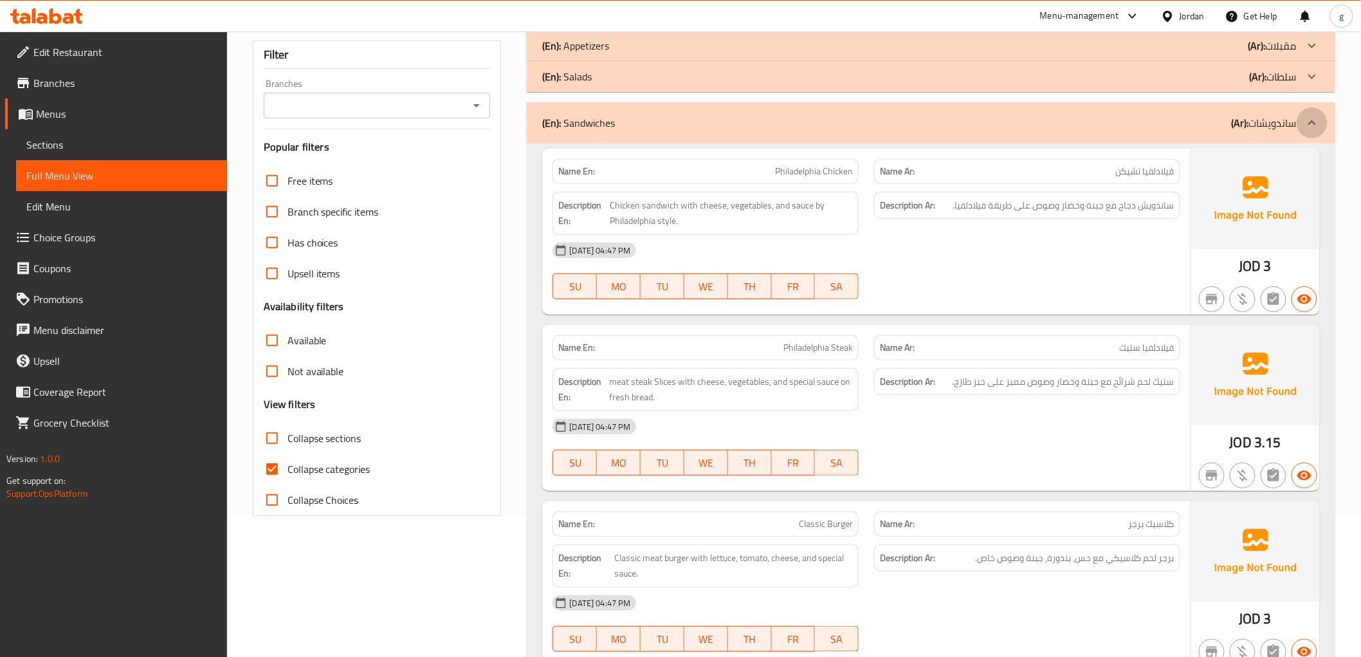
click at [1304, 121] on icon at bounding box center [1311, 122] width 15 height 15
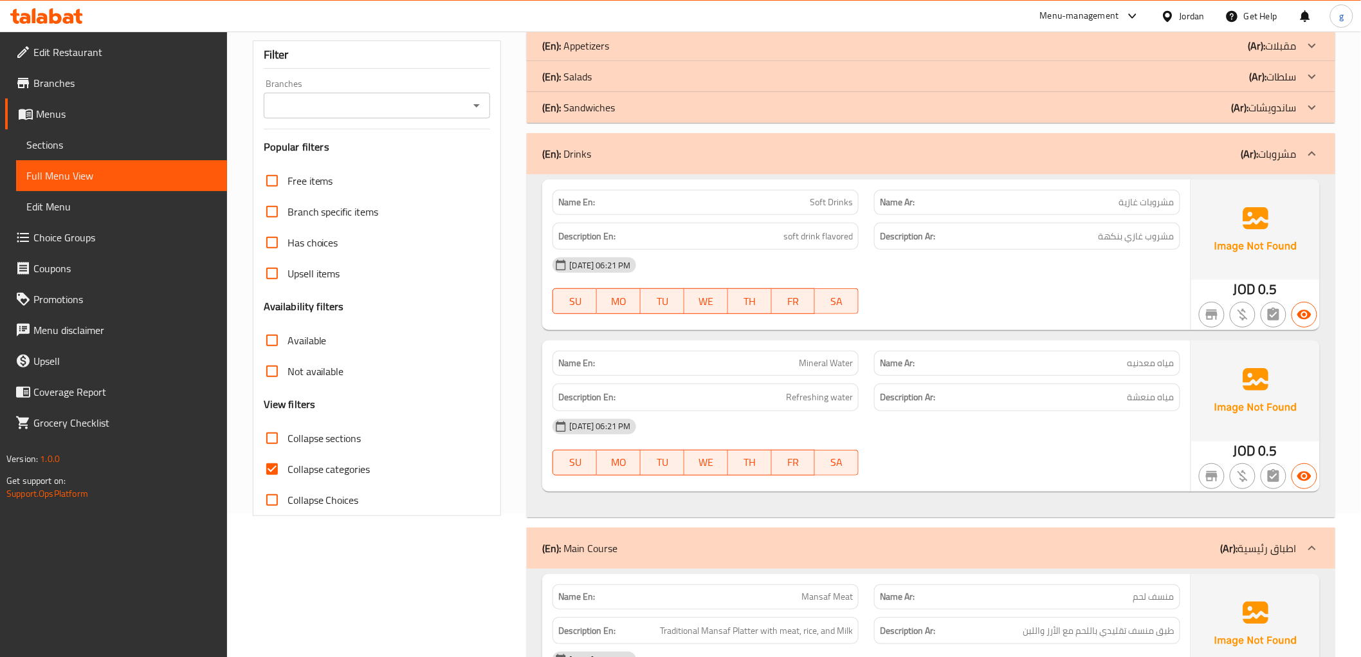
drag, startPoint x: 1297, startPoint y: 152, endPoint x: 1289, endPoint y: 95, distance: 57.0
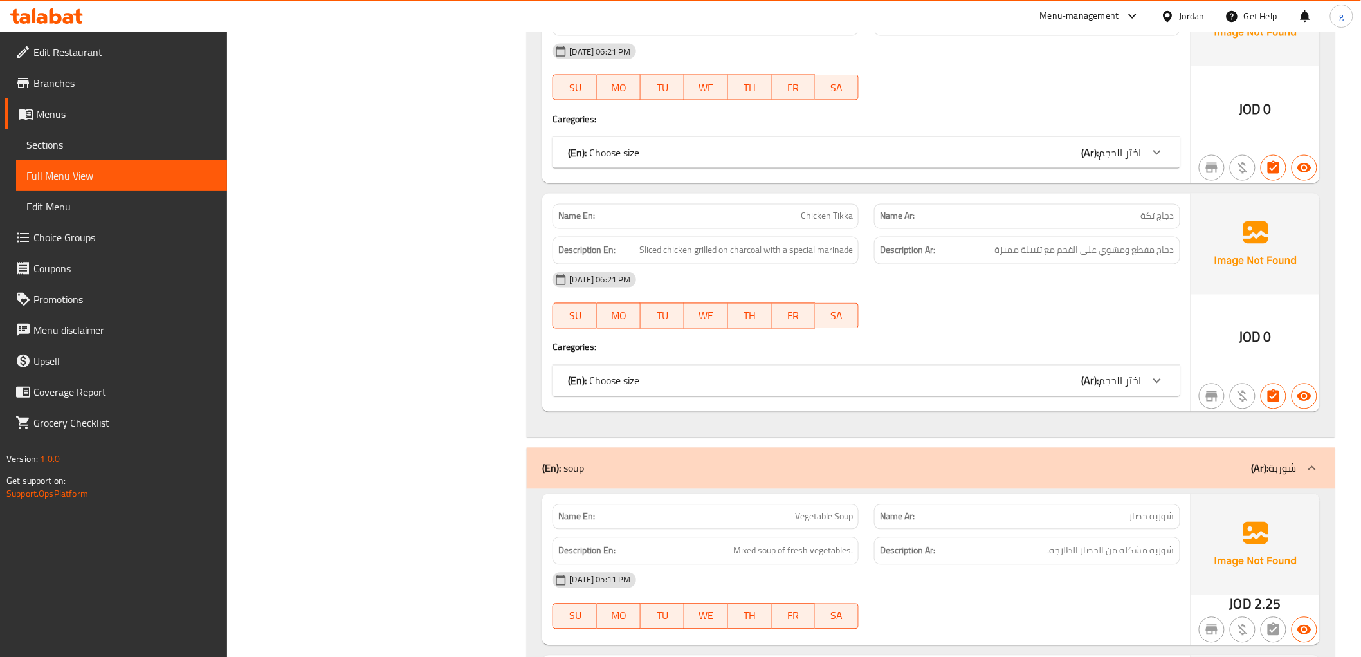
scroll to position [9234, 0]
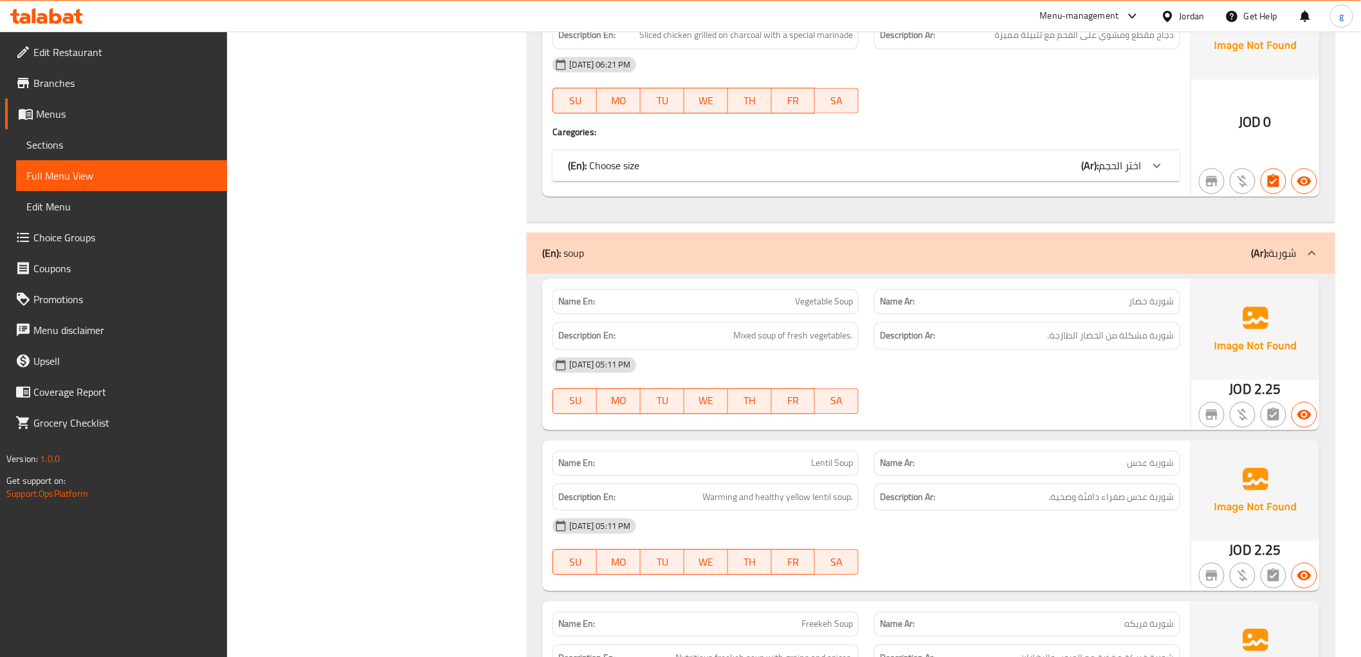
click at [1270, 260] on p "(Ar): شوربة" at bounding box center [1274, 252] width 45 height 15
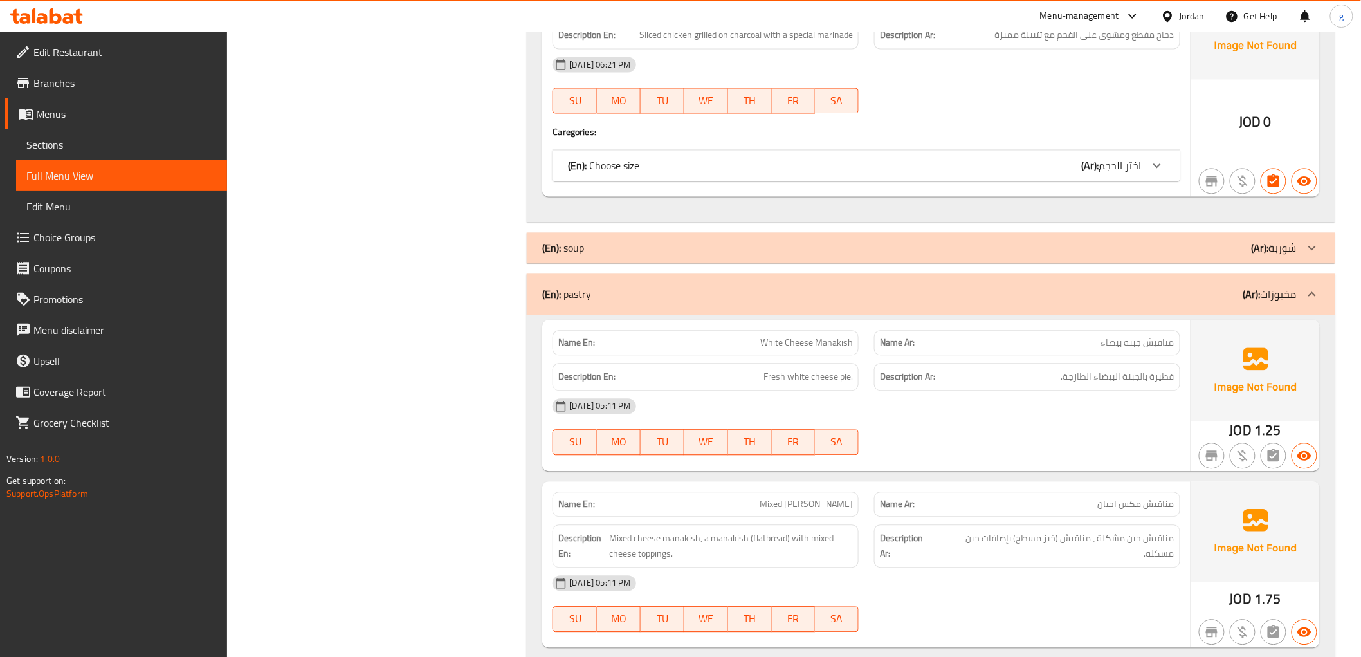
click at [1296, 292] on p "(Ar): مخبوزات" at bounding box center [1269, 293] width 53 height 15
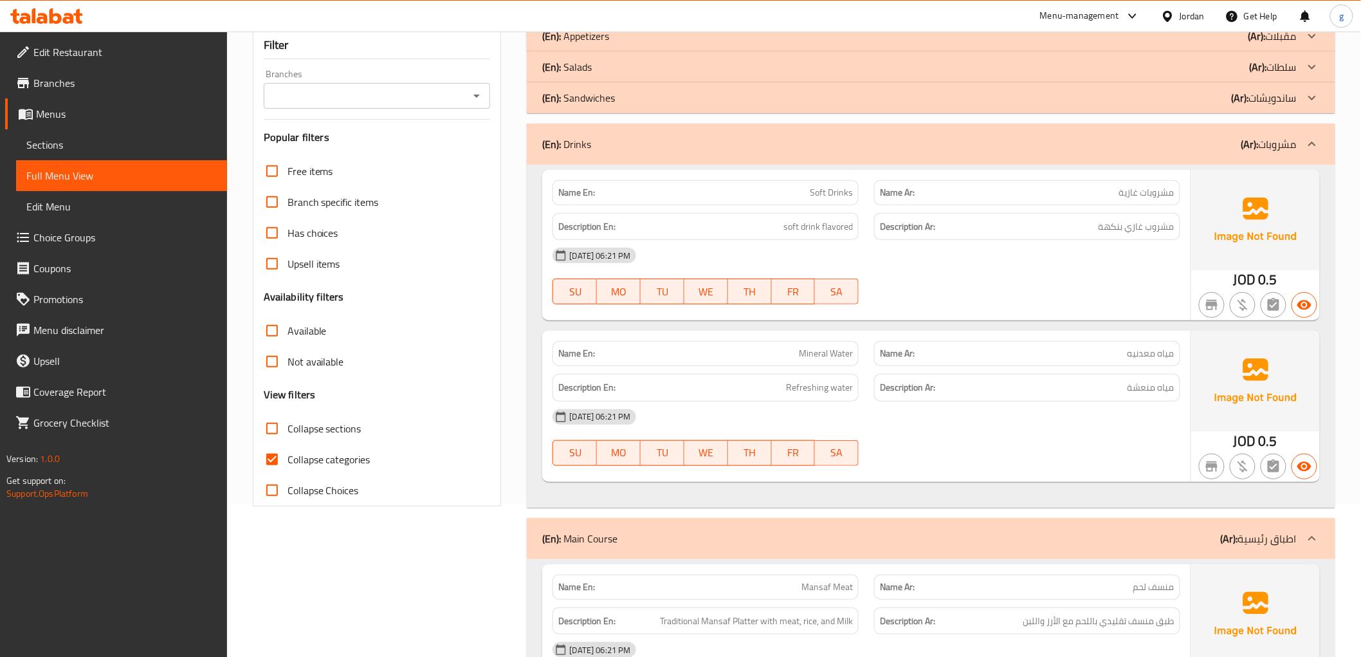
scroll to position [98, 0]
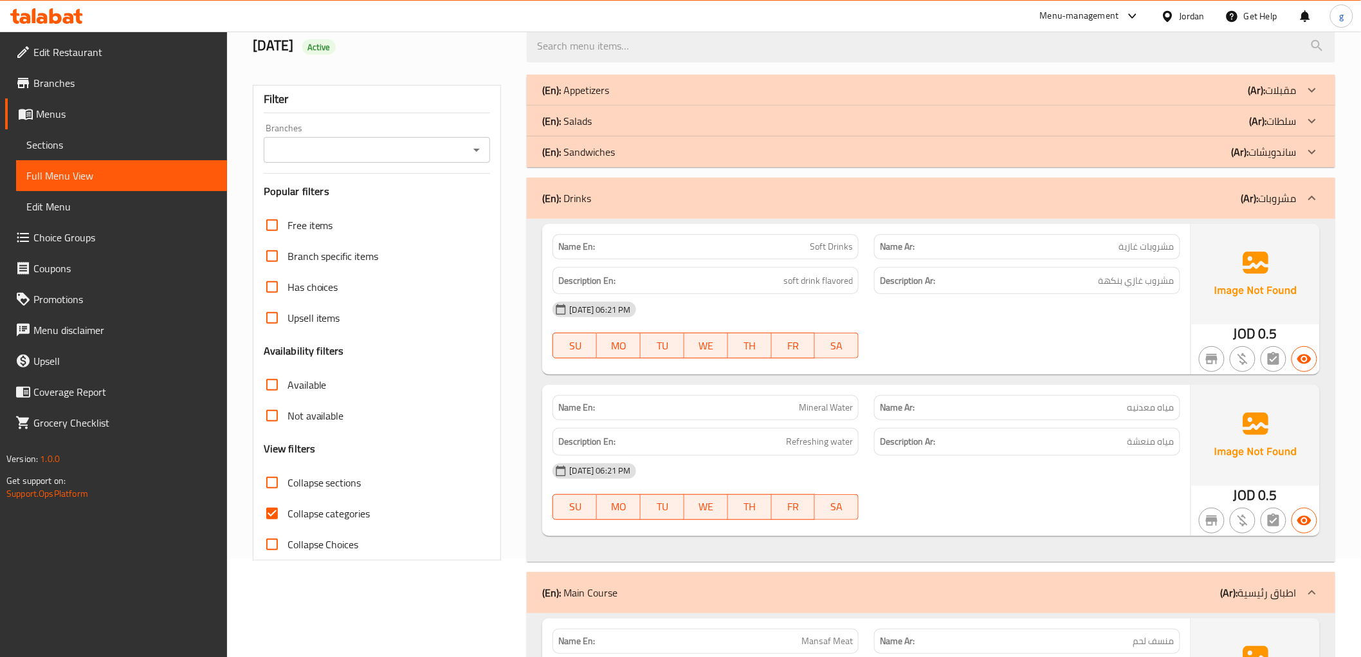
click at [275, 525] on input "Collapse categories" at bounding box center [272, 513] width 31 height 31
checkbox input "false"
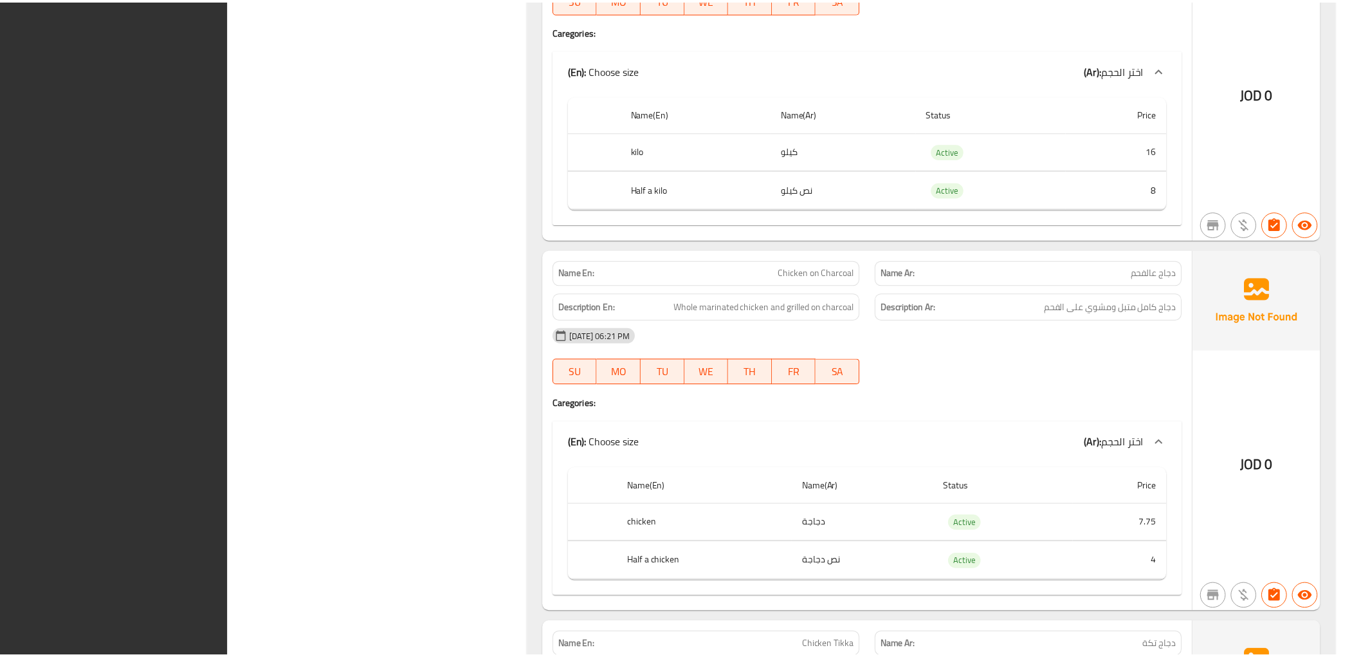
scroll to position [12566, 0]
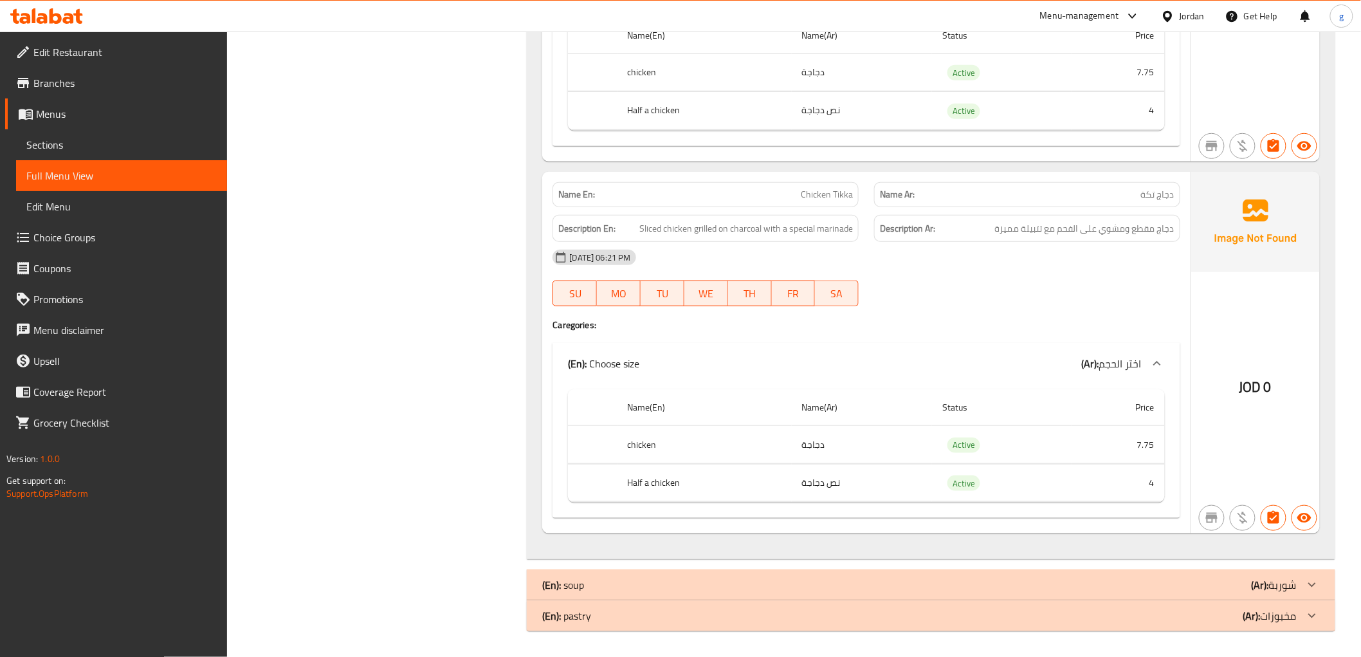
click at [86, 80] on span "Branches" at bounding box center [124, 82] width 183 height 15
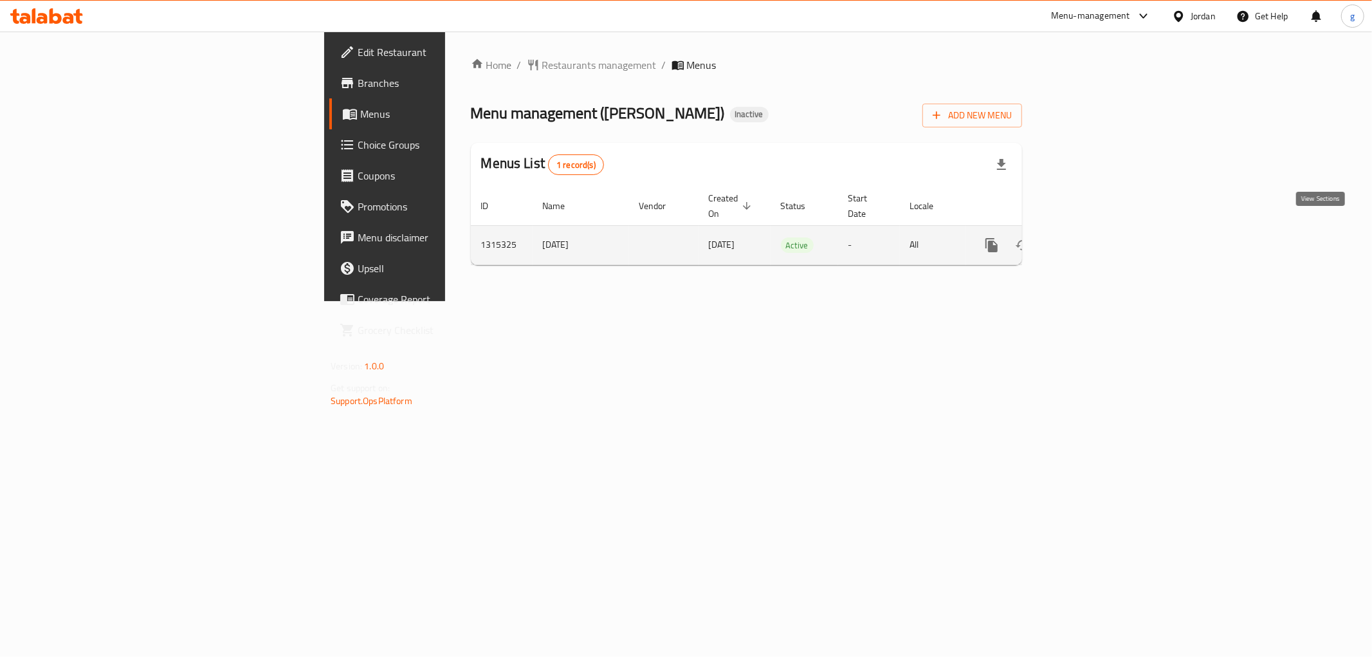
click at [1092, 237] on icon "enhanced table" at bounding box center [1084, 244] width 15 height 15
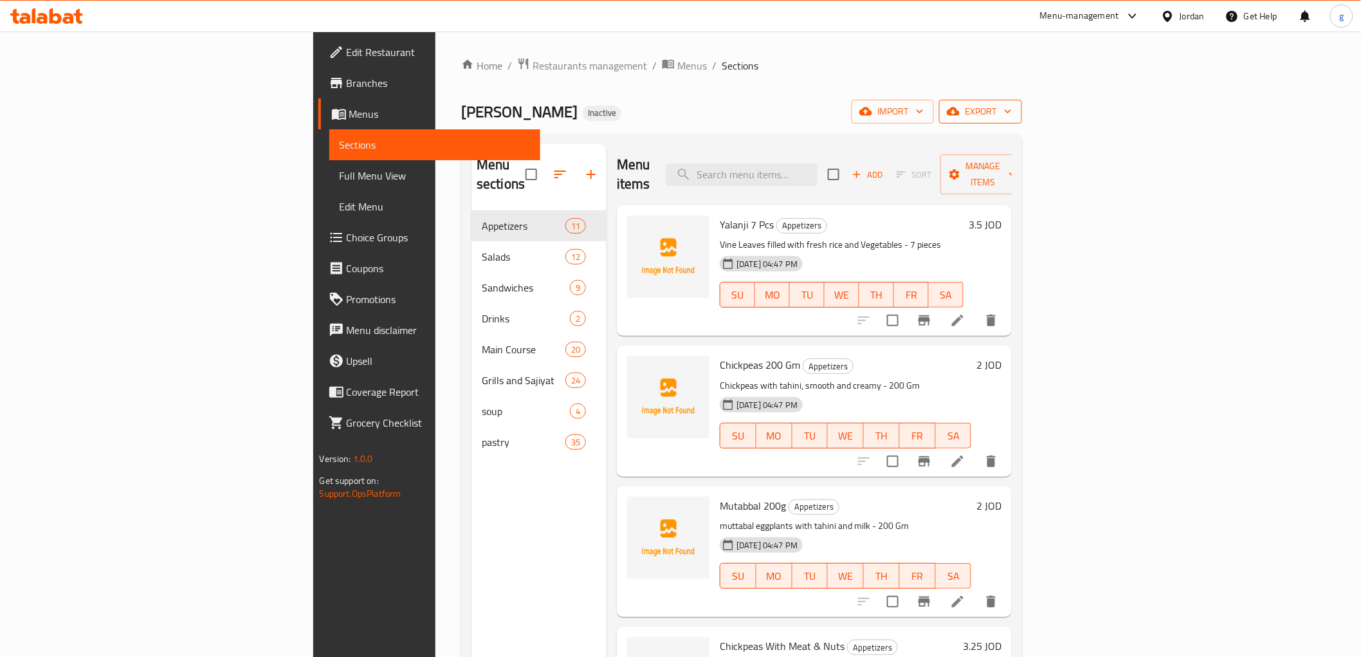
click at [1012, 111] on span "export" at bounding box center [980, 112] width 62 height 16
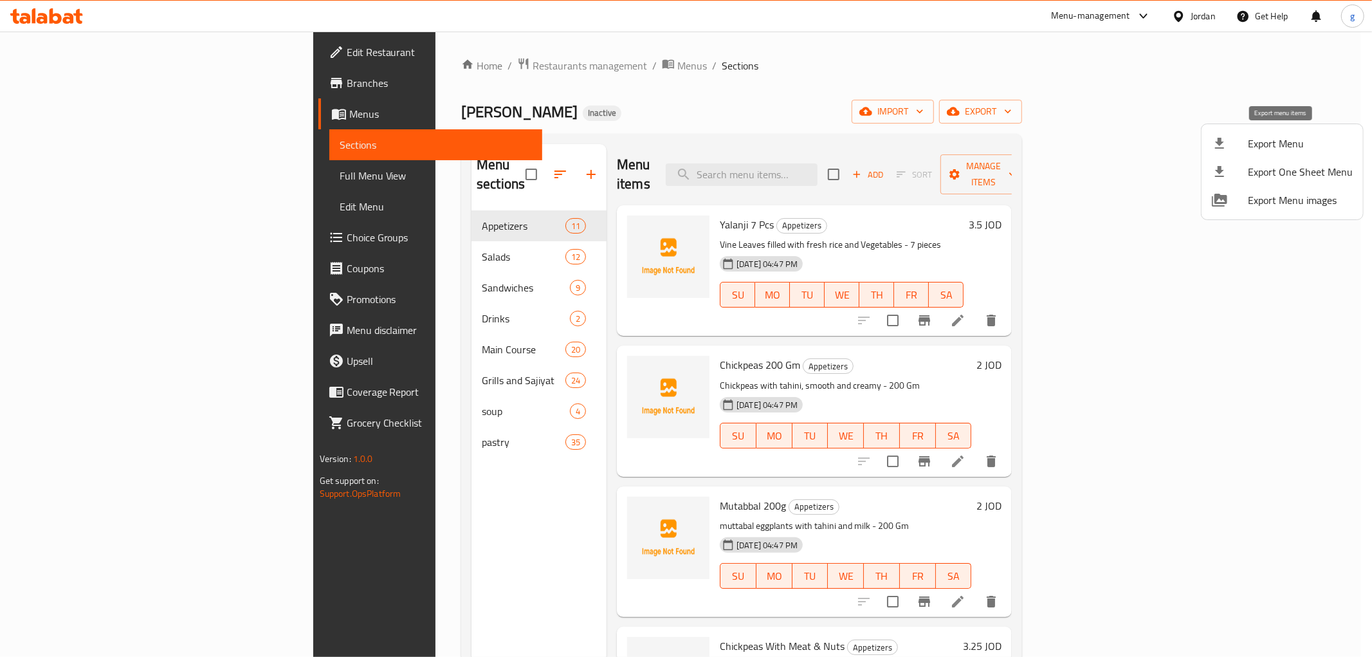
click at [1253, 139] on span "Export Menu" at bounding box center [1300, 143] width 105 height 15
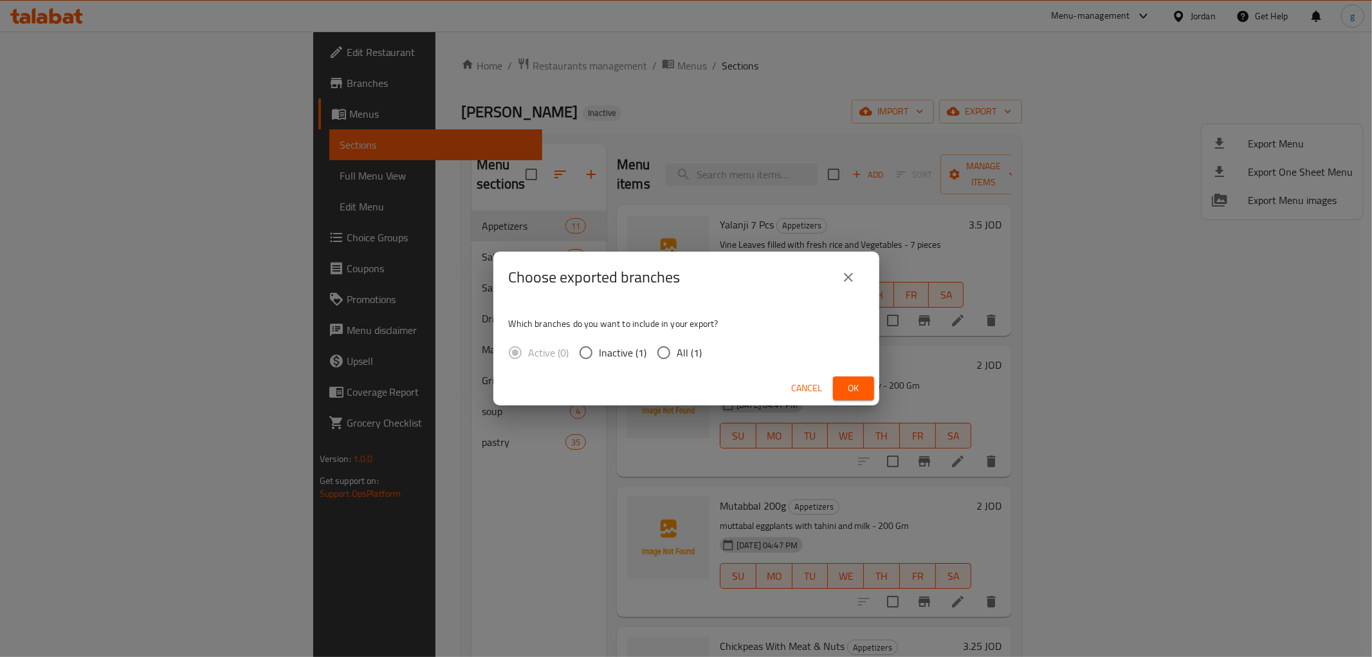
click at [659, 345] on input "All (1)" at bounding box center [663, 352] width 27 height 27
radio input "true"
click at [859, 285] on button "close" at bounding box center [848, 277] width 31 height 31
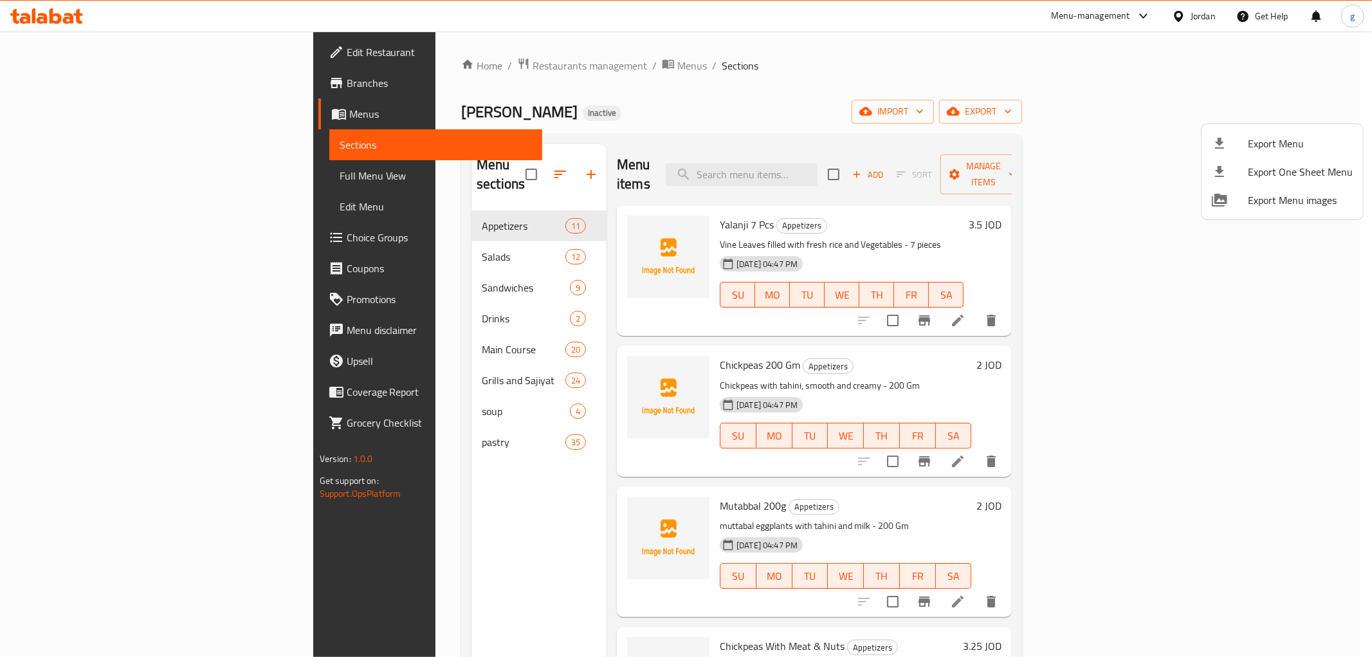
click at [93, 144] on div at bounding box center [686, 328] width 1372 height 657
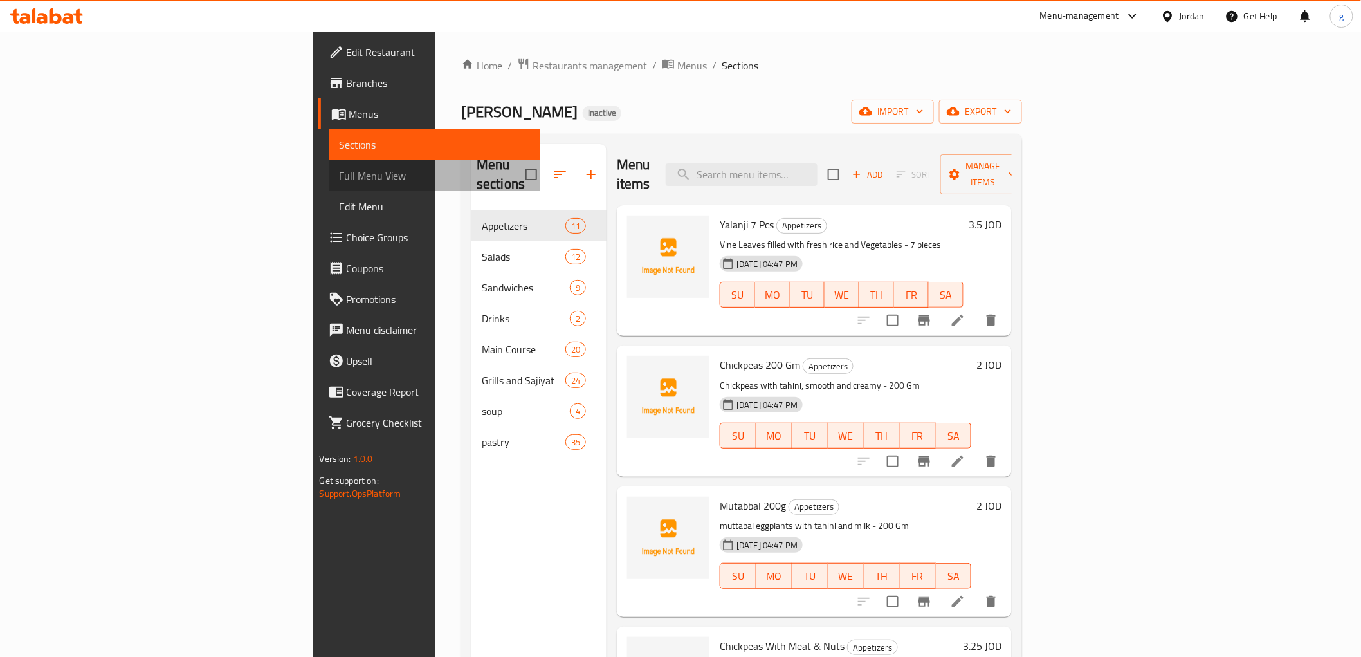
click at [340, 170] on span "Full Menu View" at bounding box center [435, 175] width 190 height 15
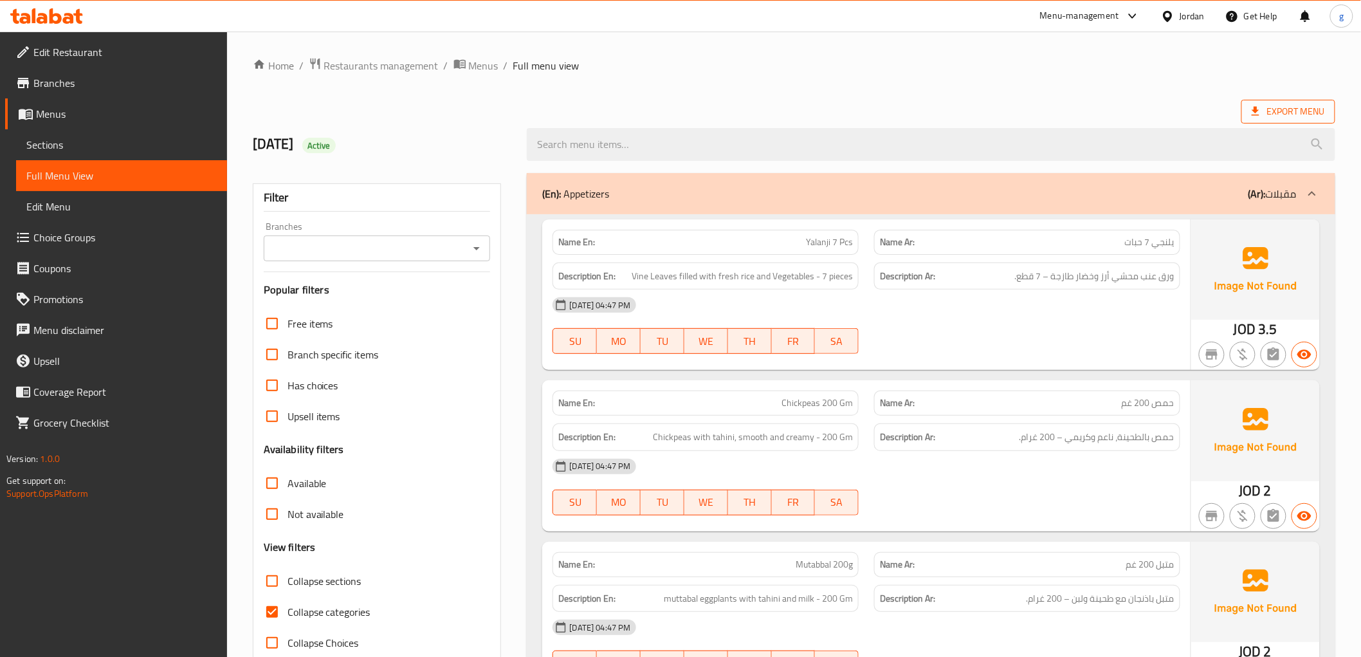
click at [1275, 100] on span "Export Menu" at bounding box center [1288, 112] width 94 height 24
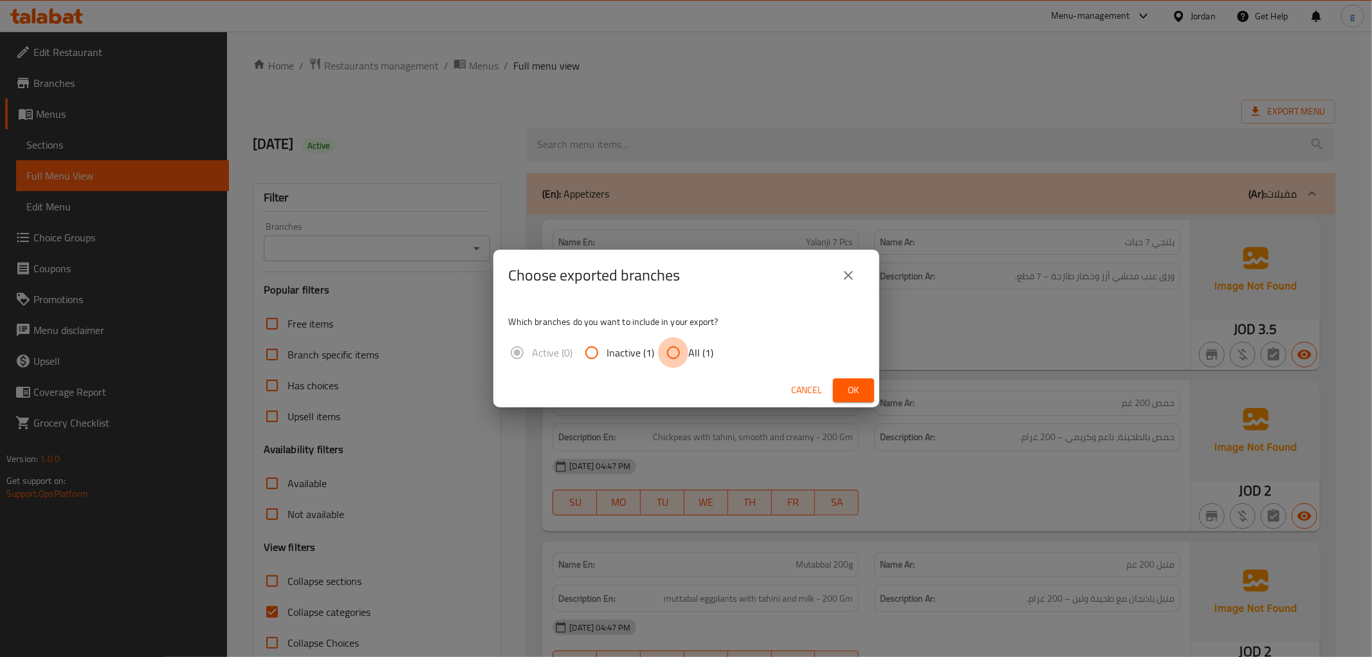
click at [663, 352] on input "All (1)" at bounding box center [673, 352] width 31 height 31
radio input "true"
click at [862, 392] on span "Ok" at bounding box center [853, 390] width 21 height 16
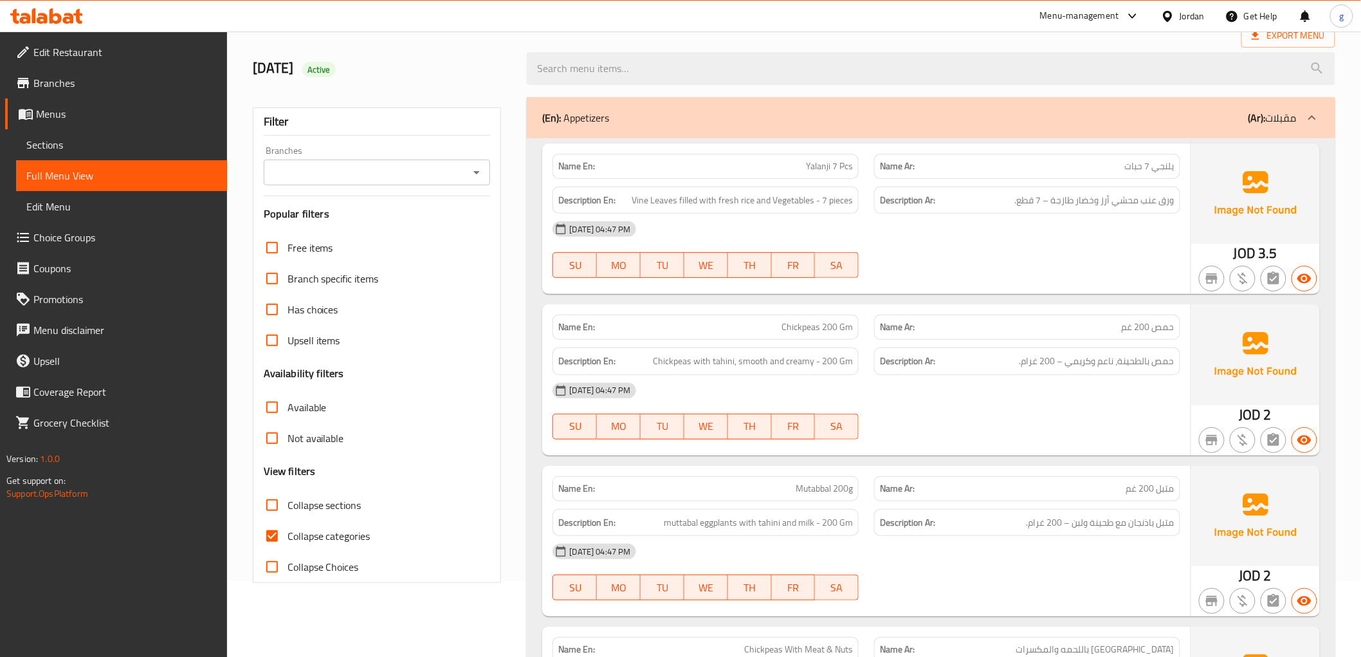
scroll to position [143, 0]
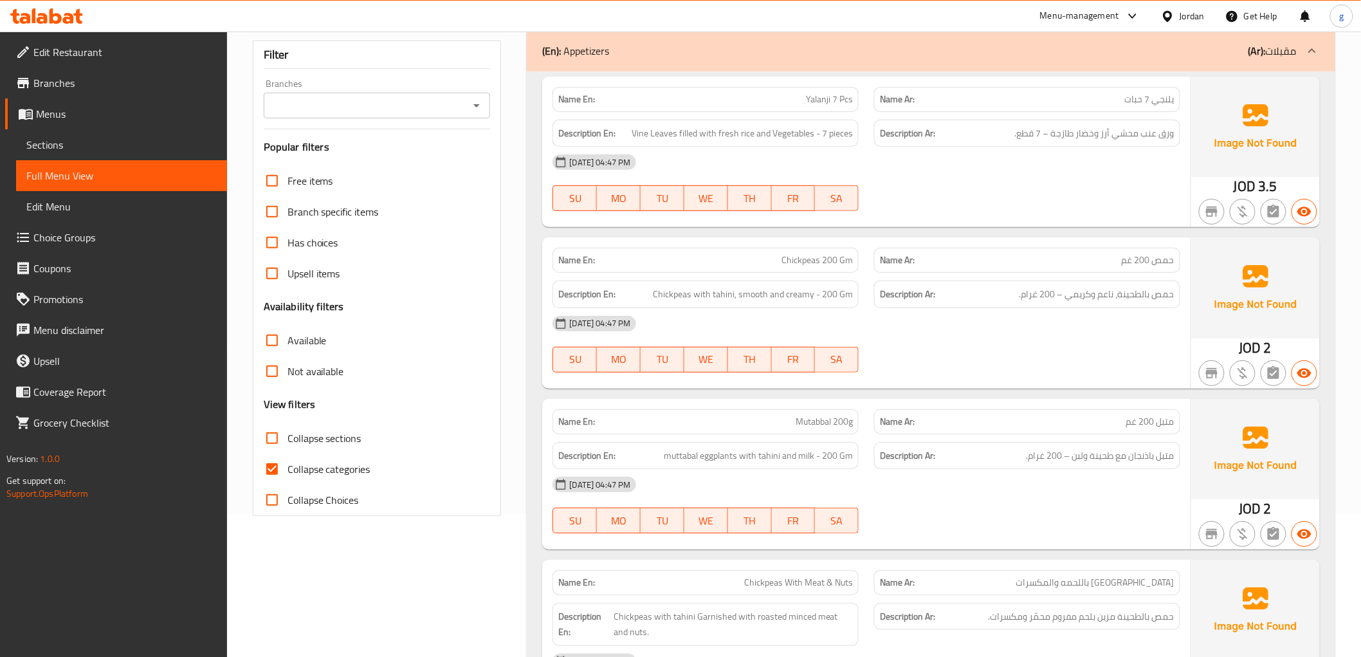
click at [274, 464] on input "Collapse categories" at bounding box center [272, 468] width 31 height 31
checkbox input "false"
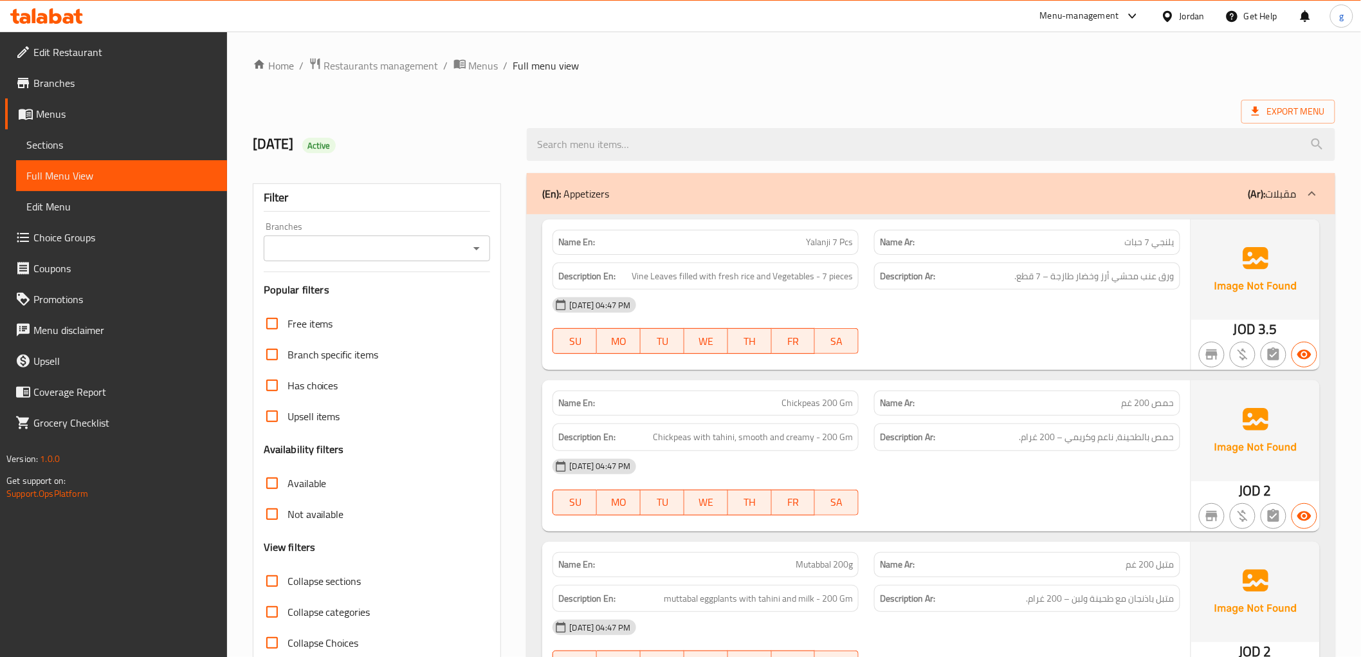
click at [78, 169] on span "Full Menu View" at bounding box center [121, 175] width 190 height 15
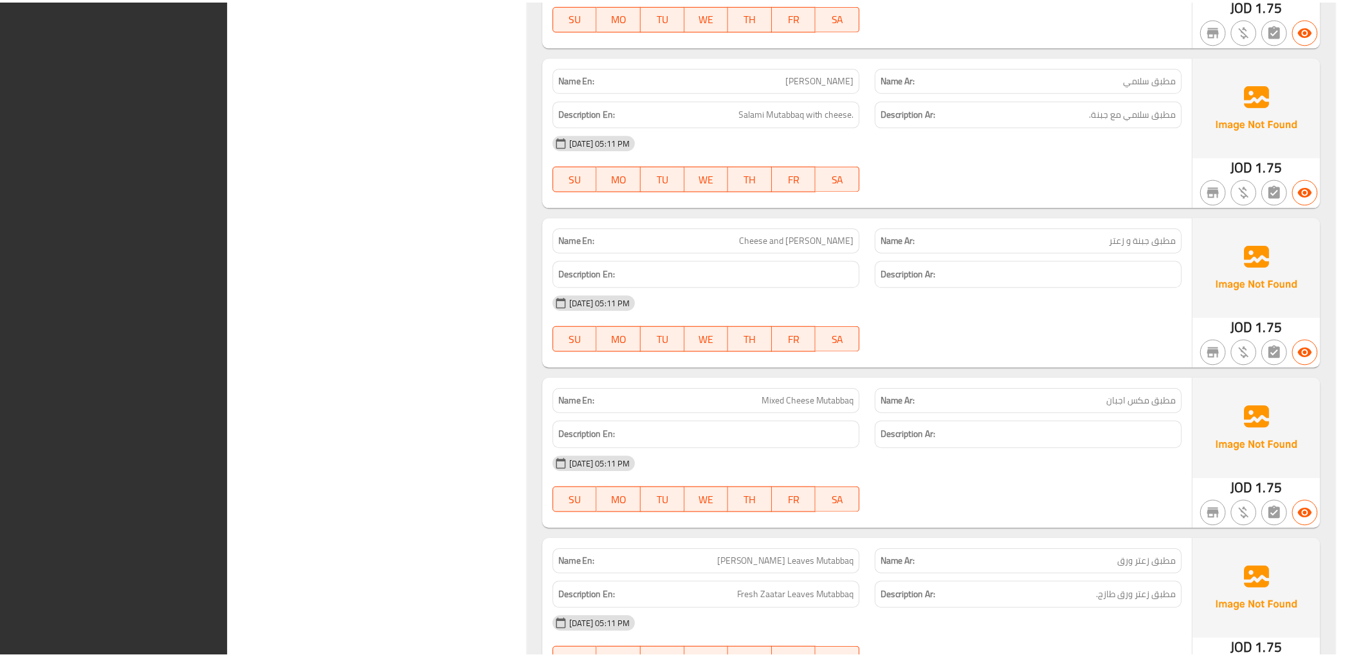
scroll to position [24609, 0]
